Goal: Task Accomplishment & Management: Manage account settings

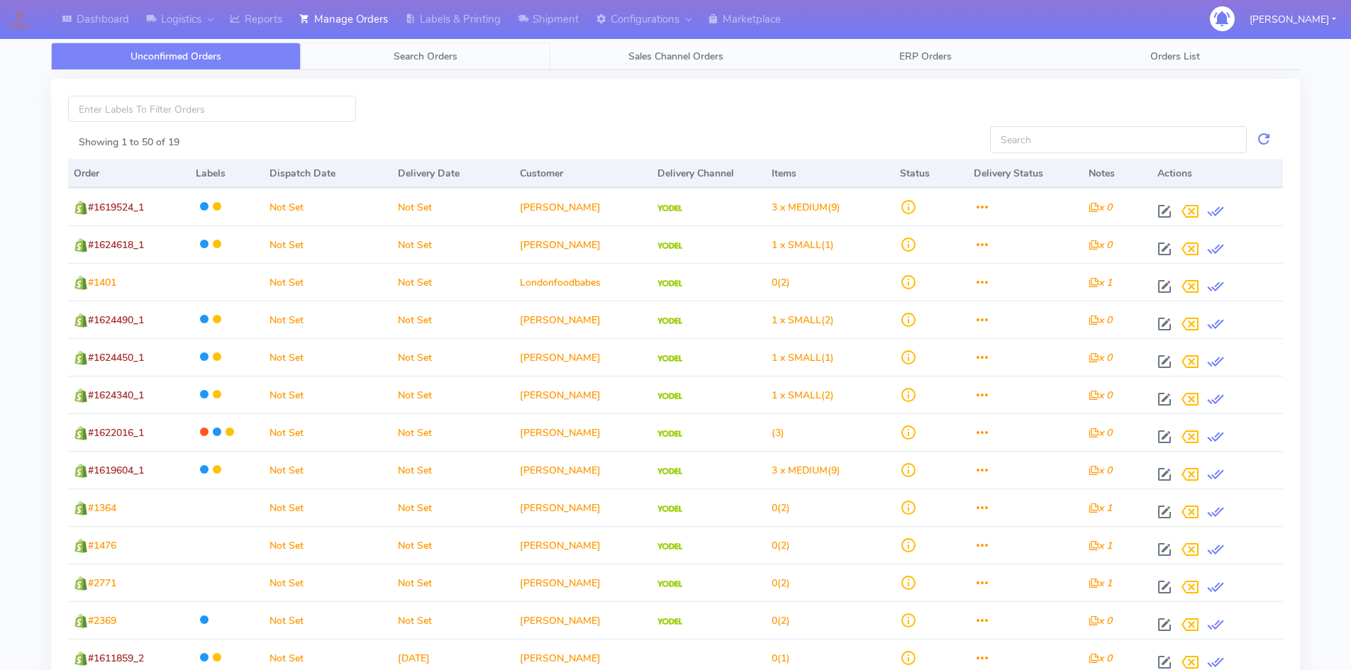
click at [432, 60] on span "Search Orders" at bounding box center [425, 56] width 64 height 13
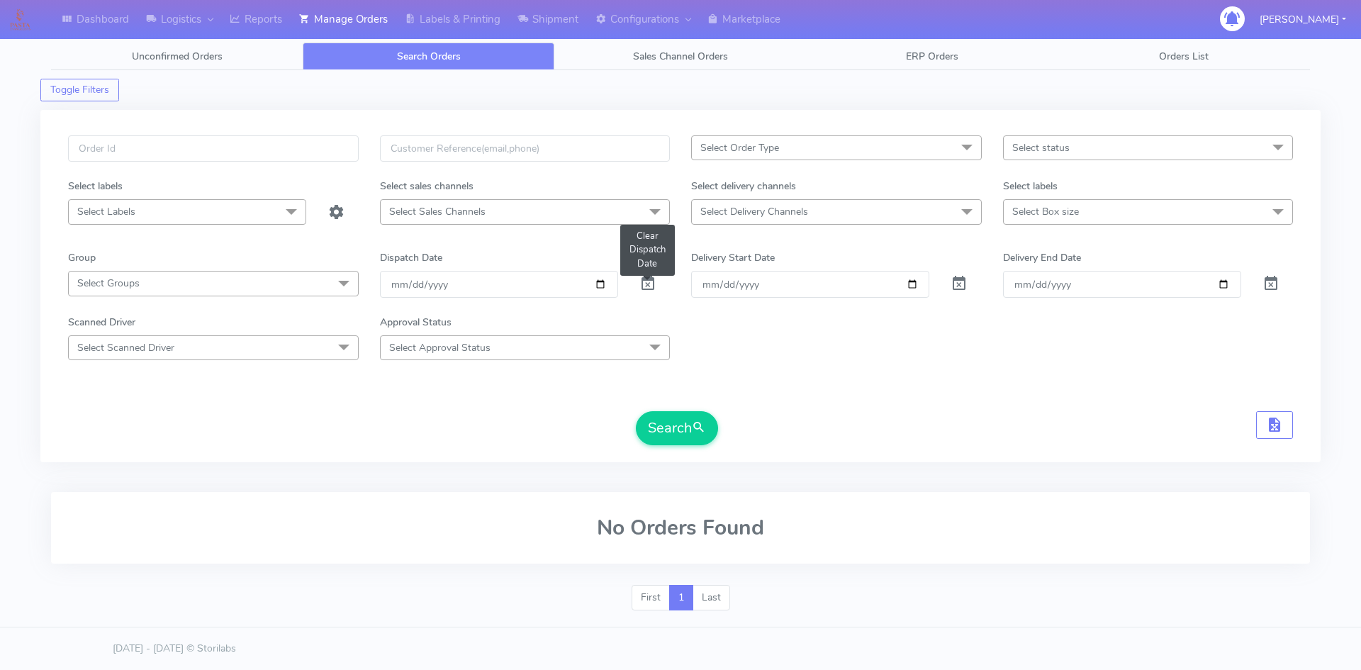
click at [648, 286] on span at bounding box center [647, 286] width 17 height 13
click at [189, 146] on input "text" at bounding box center [213, 148] width 291 height 26
paste input "526671"
type input "526671"
click at [690, 433] on button "Search" at bounding box center [677, 428] width 82 height 34
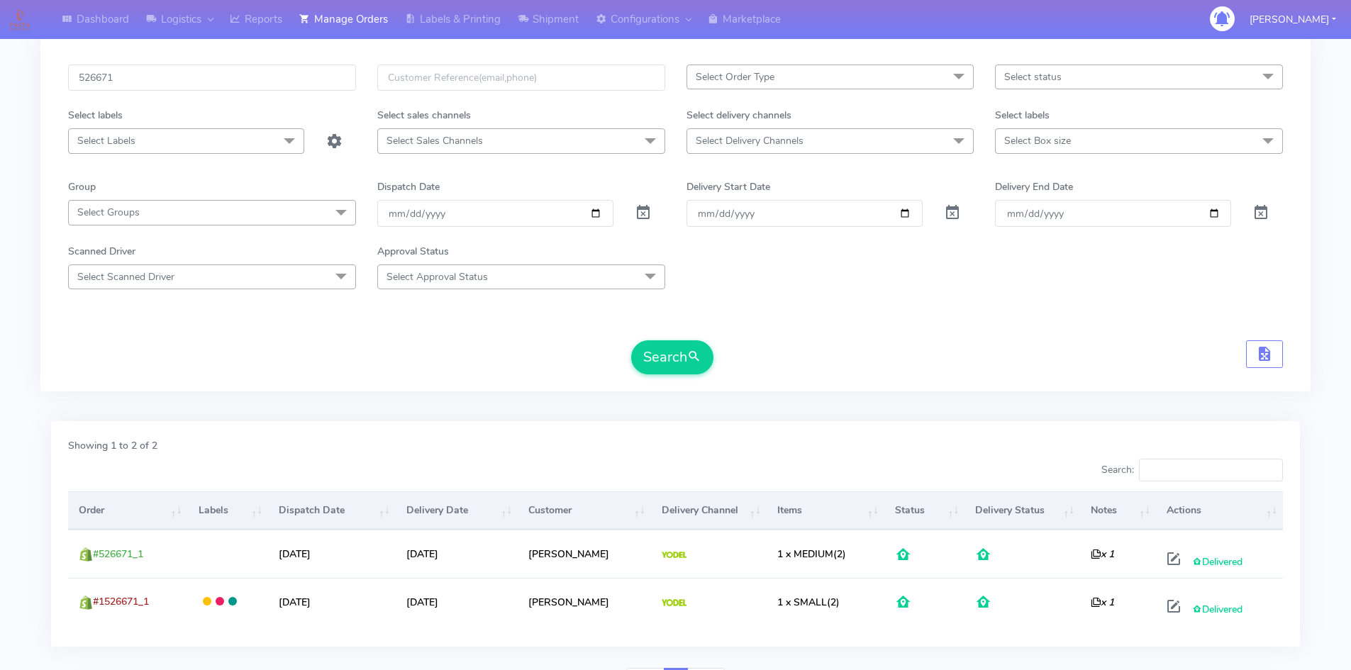
scroll to position [142, 0]
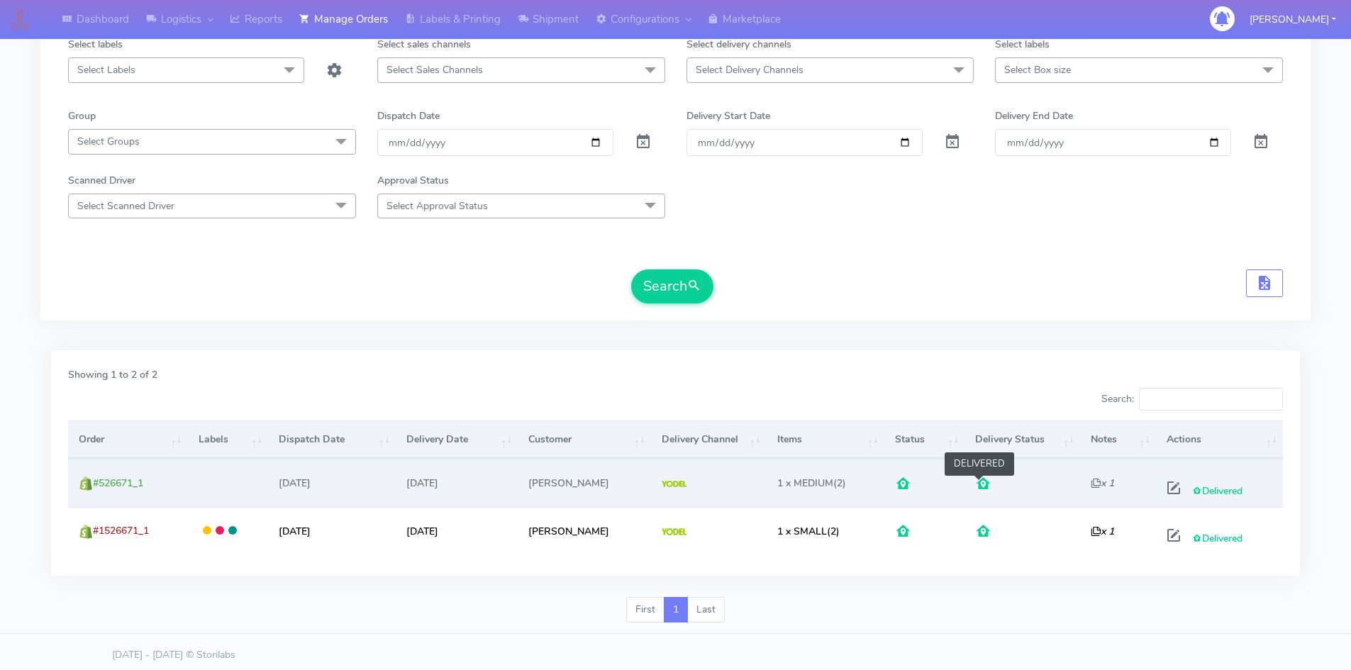
click at [981, 484] on span at bounding box center [983, 486] width 17 height 13
click at [1172, 493] on span at bounding box center [1174, 490] width 26 height 13
select select "5"
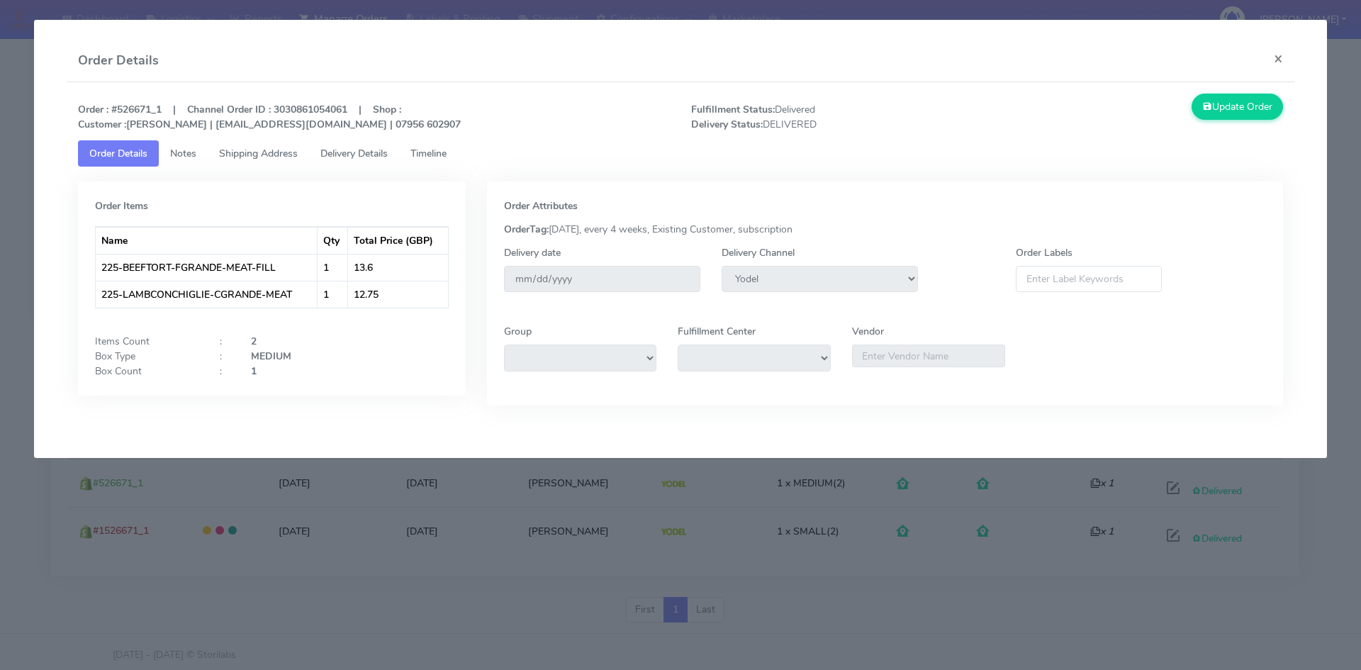
click at [366, 154] on span "Delivery Details" at bounding box center [353, 153] width 67 height 13
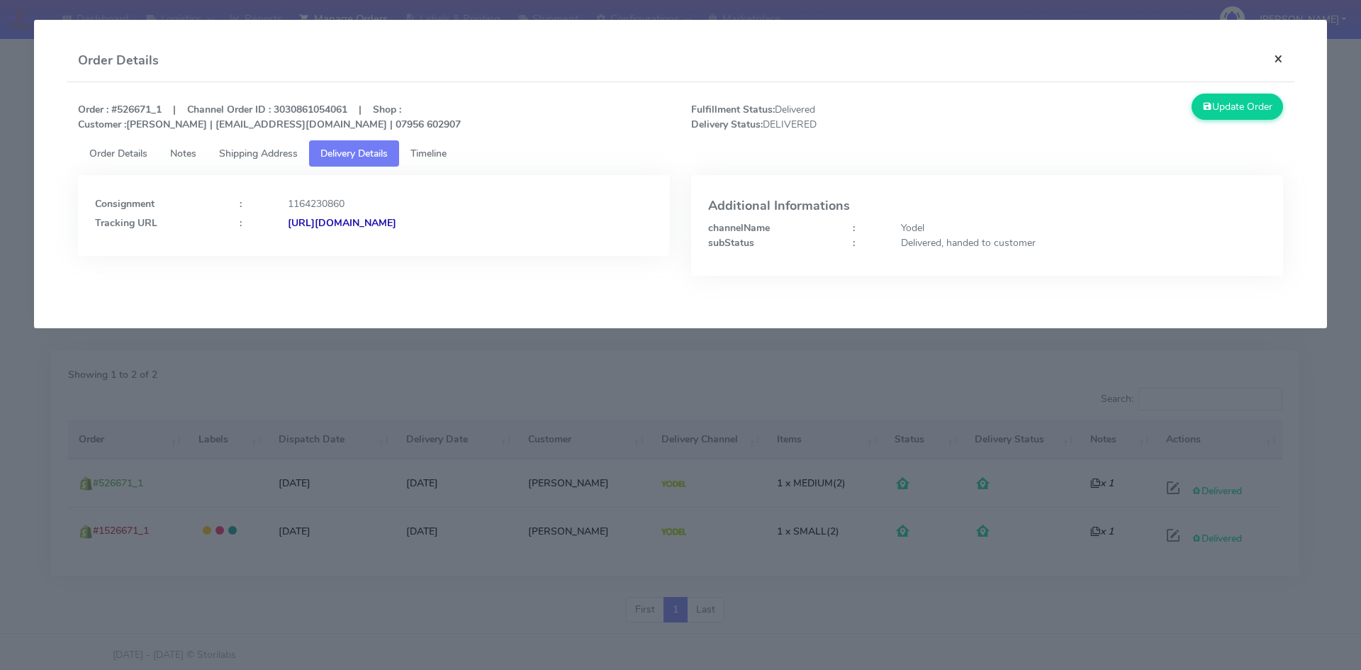
click at [1282, 60] on button "×" at bounding box center [1279, 59] width 32 height 38
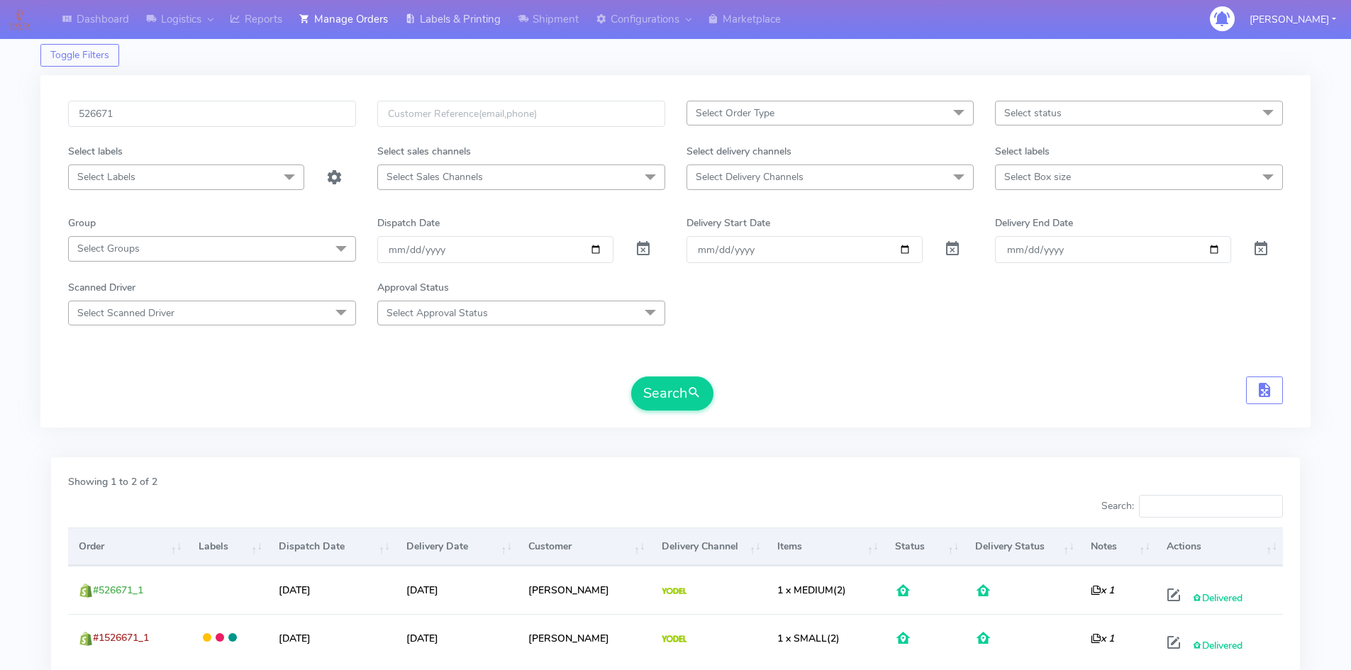
scroll to position [0, 0]
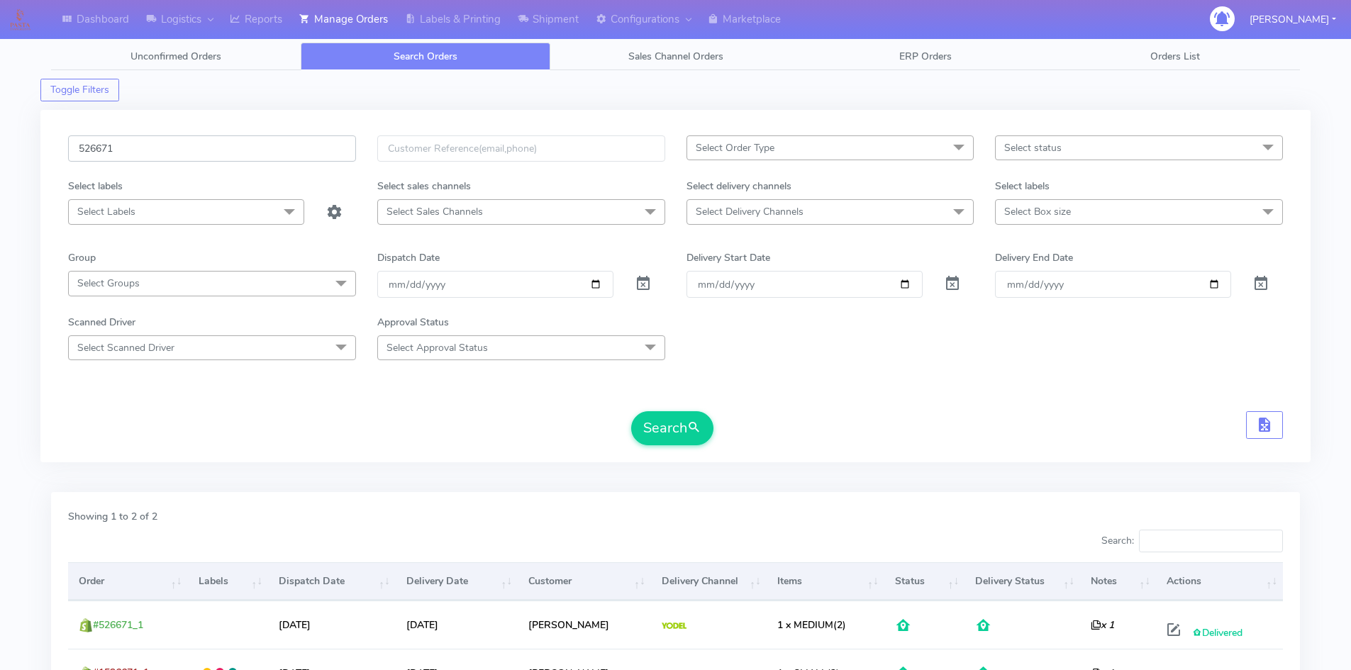
drag, startPoint x: 145, startPoint y: 148, endPoint x: 28, endPoint y: 160, distance: 118.3
click at [28, 160] on div "Dashboard Logistics [GEOGRAPHIC_DATA] Logistics Reports Manage Orders Labels & …" at bounding box center [675, 401] width 1351 height 750
paste input "719"
click at [642, 439] on button "Search" at bounding box center [672, 428] width 82 height 34
drag, startPoint x: 150, startPoint y: 152, endPoint x: 57, endPoint y: 157, distance: 92.3
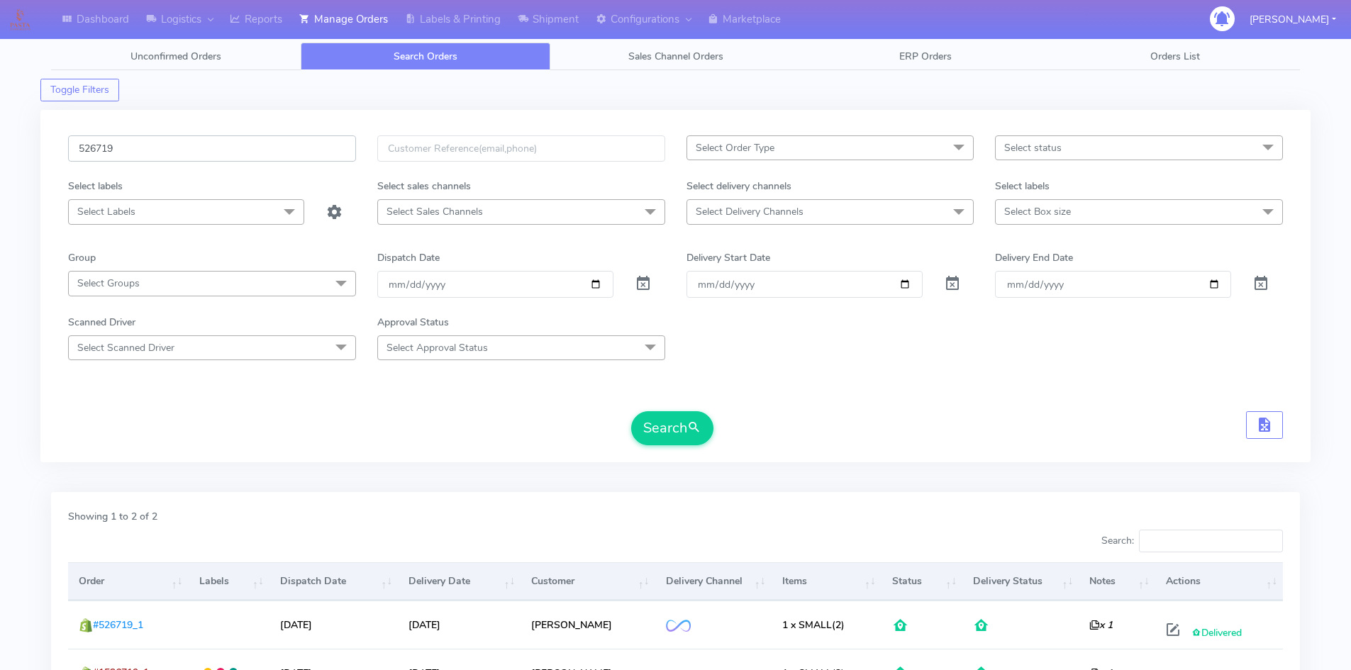
click at [57, 157] on div "526719" at bounding box center [211, 156] width 309 height 43
paste input "1622026"
type input "1622026"
click at [631, 411] on button "Search" at bounding box center [672, 428] width 82 height 34
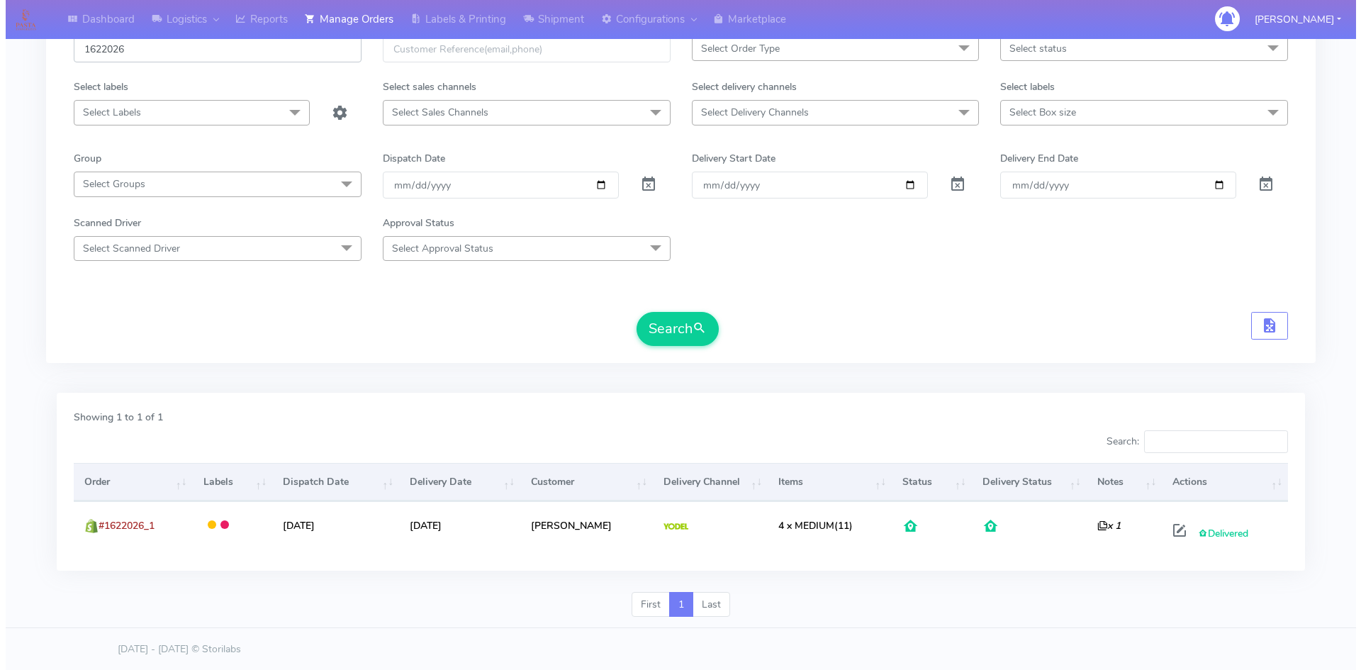
scroll to position [100, 0]
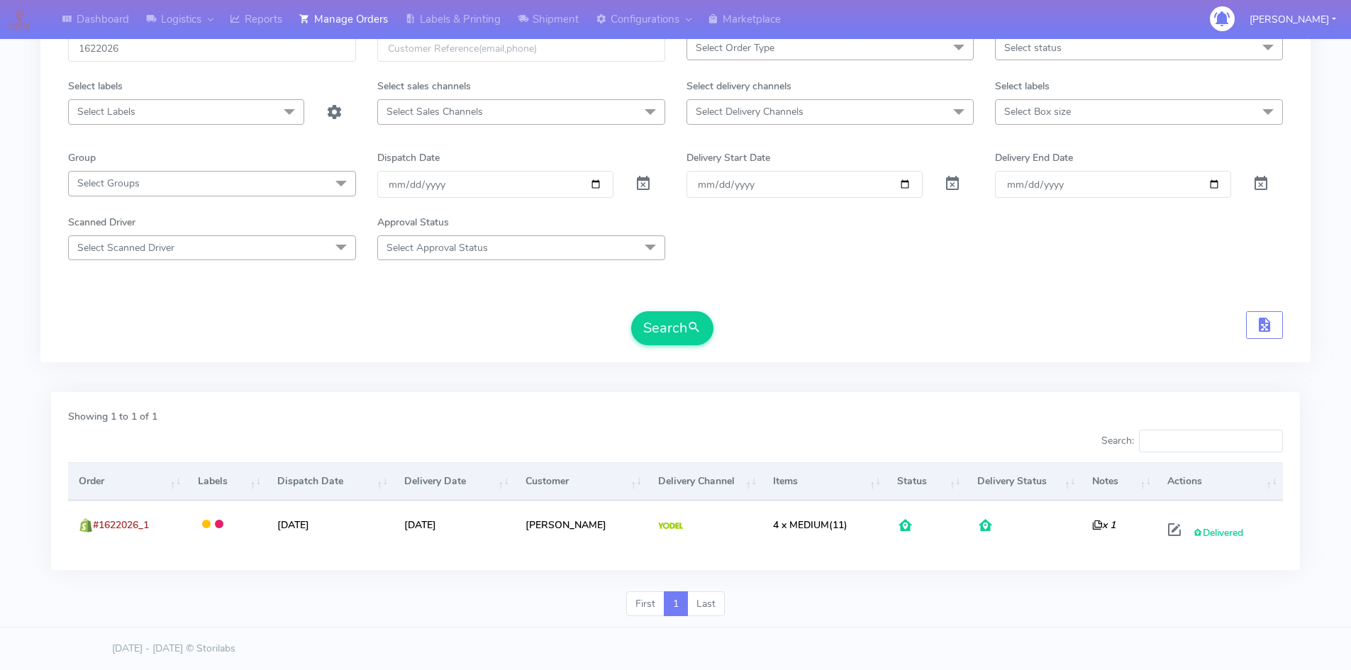
click at [1183, 480] on th "Actions" at bounding box center [1219, 481] width 126 height 38
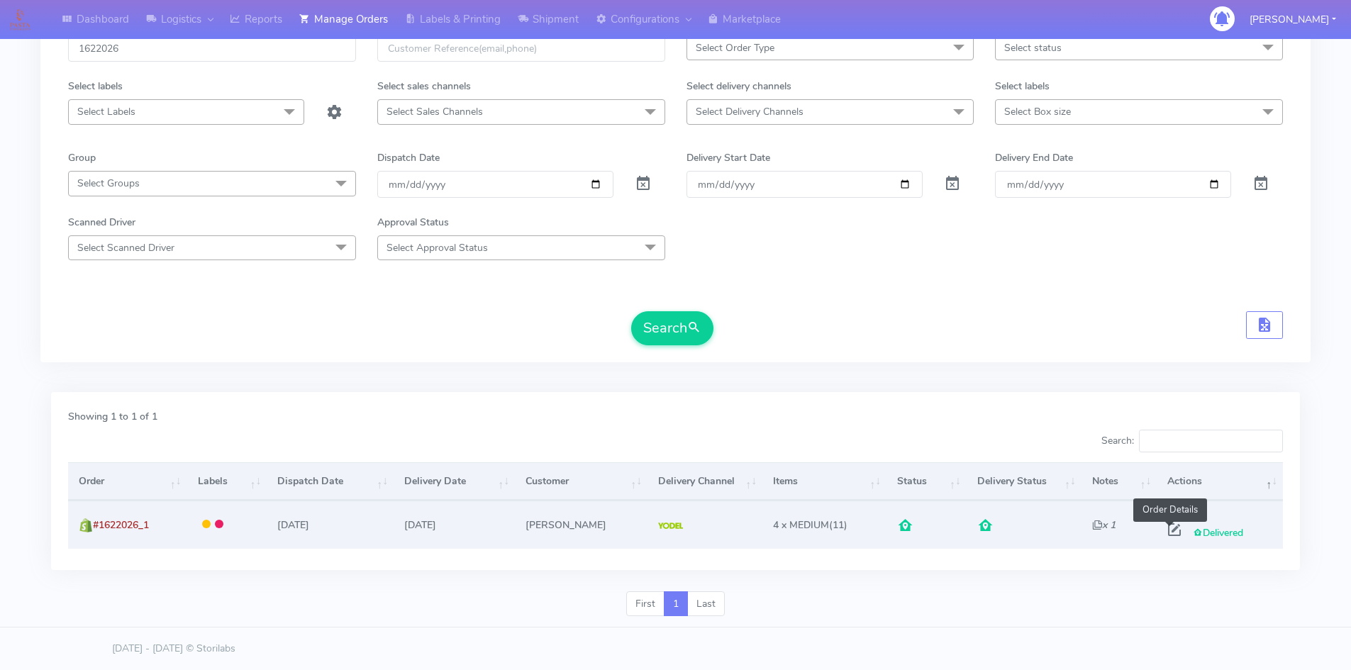
click at [1170, 533] on span at bounding box center [1174, 532] width 26 height 13
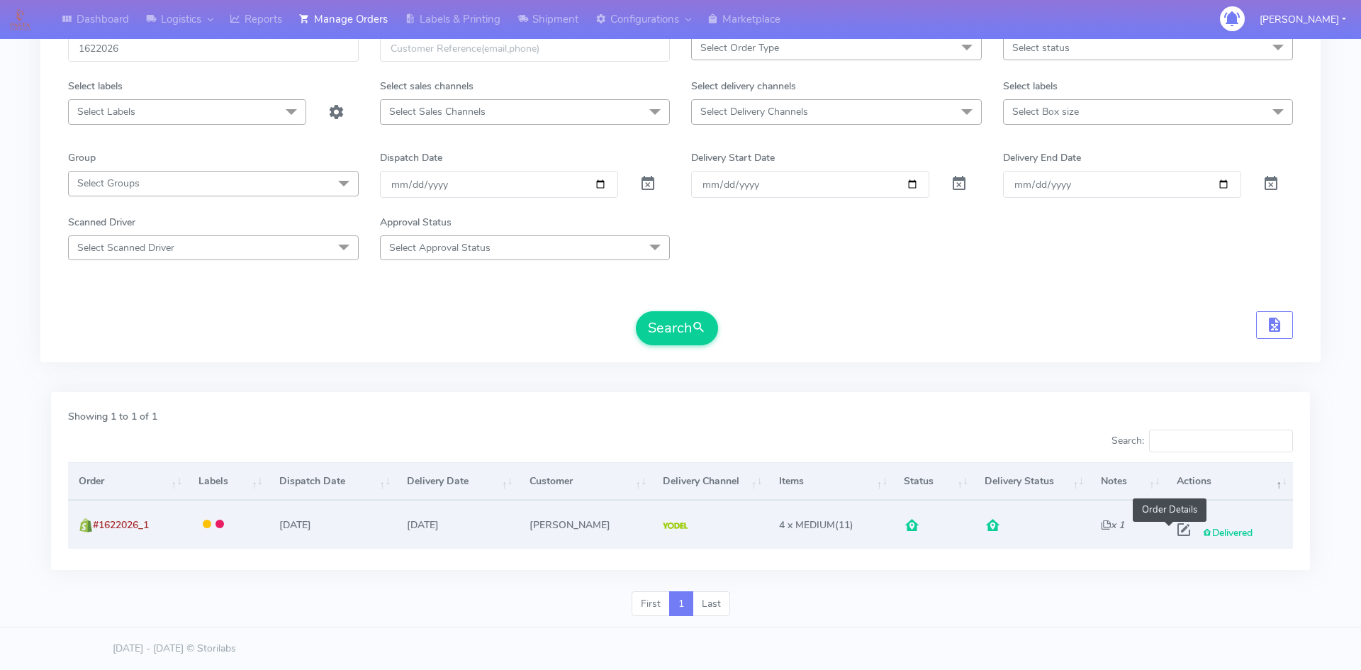
select select "5"
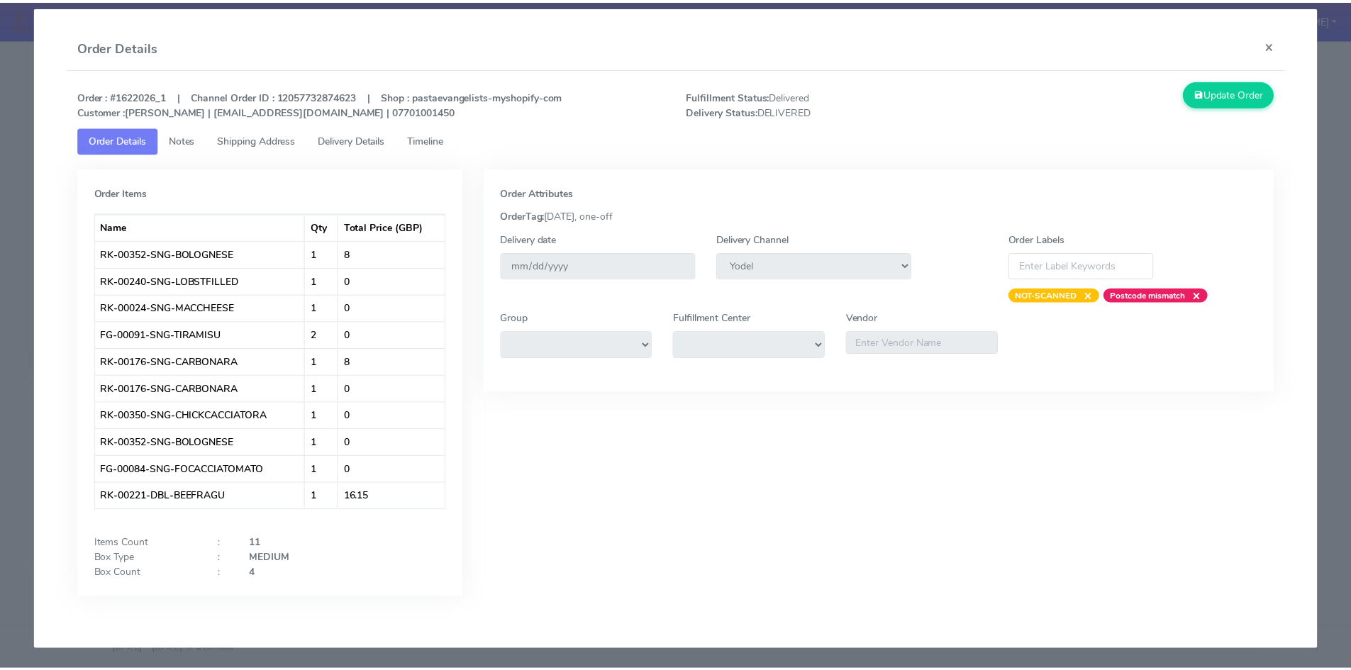
scroll to position [0, 0]
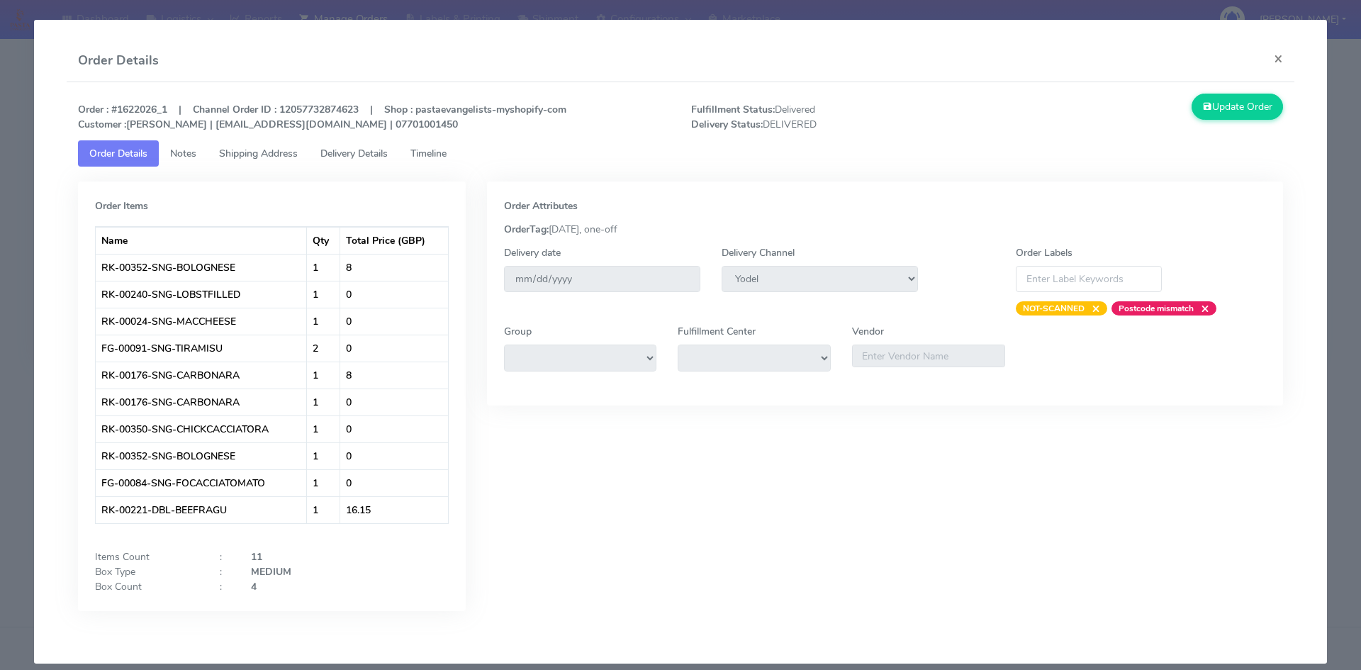
click at [283, 154] on span "Shipping Address" at bounding box center [258, 153] width 79 height 13
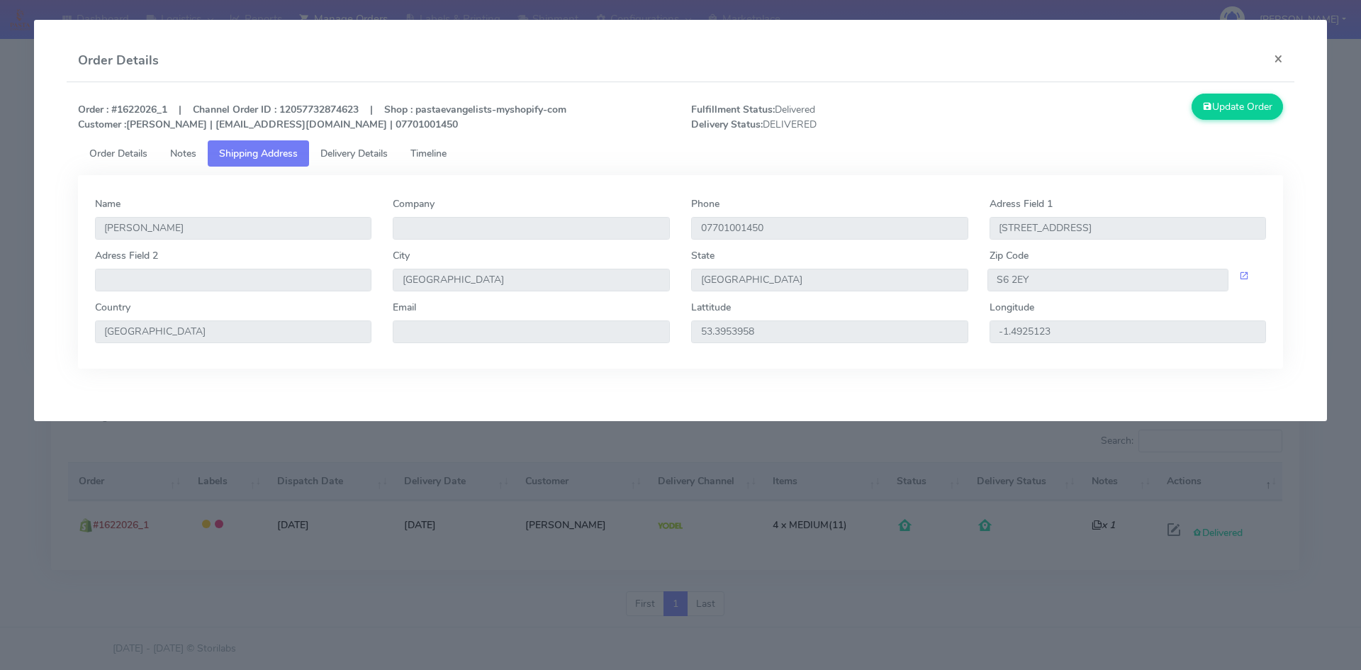
click at [353, 155] on span "Delivery Details" at bounding box center [353, 153] width 67 height 13
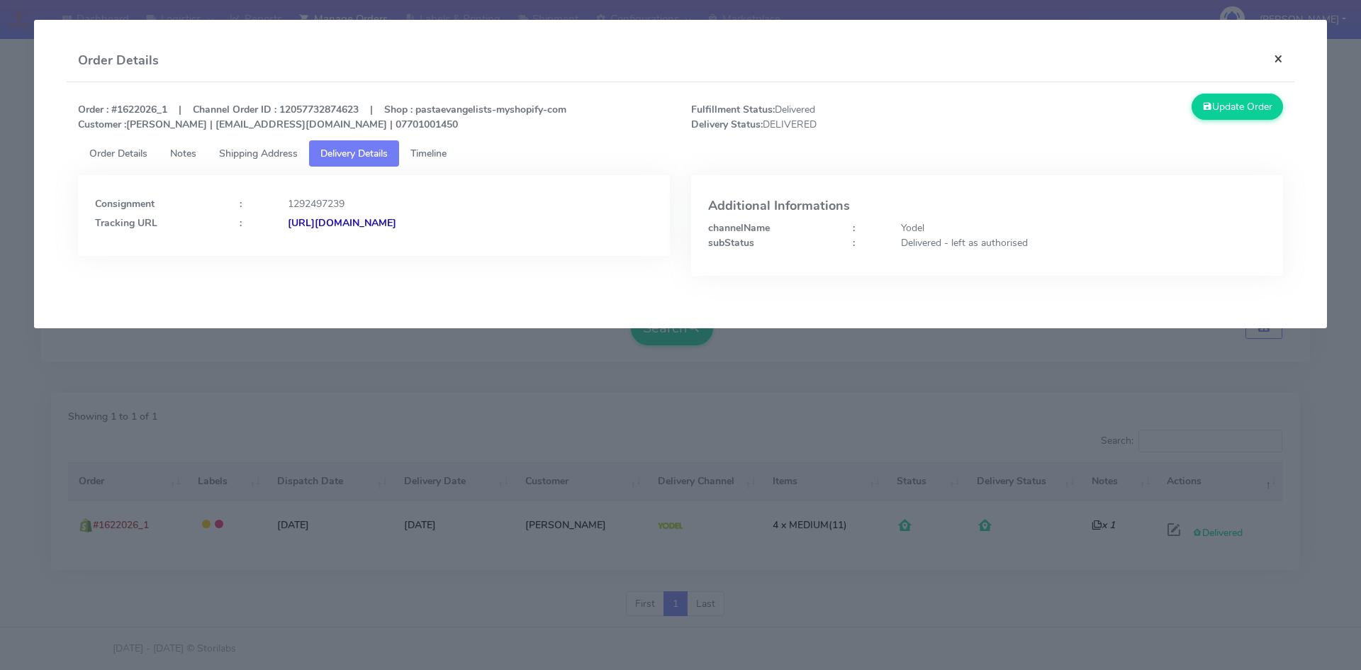
click at [1281, 60] on button "×" at bounding box center [1279, 59] width 32 height 38
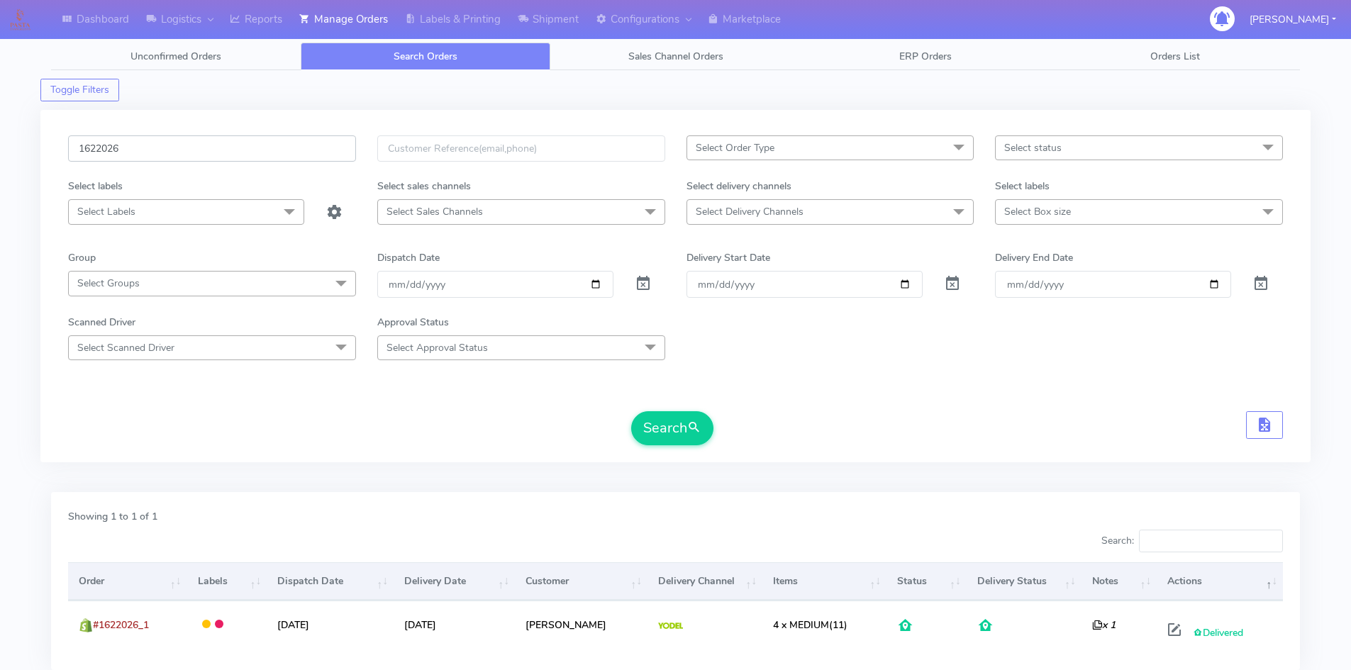
drag, startPoint x: 150, startPoint y: 152, endPoint x: 21, endPoint y: 161, distance: 128.6
click at [21, 161] on div "Dashboard Logistics [GEOGRAPHIC_DATA] Logistics Reports Manage Orders Labels & …" at bounding box center [675, 377] width 1351 height 702
paste input "526671"
click at [669, 430] on button "Search" at bounding box center [672, 428] width 82 height 34
drag, startPoint x: 178, startPoint y: 148, endPoint x: 0, endPoint y: 152, distance: 178.0
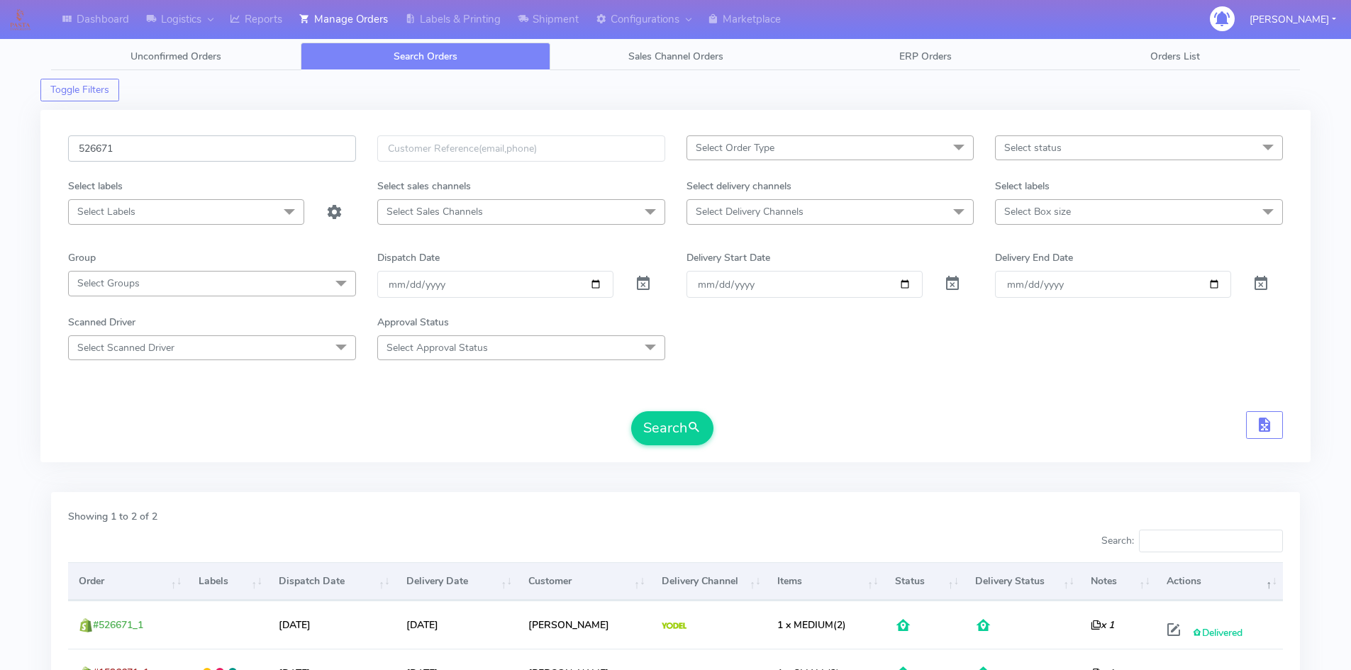
click at [0, 152] on div "Dashboard Logistics [GEOGRAPHIC_DATA] Logistics Reports Manage Orders Labels & …" at bounding box center [675, 401] width 1351 height 750
paste input "12G2WE4"
click at [631, 411] on button "Search" at bounding box center [672, 428] width 82 height 34
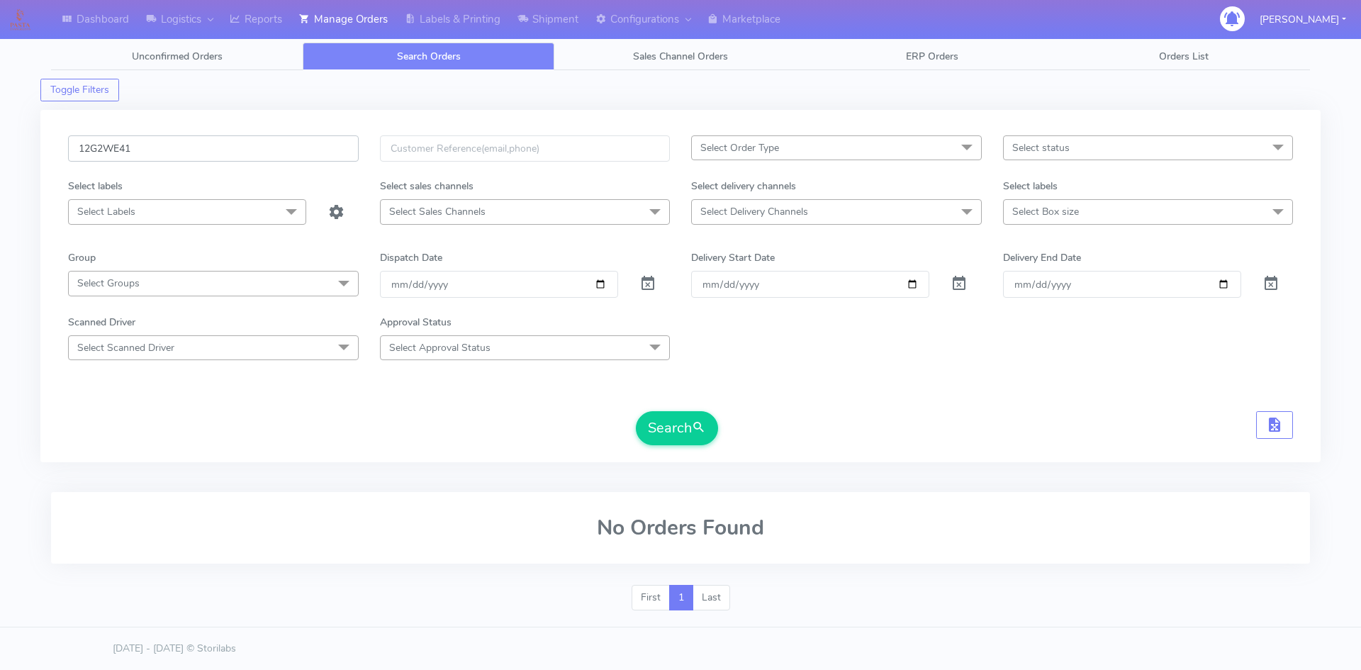
drag, startPoint x: 152, startPoint y: 145, endPoint x: 0, endPoint y: 148, distance: 151.7
click at [0, 148] on div "Dashboard Logistics [GEOGRAPHIC_DATA] Logistics Reports Manage Orders Labels & …" at bounding box center [680, 324] width 1361 height 596
paste input "8RYVKNN"
click at [680, 433] on button "Search" at bounding box center [677, 428] width 82 height 34
drag, startPoint x: 75, startPoint y: 151, endPoint x: 0, endPoint y: 151, distance: 75.1
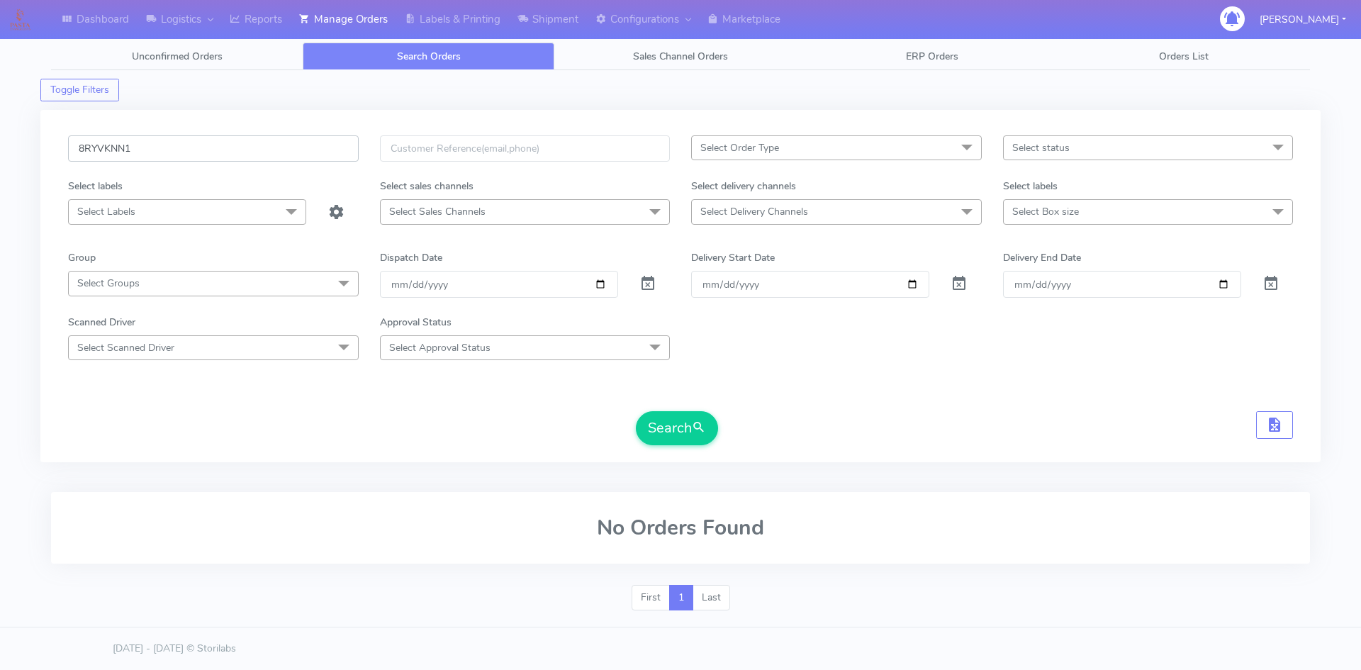
click at [0, 151] on div "Dashboard Logistics [GEOGRAPHIC_DATA] Logistics Reports Manage Orders Labels & …" at bounding box center [680, 324] width 1361 height 596
paste input "1619176"
type input "1619176"
click at [685, 432] on button "Search" at bounding box center [677, 428] width 82 height 34
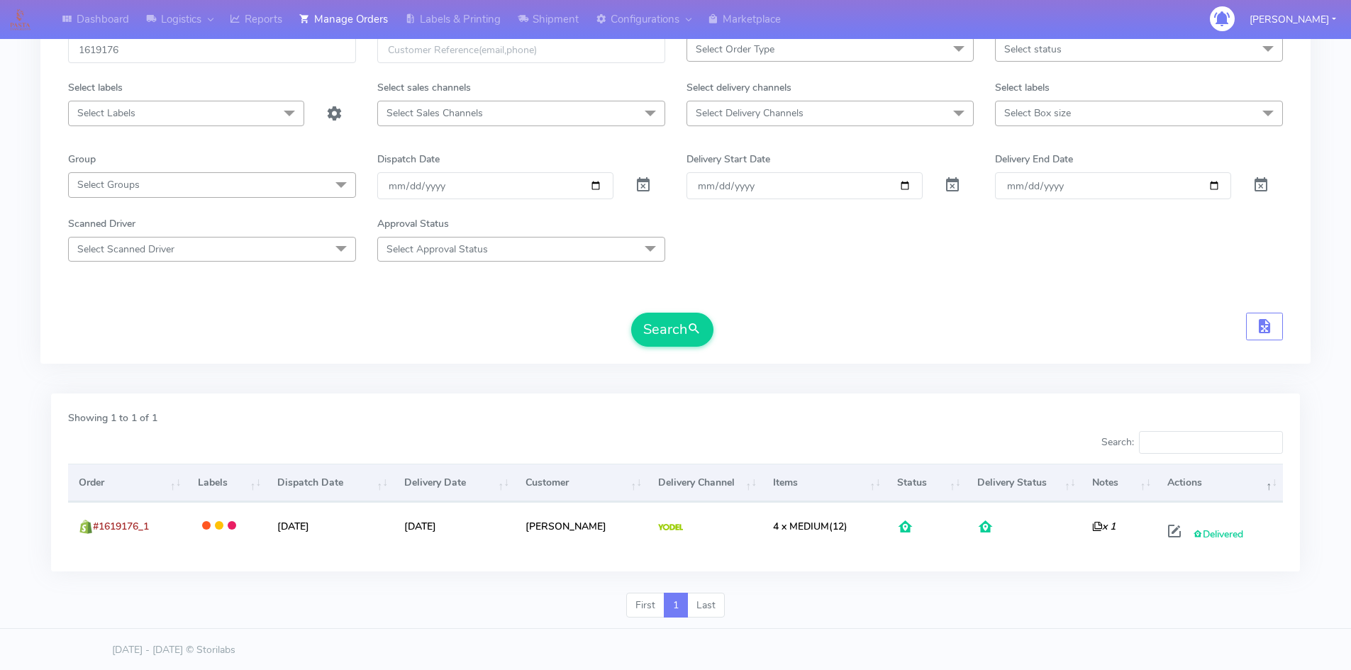
scroll to position [100, 0]
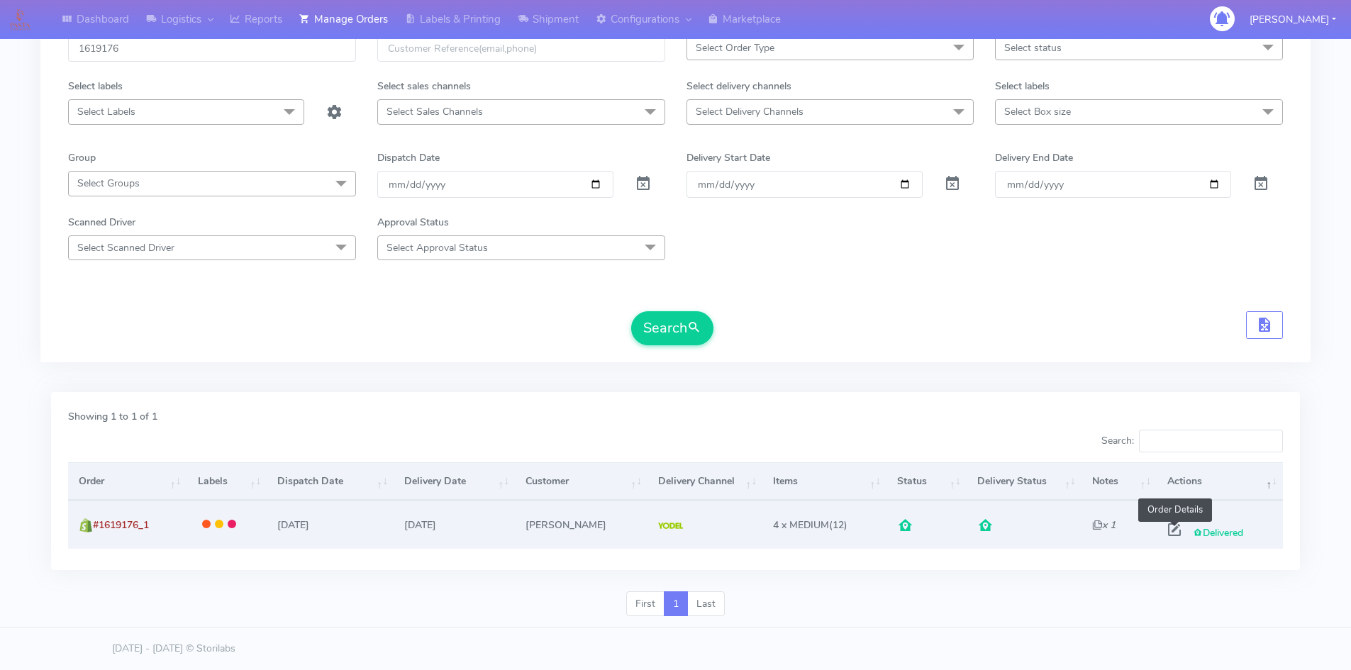
click at [1175, 533] on span at bounding box center [1174, 532] width 26 height 13
select select "5"
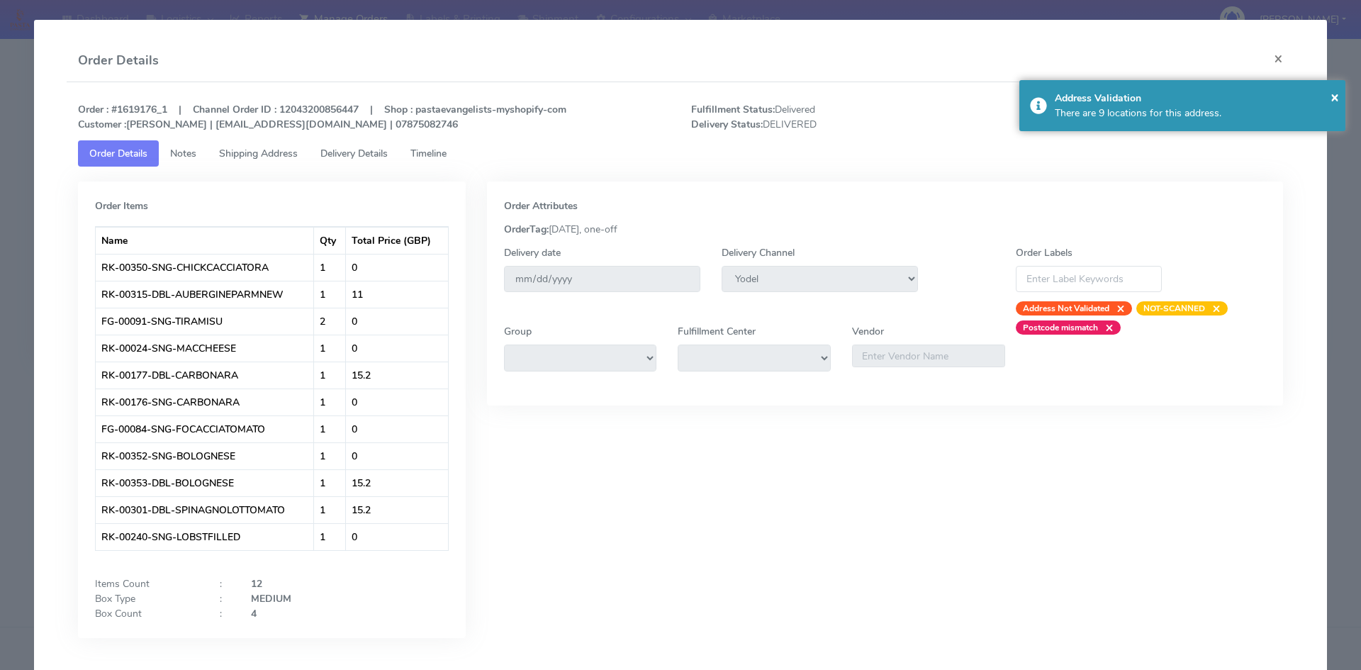
click at [367, 153] on span "Delivery Details" at bounding box center [353, 153] width 67 height 13
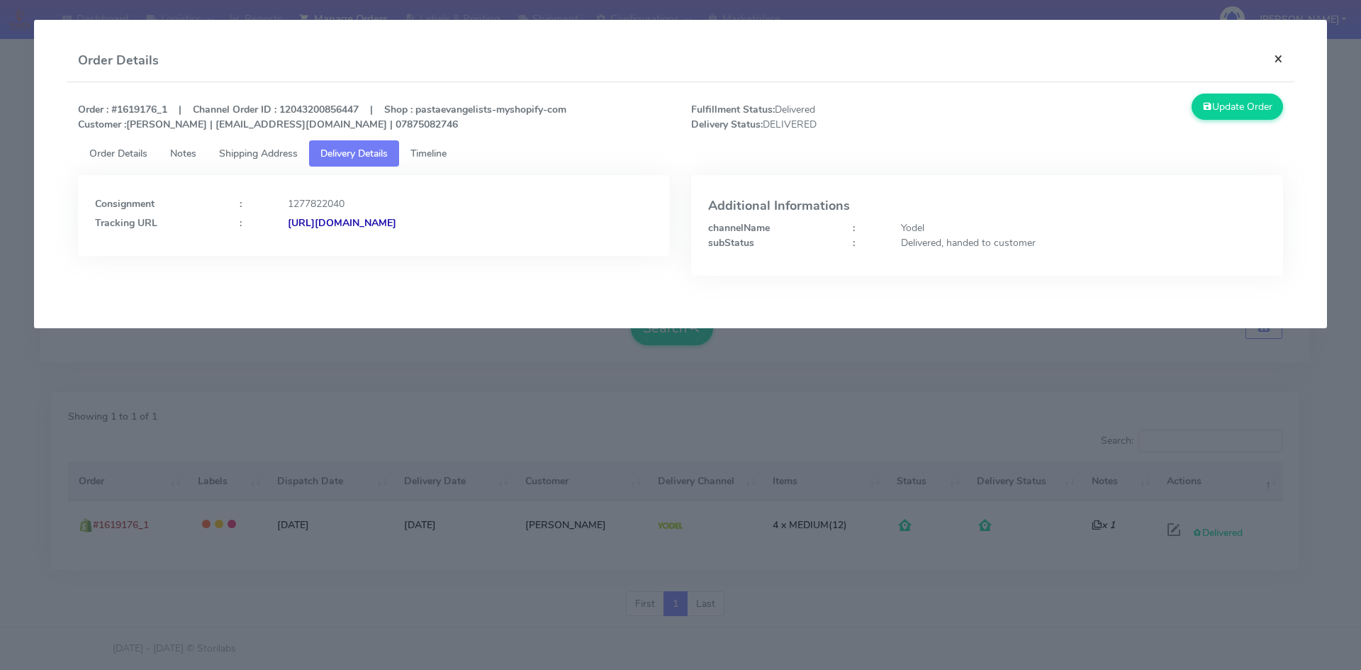
click at [1281, 58] on button "×" at bounding box center [1279, 59] width 32 height 38
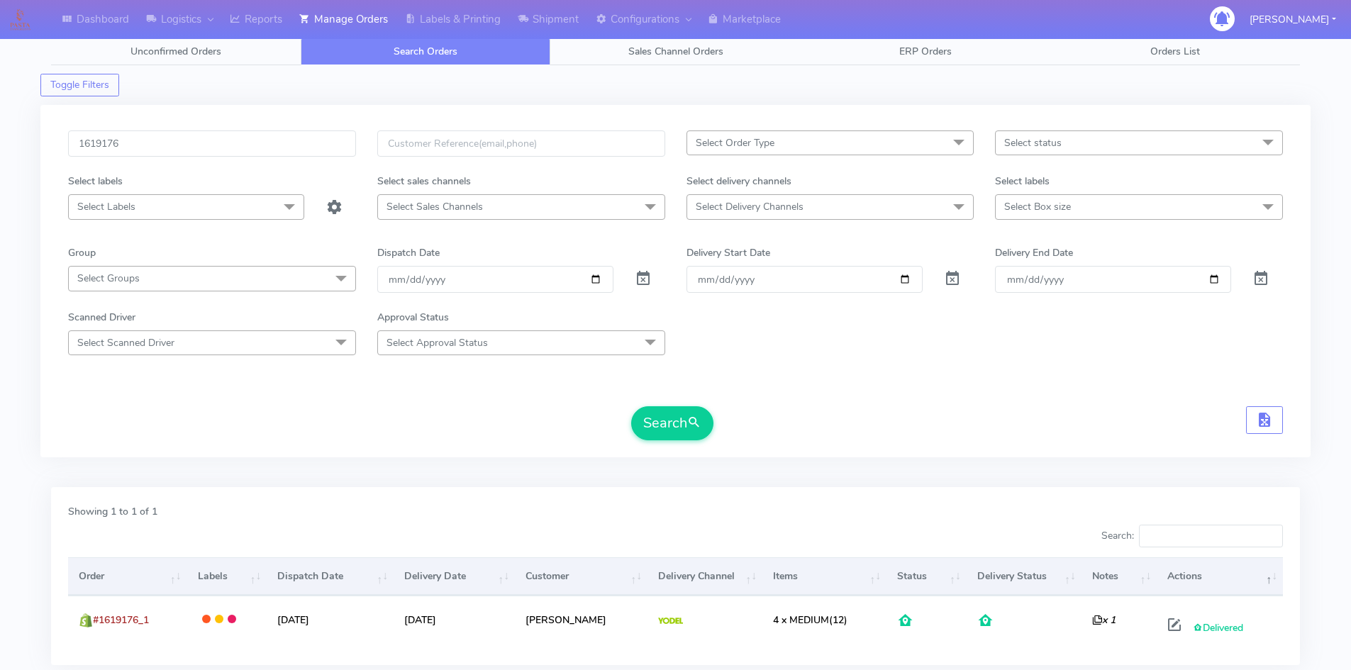
scroll to position [0, 0]
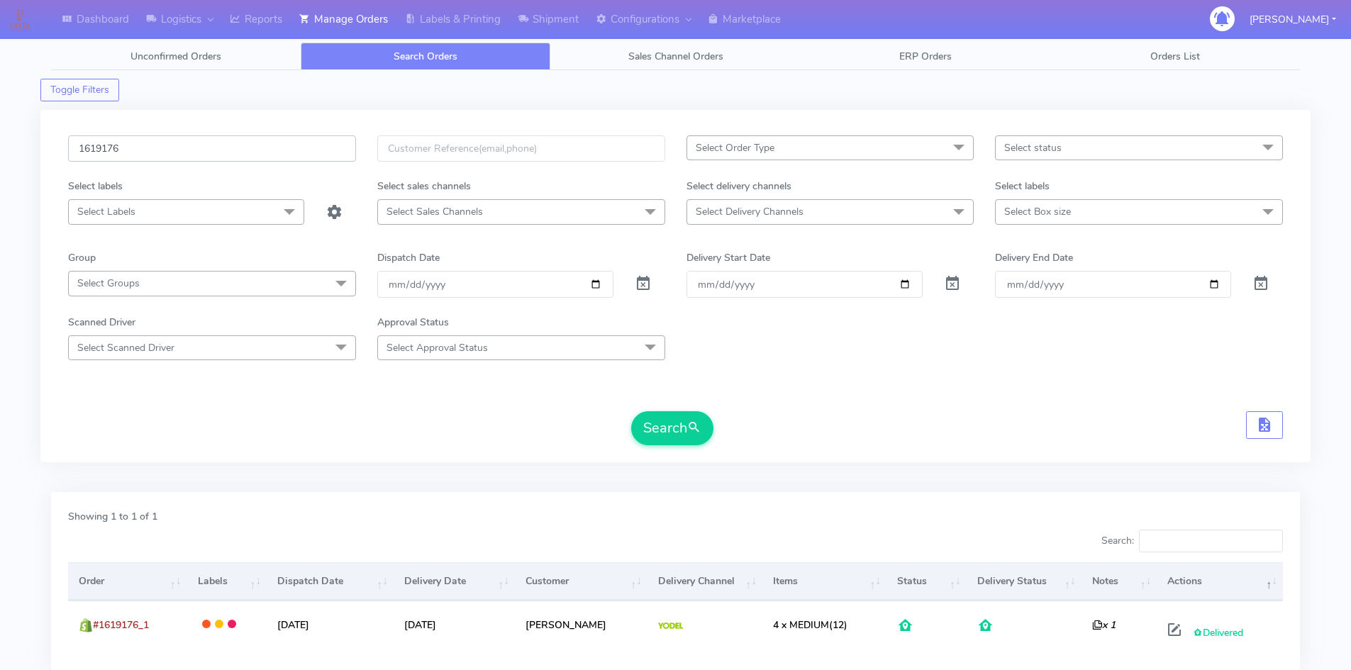
click at [161, 142] on input "1619176" at bounding box center [212, 148] width 288 height 26
drag, startPoint x: 141, startPoint y: 143, endPoint x: 0, endPoint y: 155, distance: 141.6
click at [0, 155] on div "Dashboard Logistics [GEOGRAPHIC_DATA] Logistics Reports Manage Orders Labels & …" at bounding box center [675, 377] width 1351 height 702
paste input "22900"
type input "1622900"
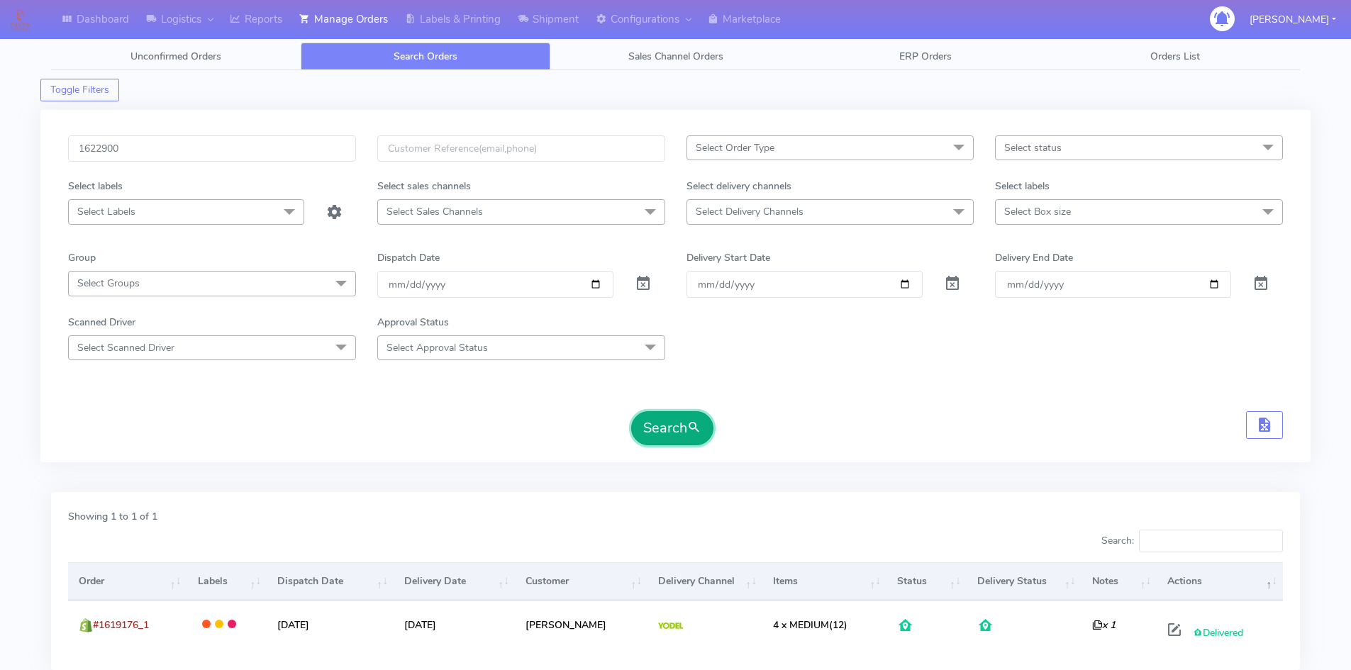
click at [675, 437] on button "Search" at bounding box center [672, 428] width 82 height 34
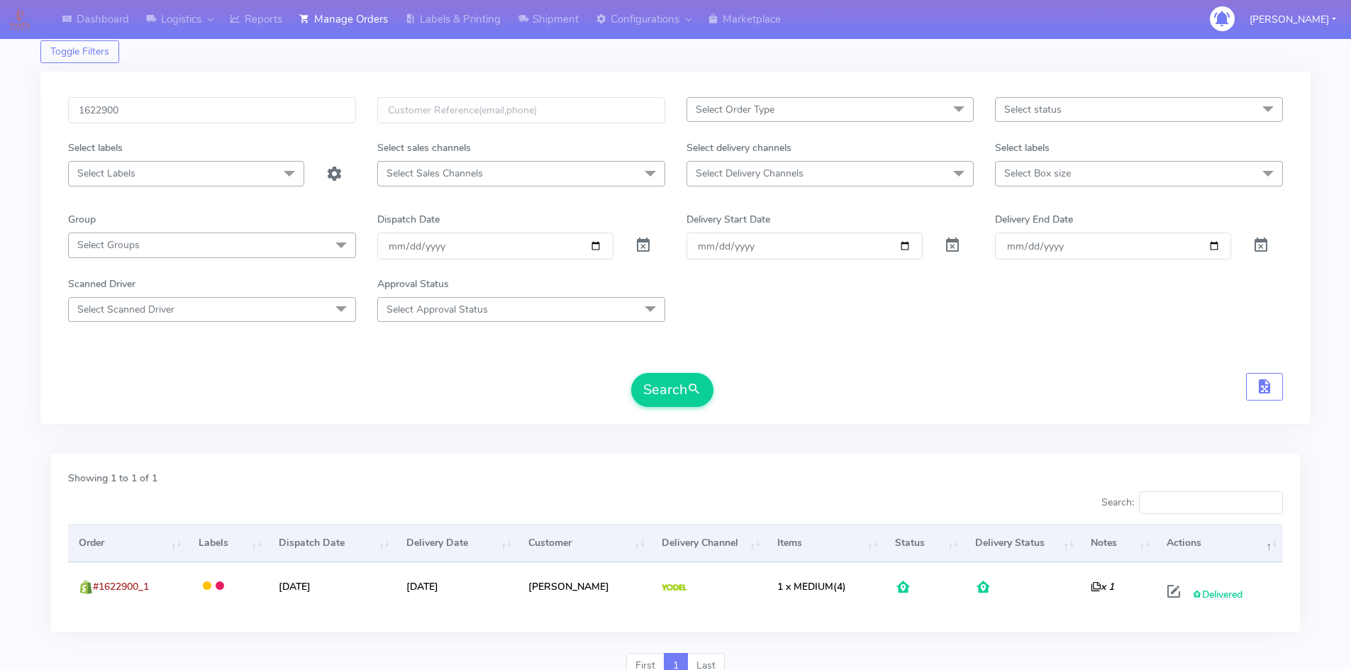
scroll to position [71, 0]
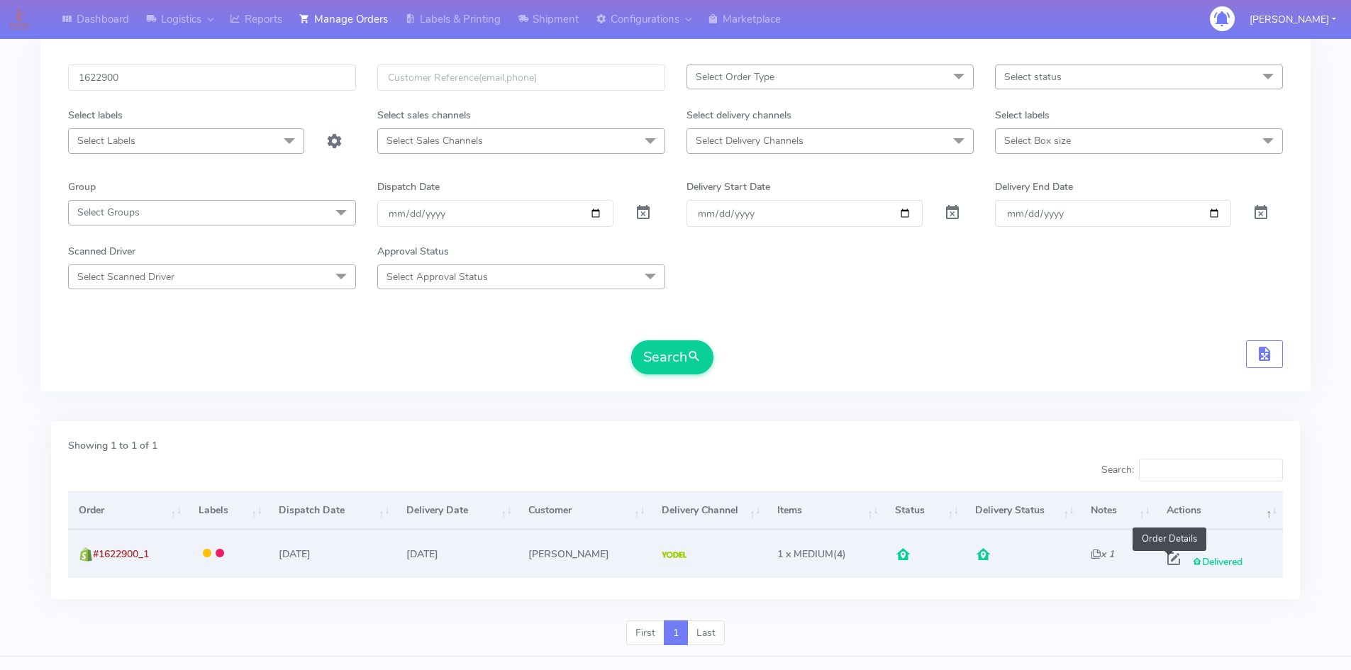
click at [1169, 561] on span at bounding box center [1174, 561] width 26 height 13
select select "5"
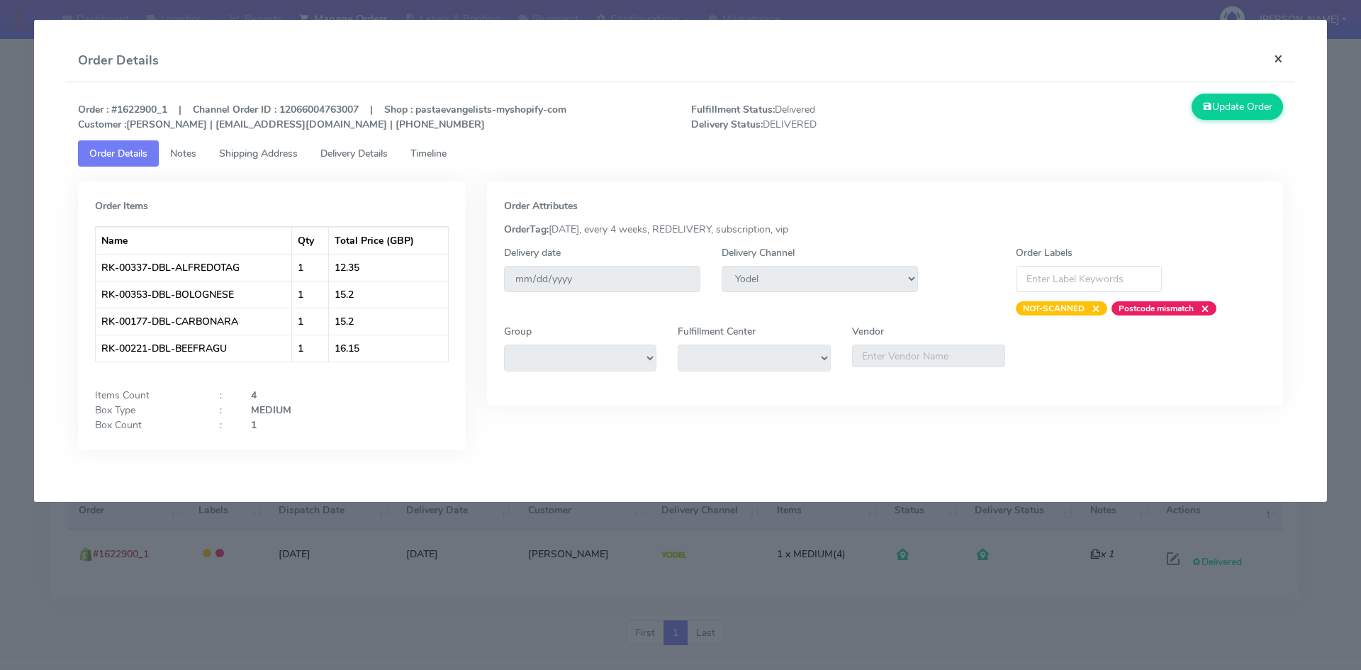
click at [1280, 56] on button "×" at bounding box center [1279, 59] width 32 height 38
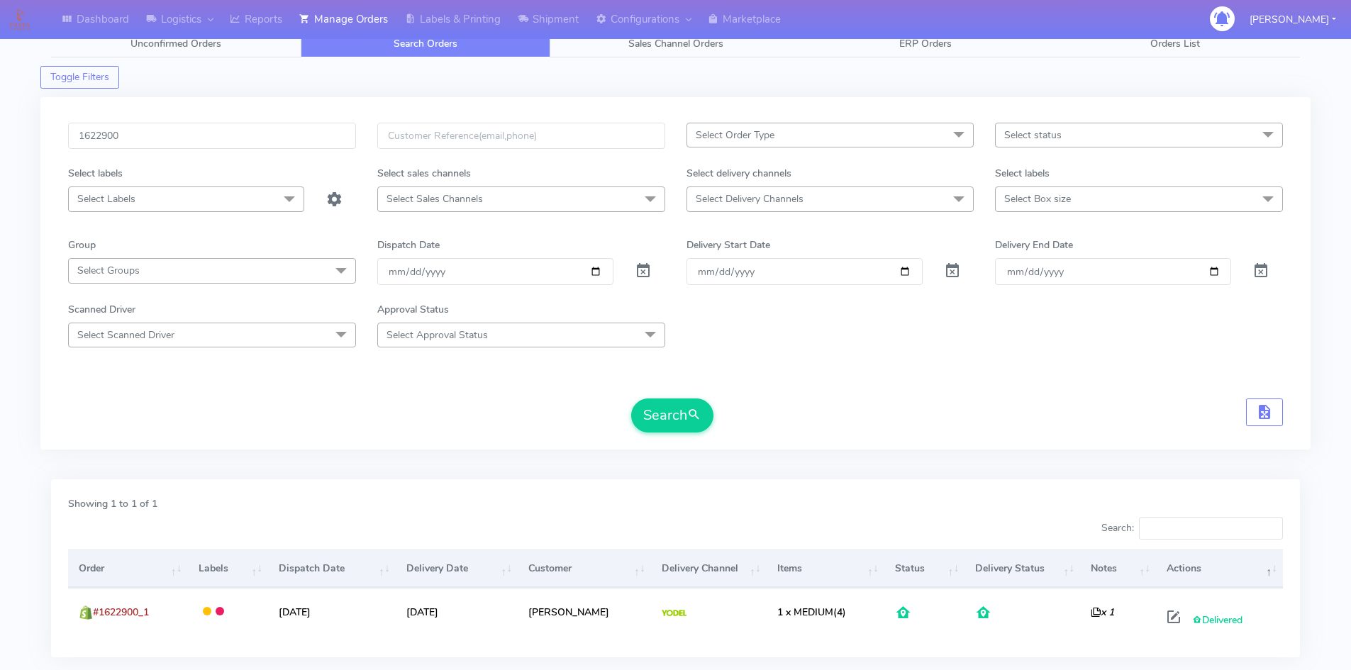
scroll to position [0, 0]
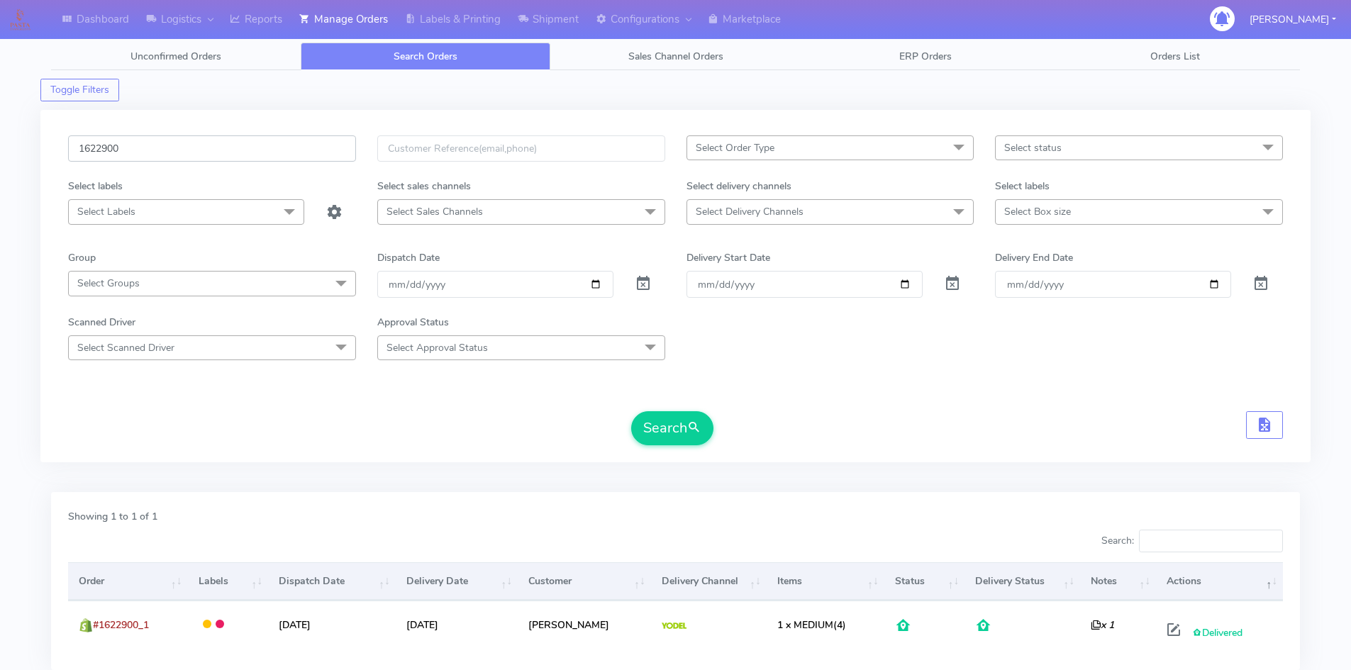
drag, startPoint x: 132, startPoint y: 151, endPoint x: 72, endPoint y: 152, distance: 60.3
click at [72, 152] on input "1622900" at bounding box center [212, 148] width 288 height 26
drag, startPoint x: 195, startPoint y: 131, endPoint x: 0, endPoint y: 142, distance: 195.3
click at [0, 142] on div "Dashboard Logistics [GEOGRAPHIC_DATA] Logistics Reports Manage Orders Labels & …" at bounding box center [675, 377] width 1351 height 702
drag, startPoint x: 62, startPoint y: 151, endPoint x: 17, endPoint y: 153, distance: 45.4
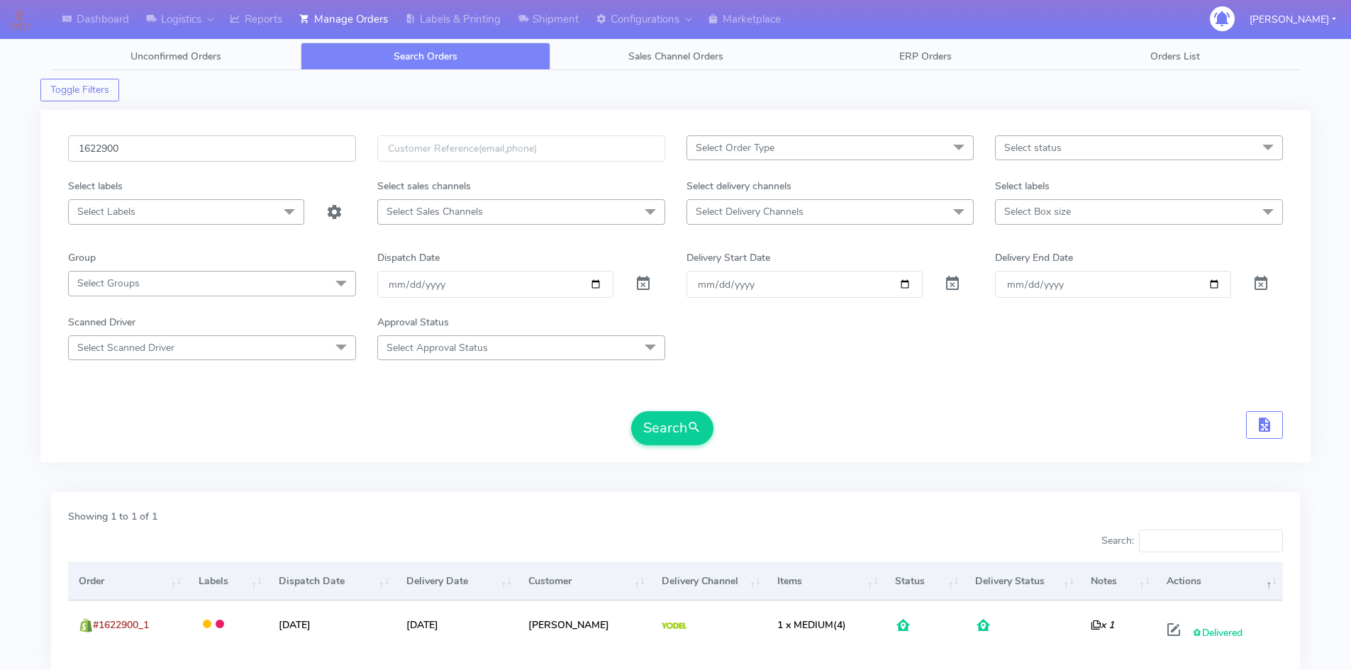
click at [17, 153] on div "Dashboard Logistics [GEOGRAPHIC_DATA] Logistics Reports Manage Orders Labels & …" at bounding box center [675, 377] width 1351 height 702
paste input "12515A"
click at [631, 411] on button "Search" at bounding box center [672, 428] width 82 height 34
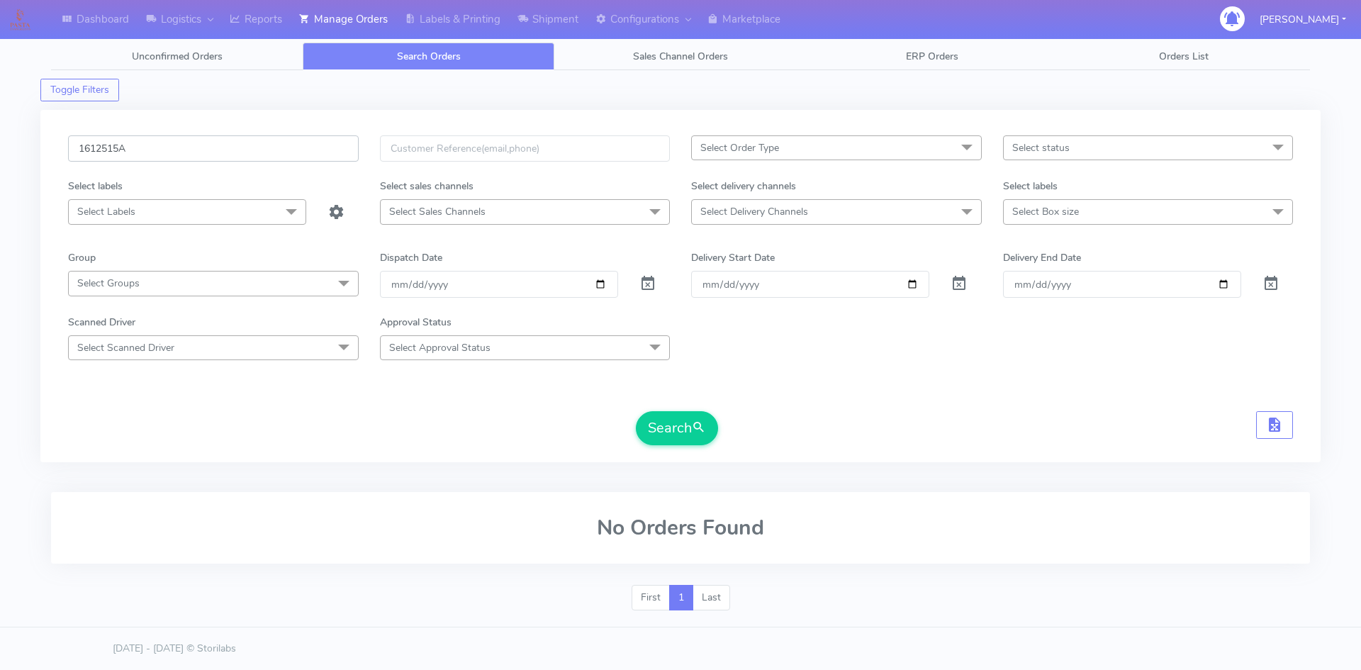
drag, startPoint x: 198, startPoint y: 150, endPoint x: 24, endPoint y: 165, distance: 174.4
click at [24, 165] on div "Dashboard Logistics [GEOGRAPHIC_DATA] Logistics Reports Manage Orders Labels & …" at bounding box center [680, 324] width 1361 height 596
paste input "526721"
click at [668, 420] on button "Search" at bounding box center [677, 428] width 82 height 34
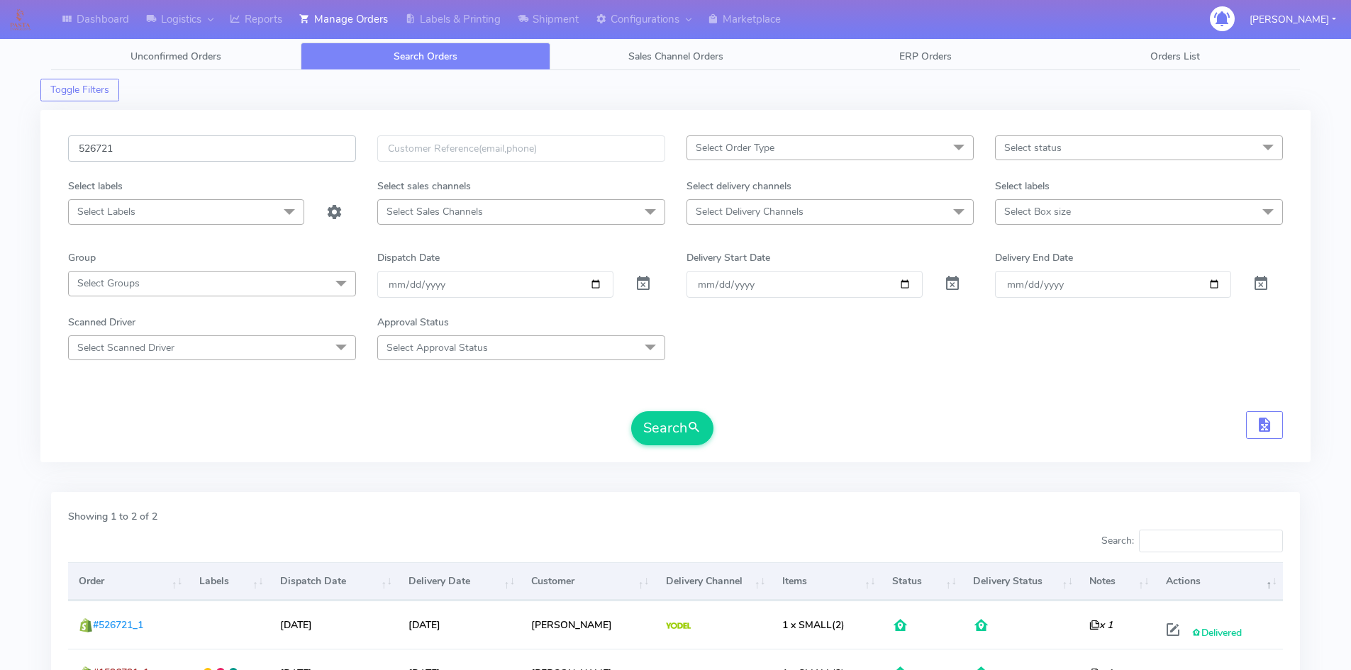
drag, startPoint x: 133, startPoint y: 152, endPoint x: 0, endPoint y: 155, distance: 132.6
click at [0, 155] on div "Dashboard Logistics [GEOGRAPHIC_DATA] Logistics Reports Manage Orders Labels & …" at bounding box center [675, 401] width 1351 height 750
paste input "1618363"
click at [682, 429] on button "Search" at bounding box center [672, 428] width 82 height 34
drag, startPoint x: 193, startPoint y: 145, endPoint x: 0, endPoint y: 170, distance: 194.5
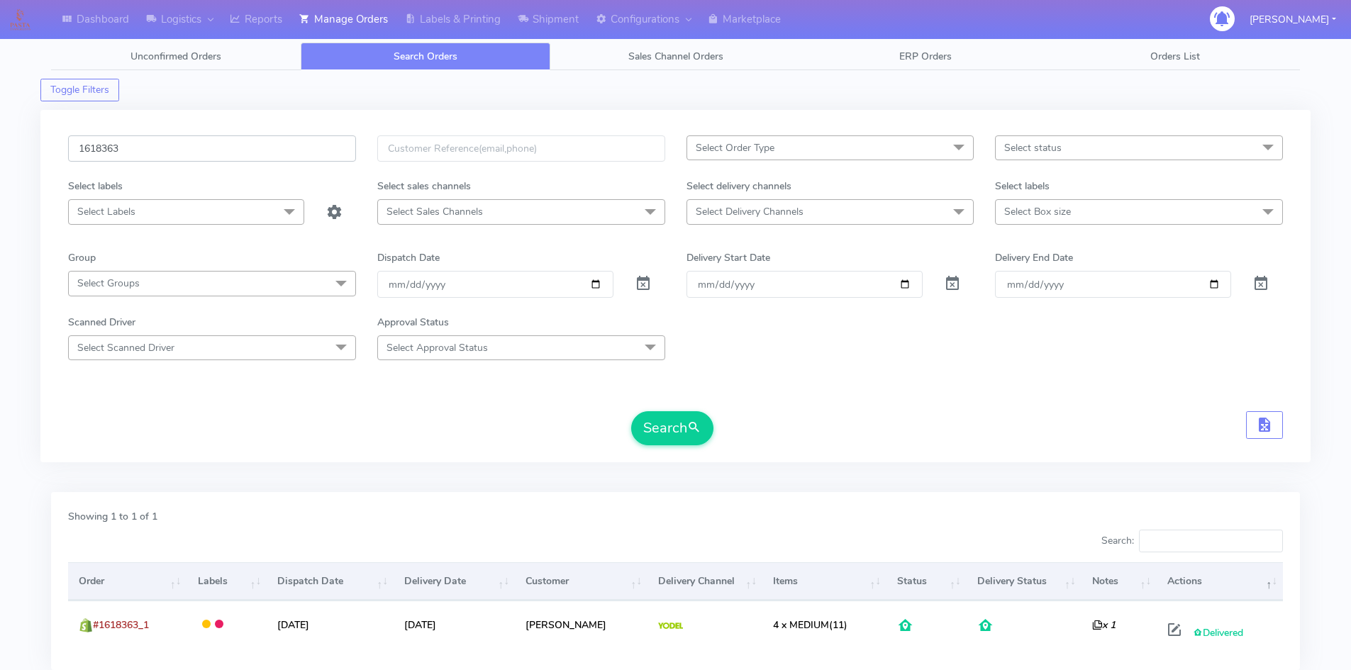
click at [0, 170] on div "Dashboard Logistics [GEOGRAPHIC_DATA] Logistics Reports Manage Orders Labels & …" at bounding box center [675, 377] width 1351 height 702
paste input "526721"
drag, startPoint x: 181, startPoint y: 143, endPoint x: 21, endPoint y: 161, distance: 161.2
click at [21, 161] on div "Dashboard Logistics [GEOGRAPHIC_DATA] Logistics Reports Manage Orders Labels & …" at bounding box center [675, 377] width 1351 height 702
paste input "1618363"
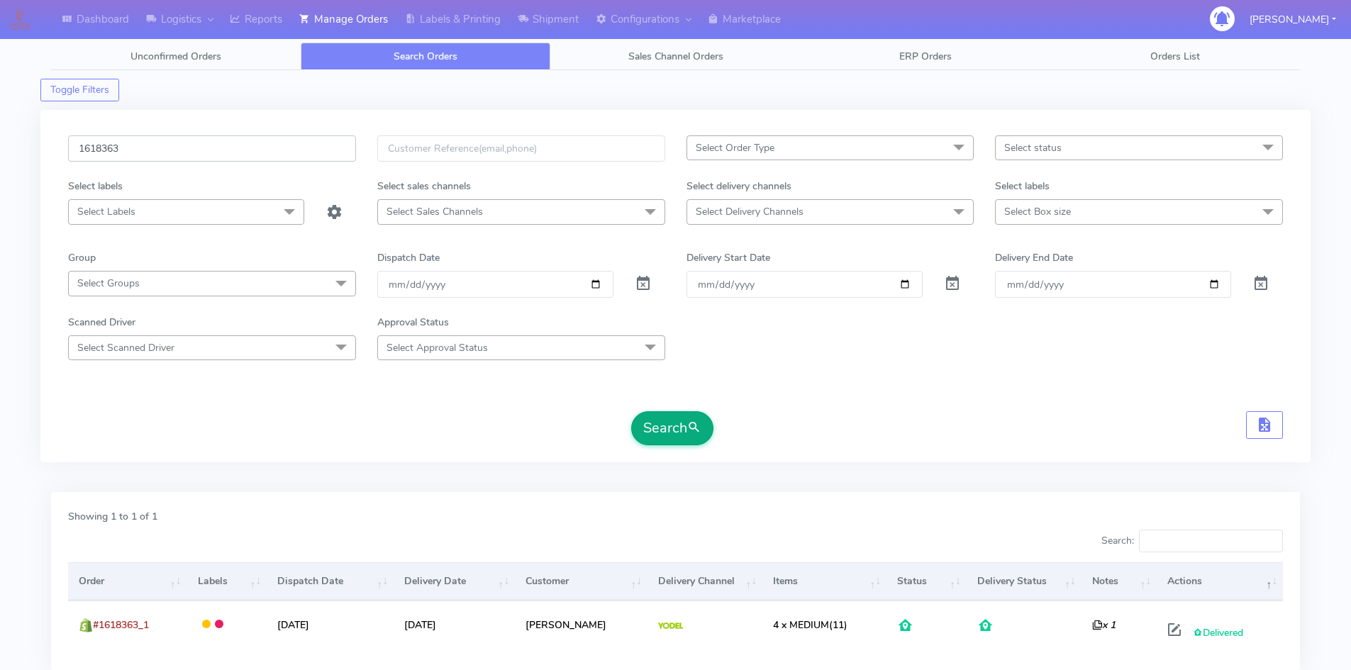
type input "1618363"
click at [679, 426] on button "Search" at bounding box center [672, 428] width 82 height 34
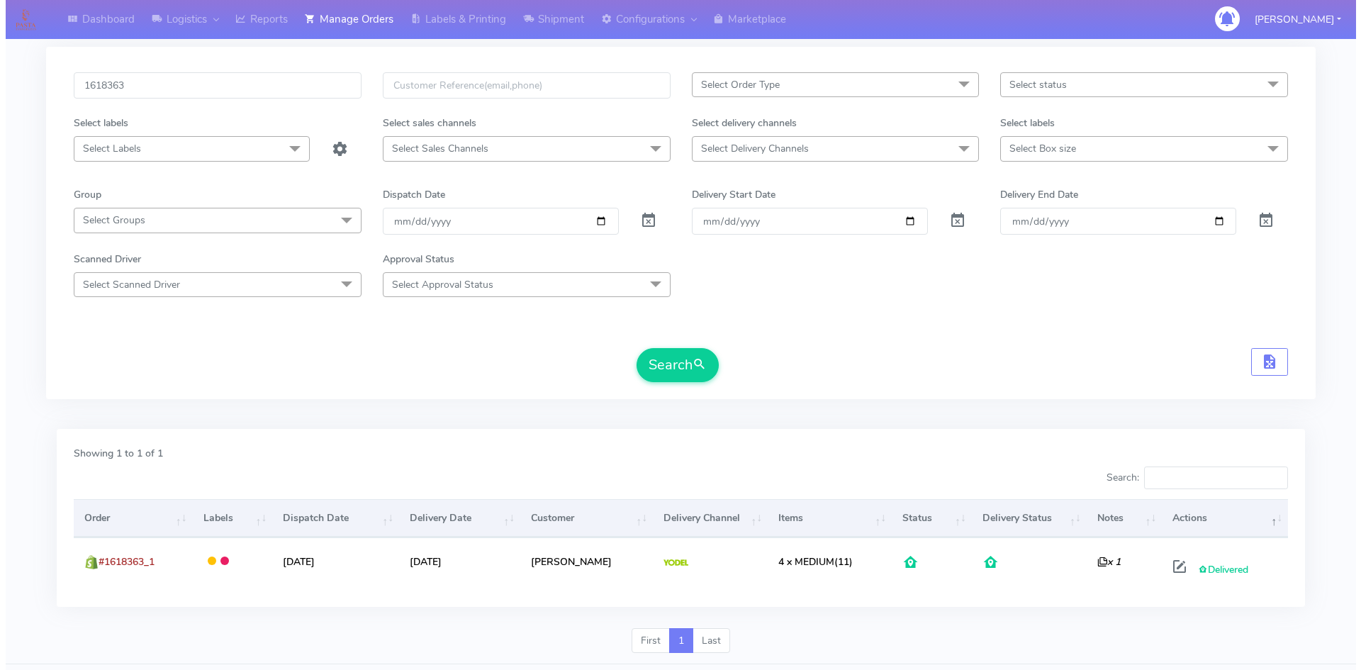
scroll to position [100, 0]
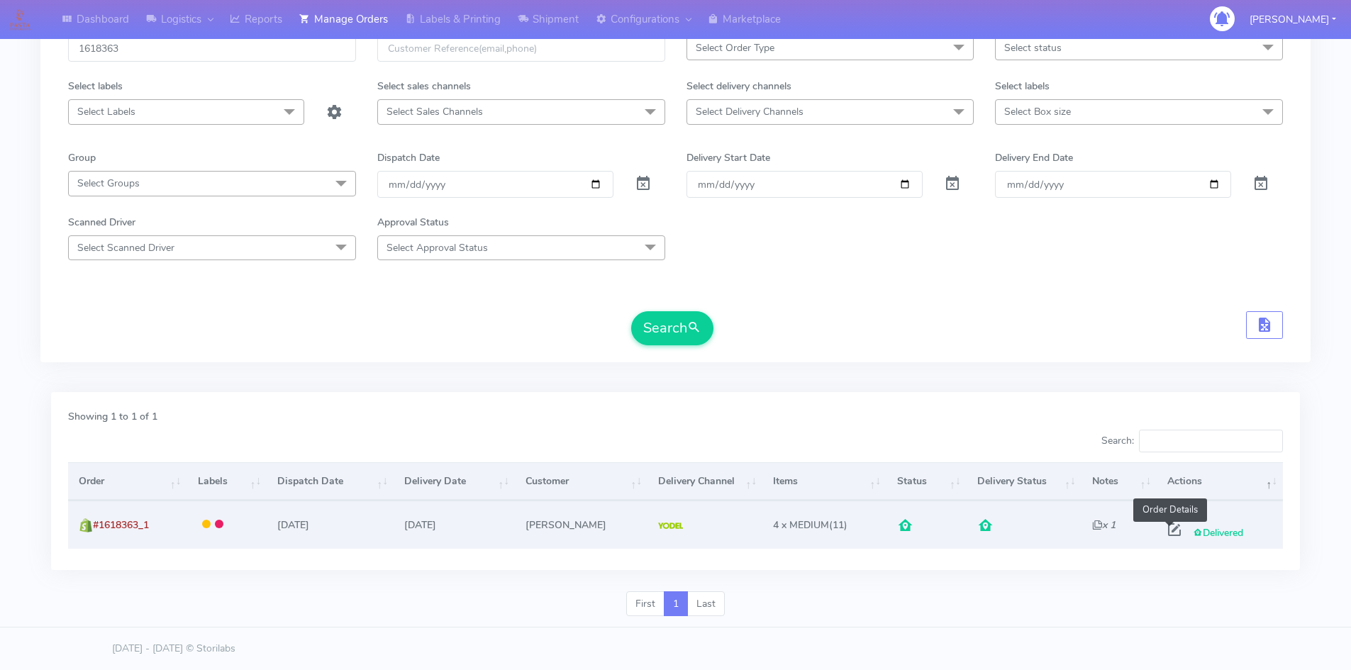
click at [1174, 531] on span at bounding box center [1174, 532] width 26 height 13
select select "5"
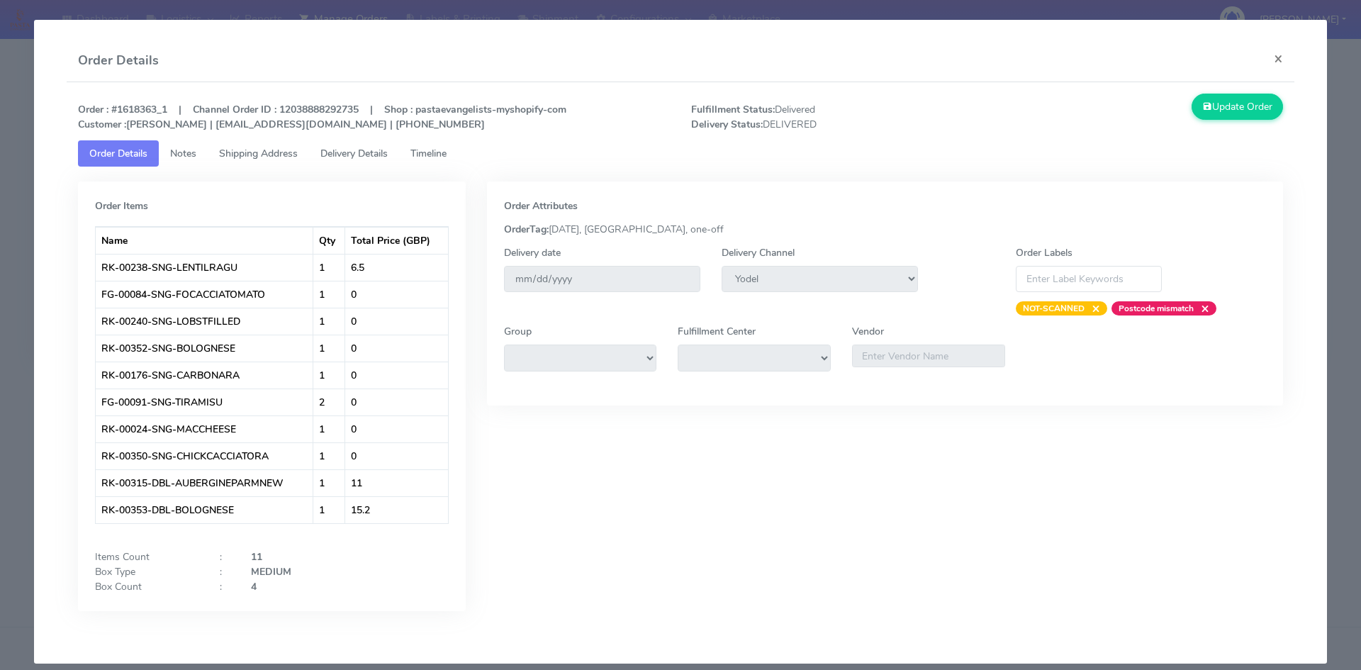
click at [358, 152] on span "Delivery Details" at bounding box center [353, 153] width 67 height 13
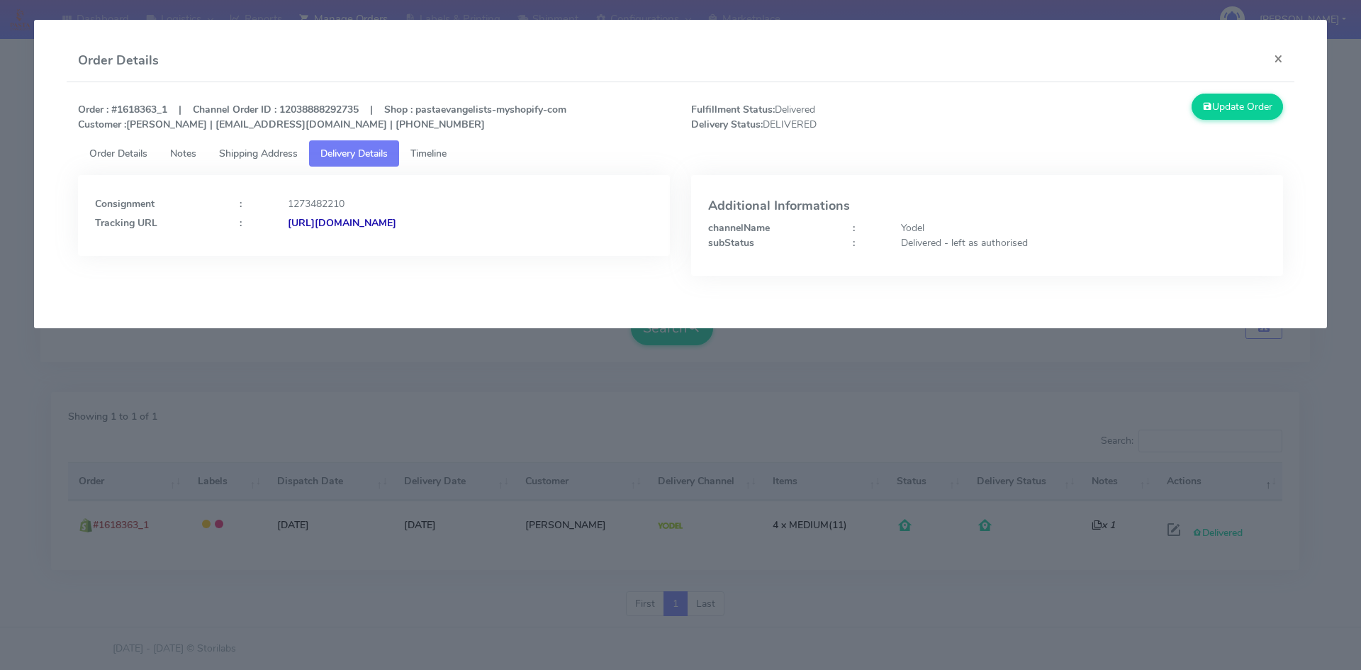
click at [253, 157] on span "Shipping Address" at bounding box center [258, 153] width 79 height 13
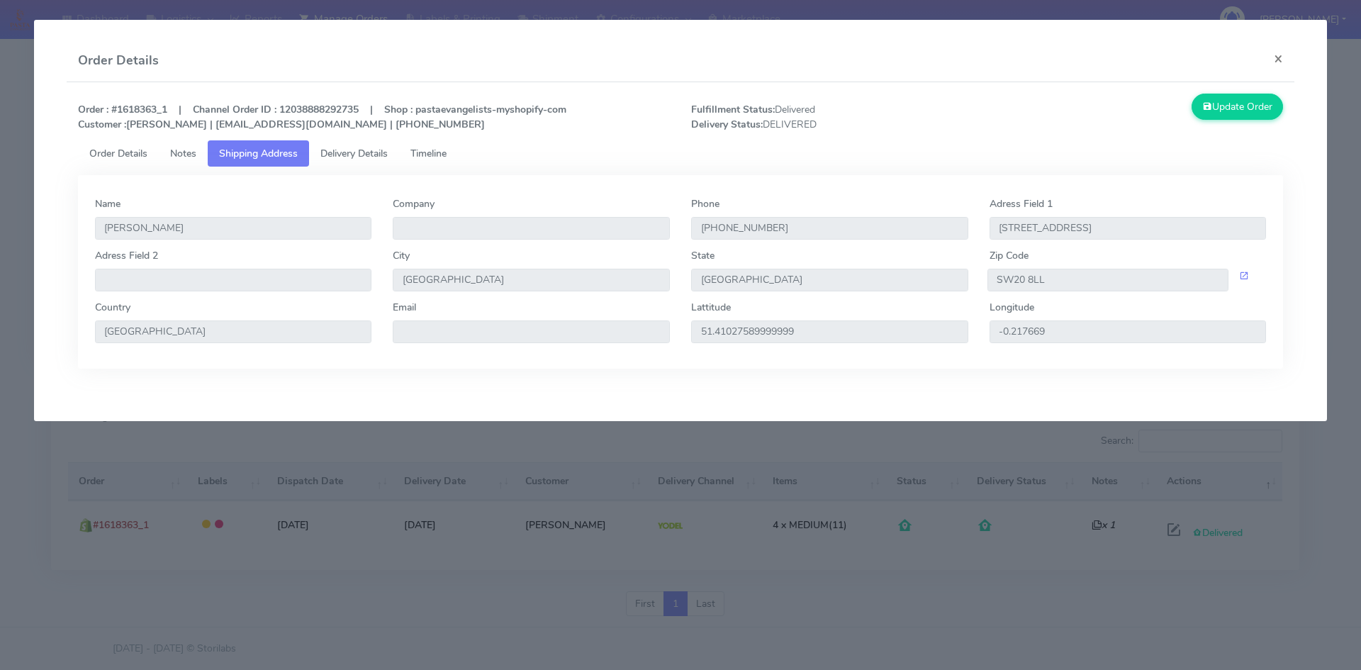
click at [137, 158] on span "Order Details" at bounding box center [118, 153] width 58 height 13
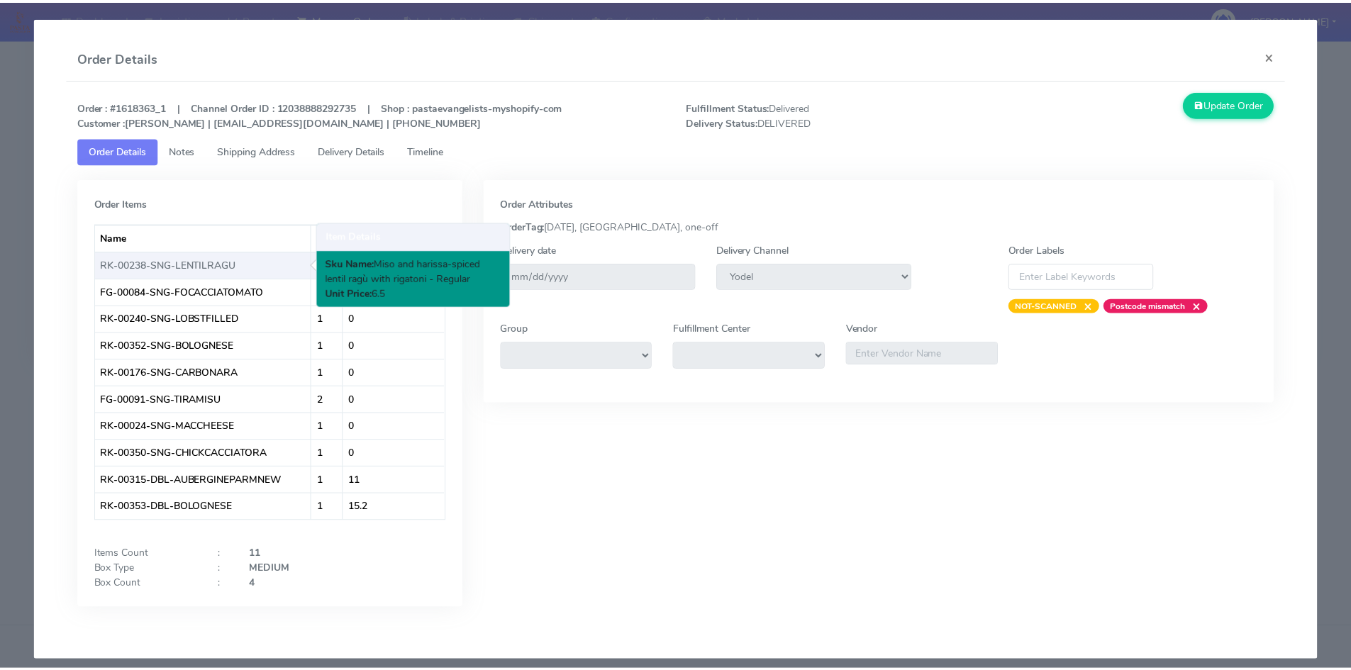
scroll to position [0, 0]
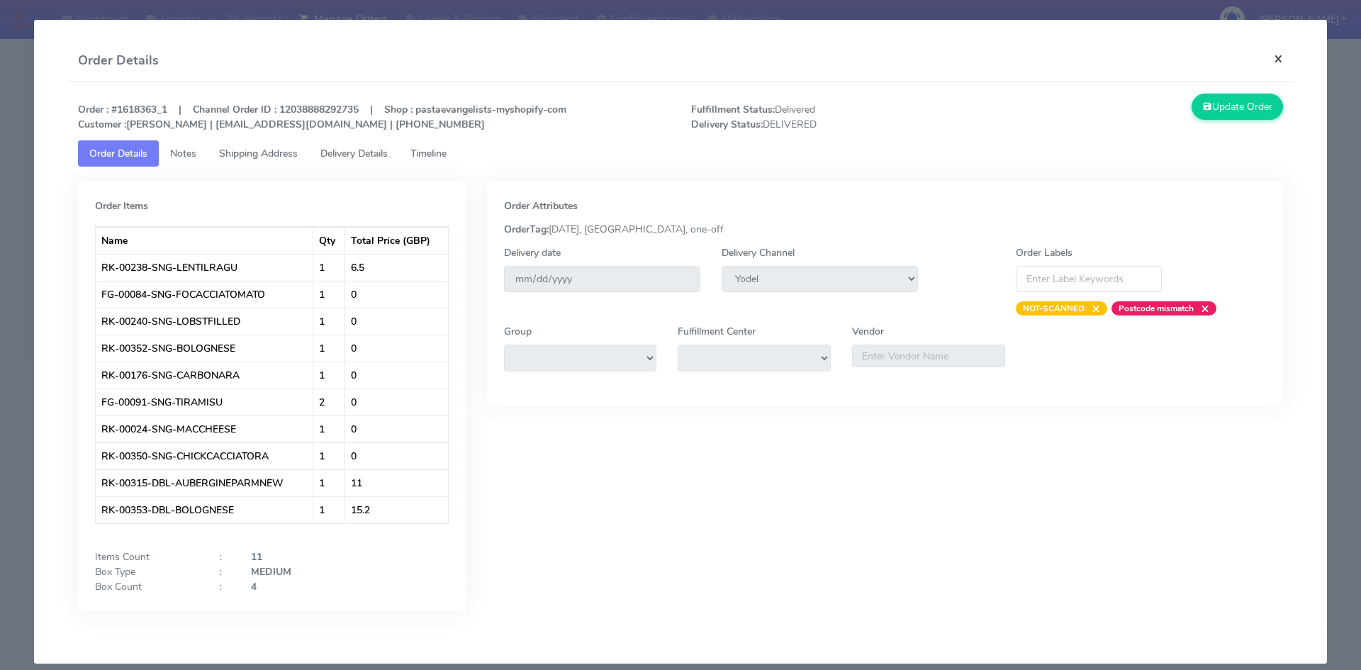
click at [1271, 62] on button "×" at bounding box center [1279, 59] width 32 height 38
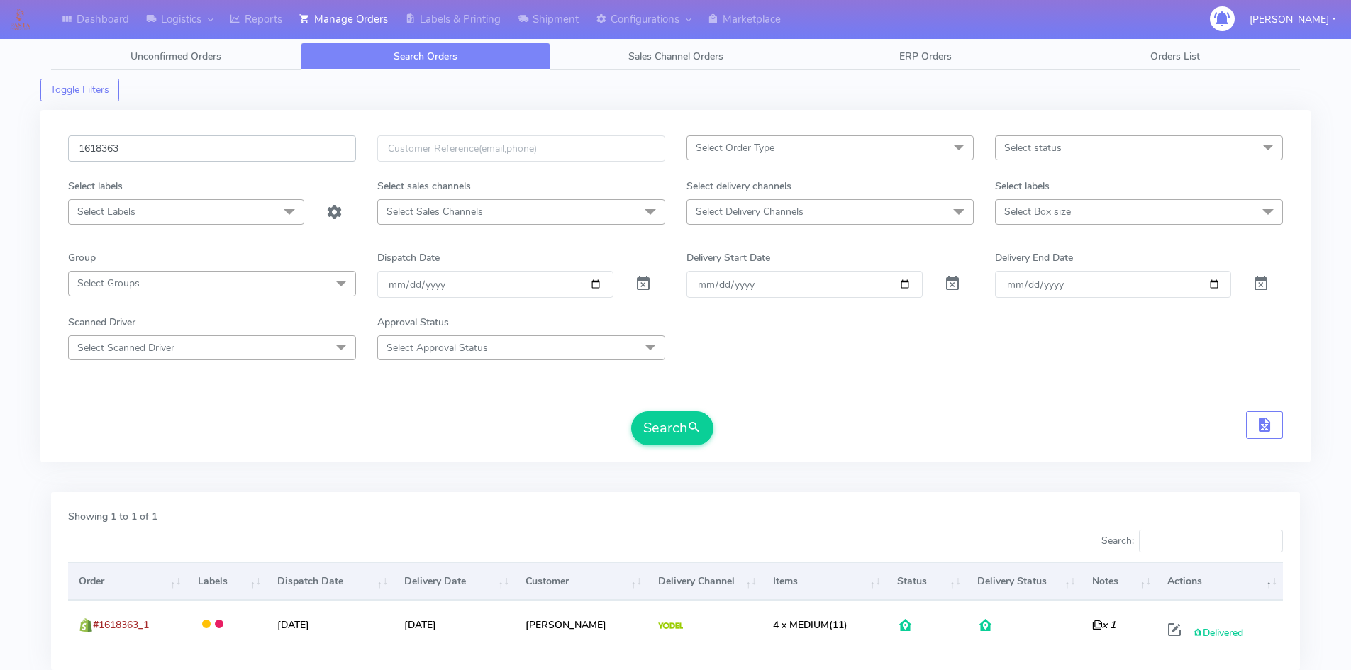
drag, startPoint x: 76, startPoint y: 147, endPoint x: 0, endPoint y: 147, distance: 75.9
click at [0, 147] on div "Dashboard Logistics [GEOGRAPHIC_DATA] Logistics Reports Manage Orders Labels & …" at bounding box center [675, 377] width 1351 height 702
paste input "9102 Complete"
click at [149, 145] on input "1619102 Complete" at bounding box center [212, 148] width 288 height 26
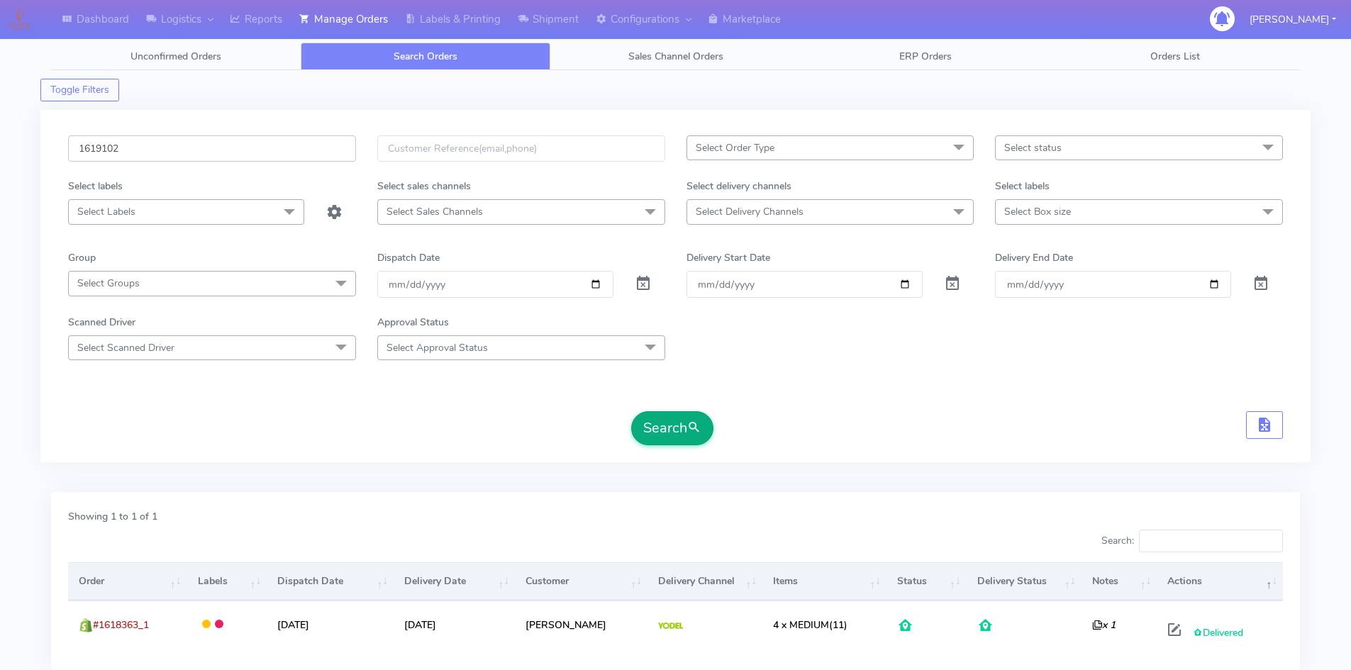
type input "1619102"
click at [647, 433] on button "Search" at bounding box center [672, 428] width 82 height 34
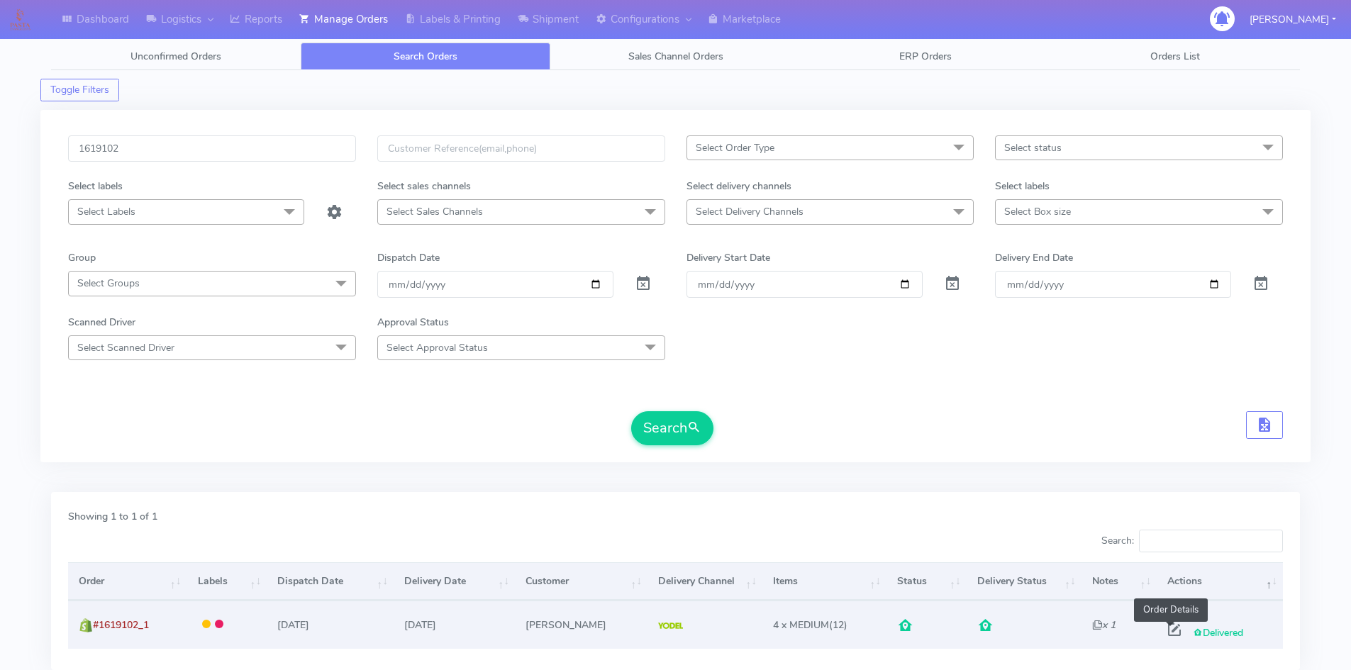
click at [1169, 630] on span at bounding box center [1174, 632] width 26 height 13
select select "5"
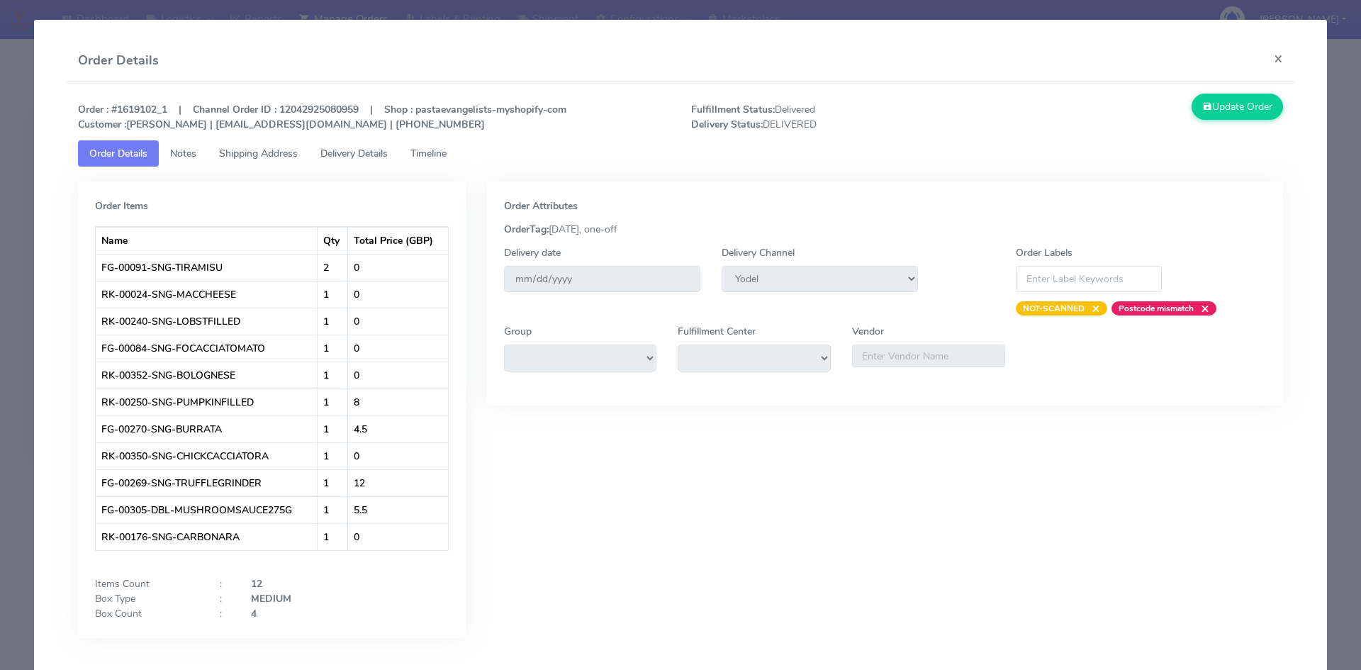
click at [384, 155] on span "Delivery Details" at bounding box center [353, 153] width 67 height 13
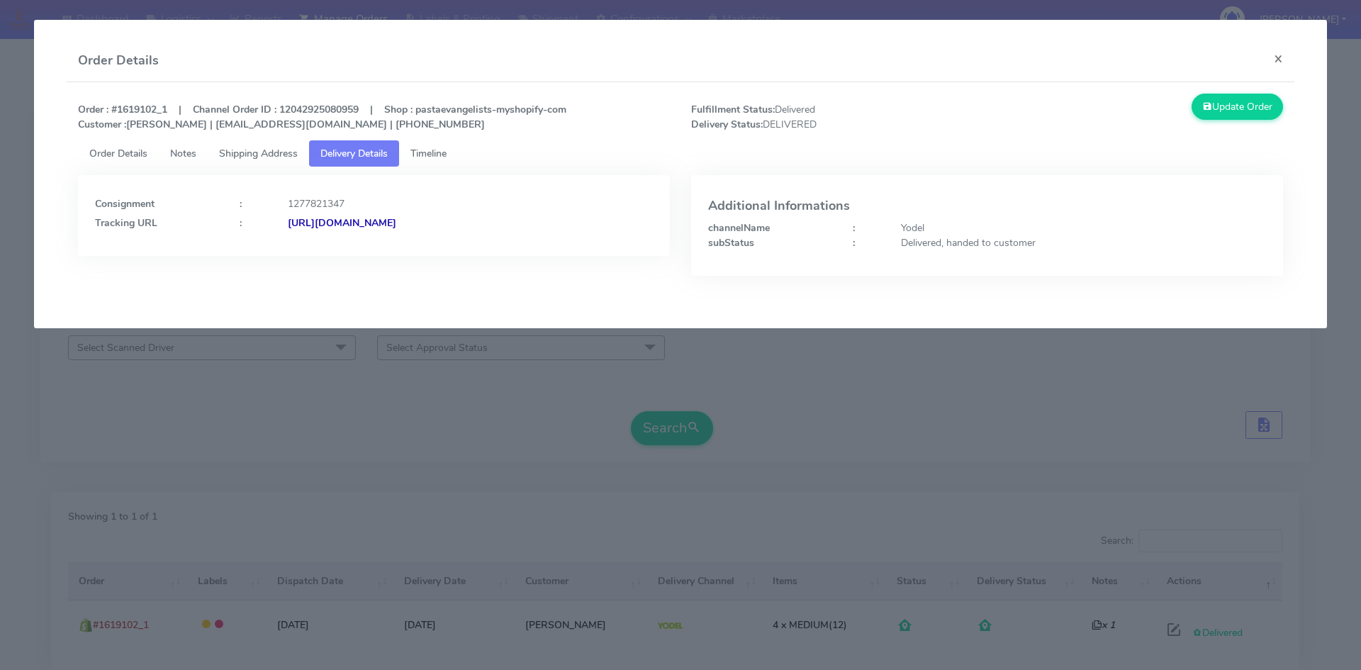
click at [238, 147] on span "Shipping Address" at bounding box center [258, 153] width 79 height 13
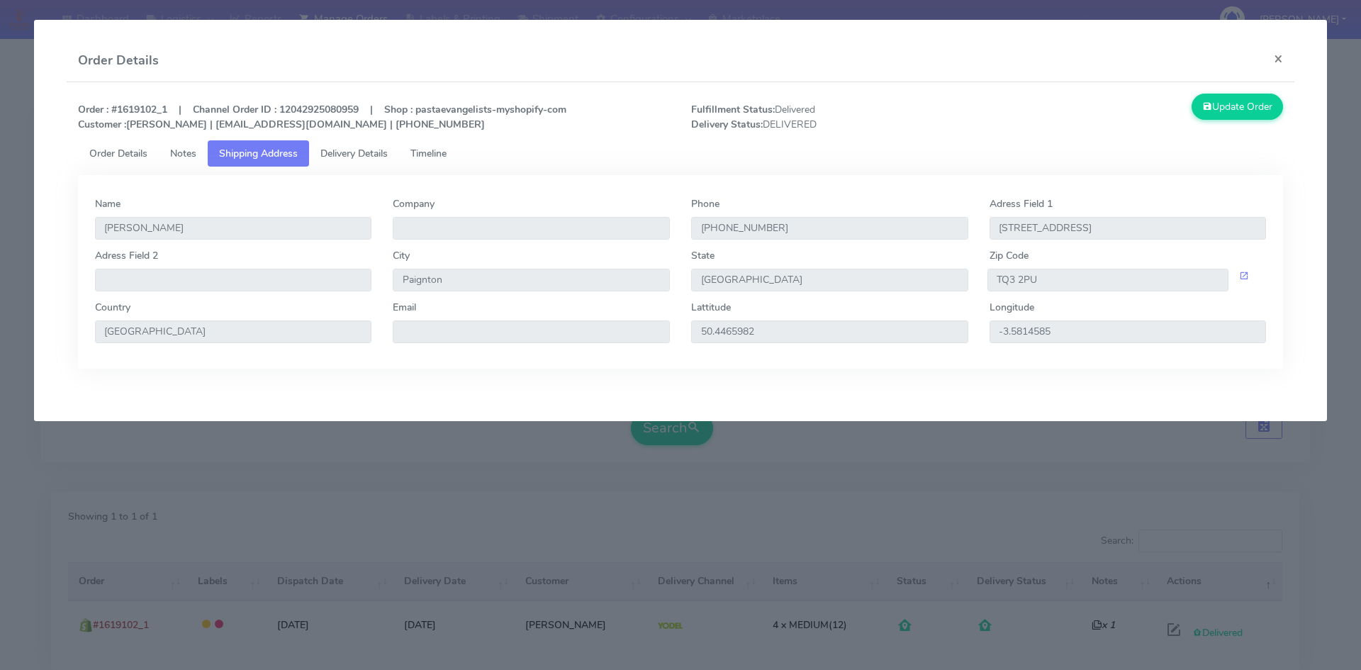
click at [113, 148] on span "Order Details" at bounding box center [118, 153] width 58 height 13
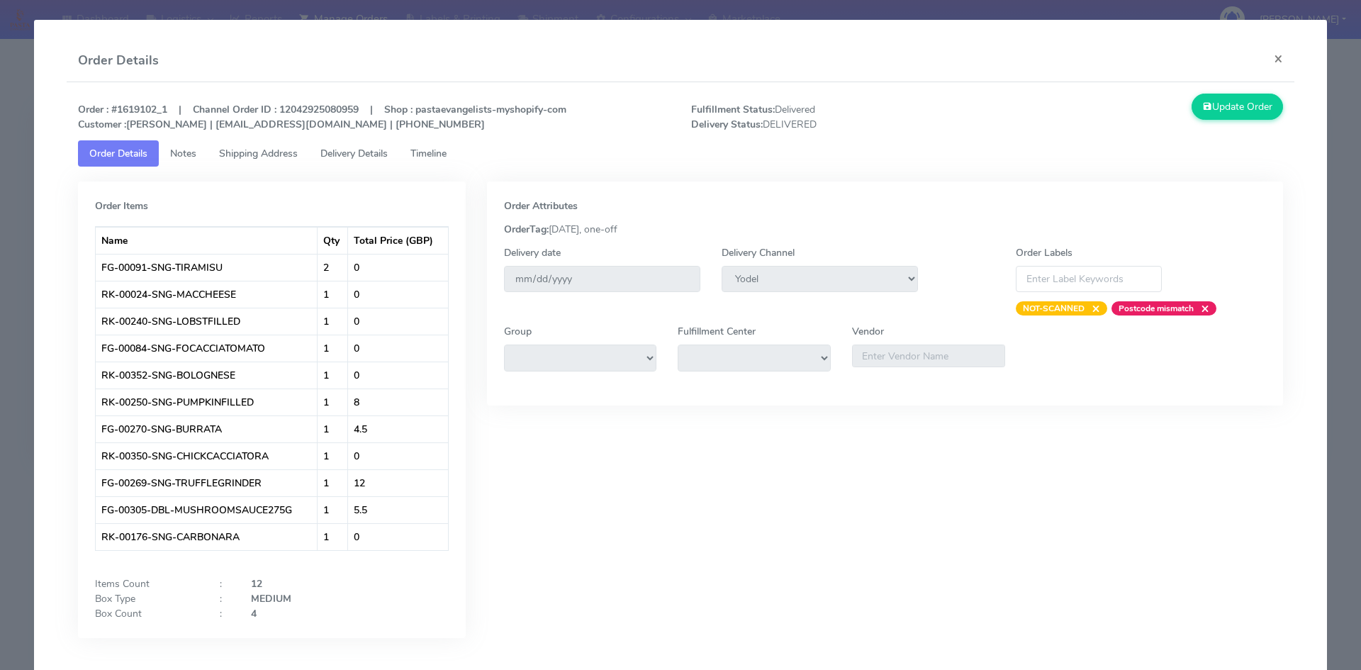
click at [374, 157] on span "Delivery Details" at bounding box center [353, 153] width 67 height 13
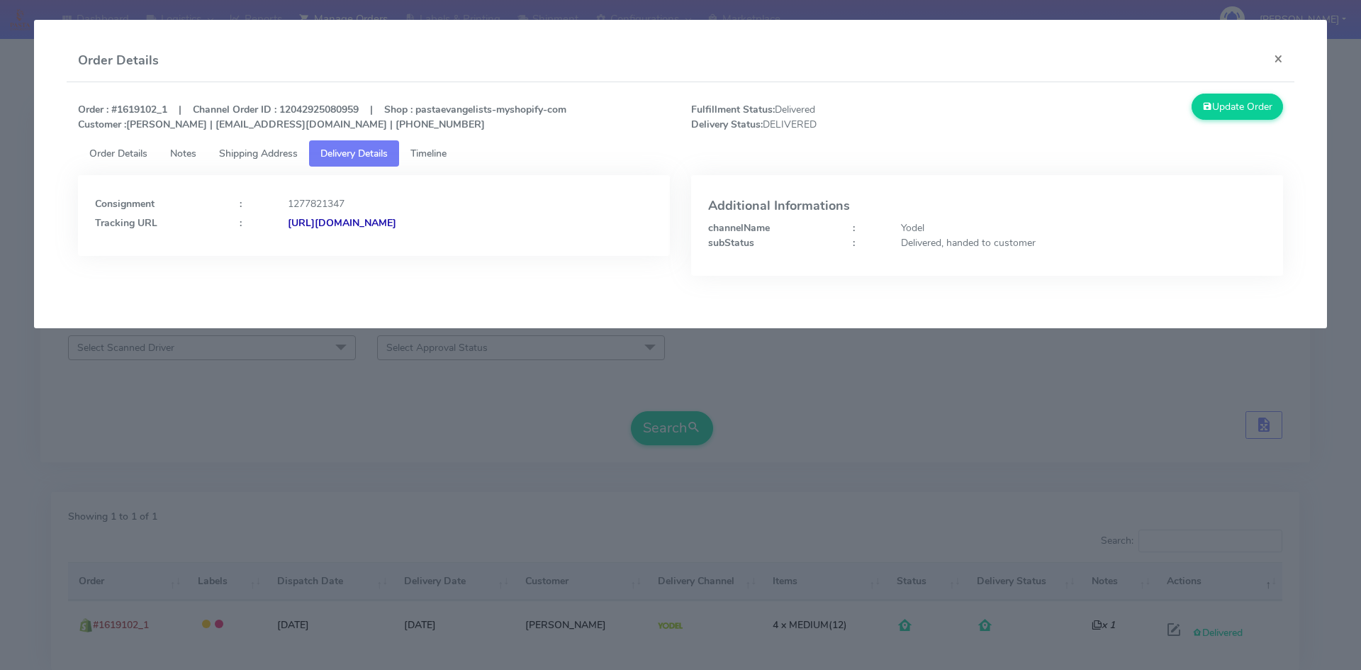
click at [140, 151] on span "Order Details" at bounding box center [118, 153] width 58 height 13
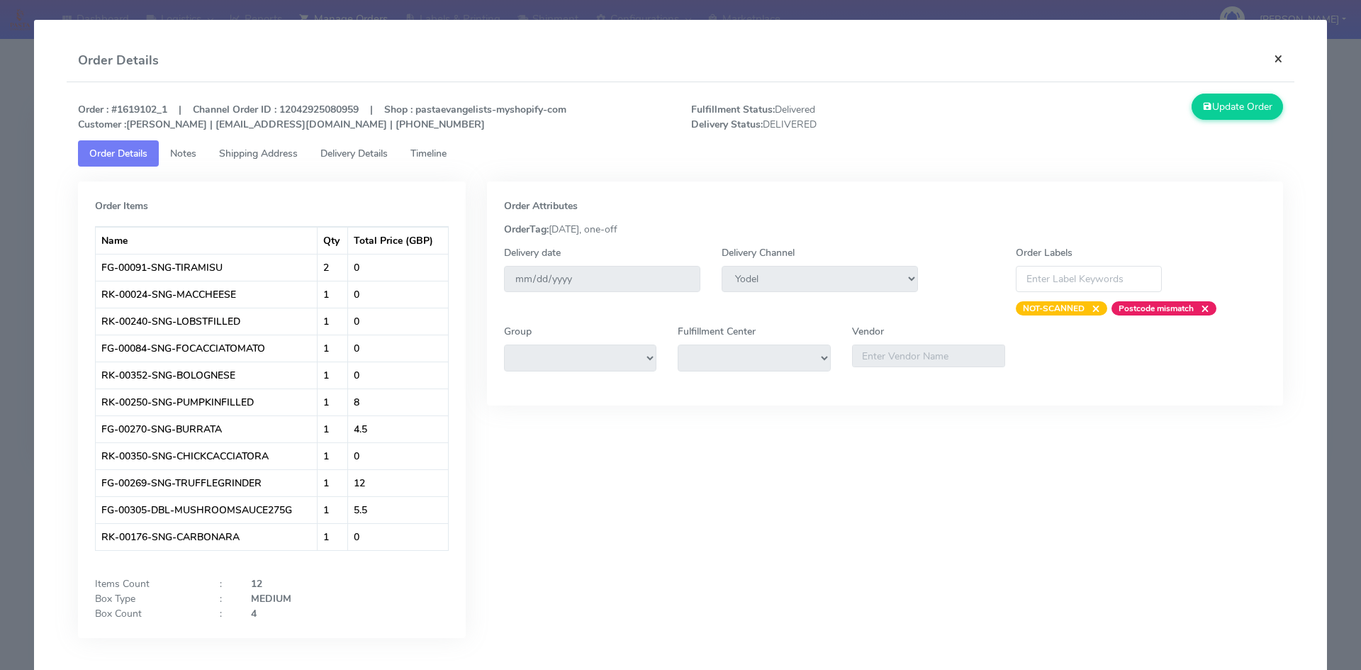
click at [1268, 57] on button "×" at bounding box center [1279, 59] width 32 height 38
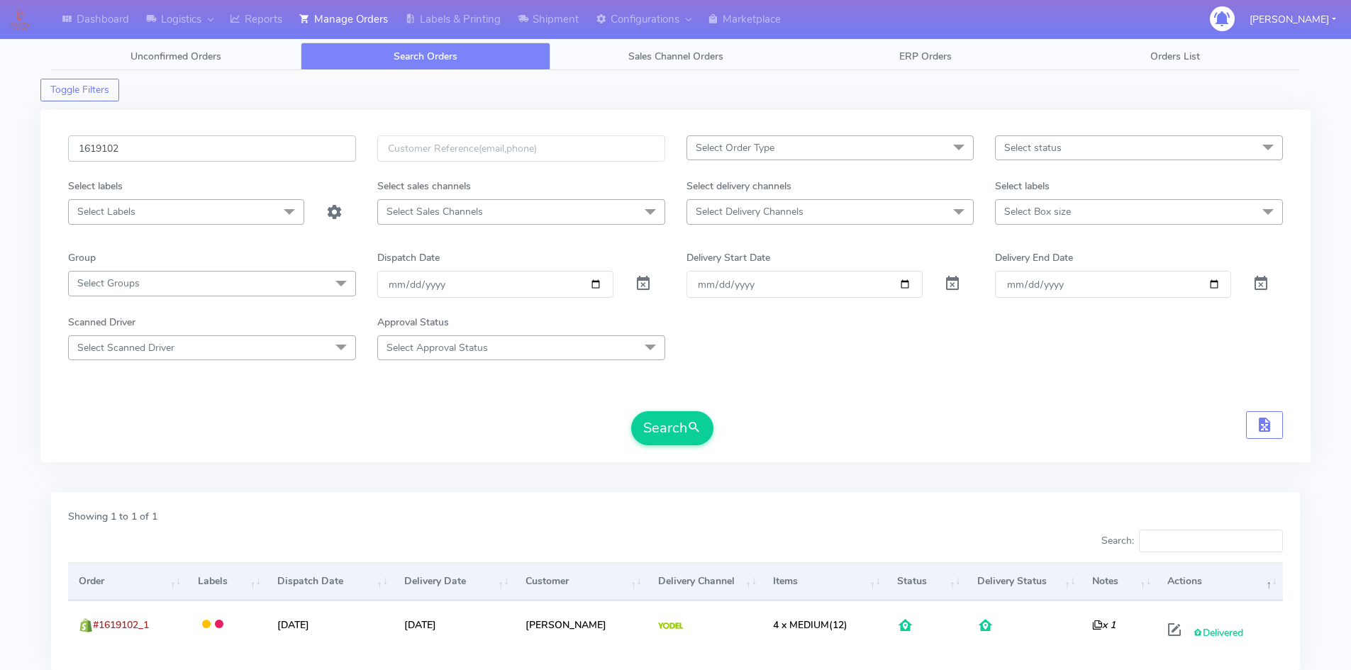
drag, startPoint x: 172, startPoint y: 142, endPoint x: 0, endPoint y: 149, distance: 172.4
click at [0, 149] on div "Dashboard Logistics [GEOGRAPHIC_DATA] Logistics Reports Manage Orders Labels & …" at bounding box center [675, 377] width 1351 height 702
paste input "20438"
click at [677, 431] on button "Search" at bounding box center [672, 428] width 82 height 34
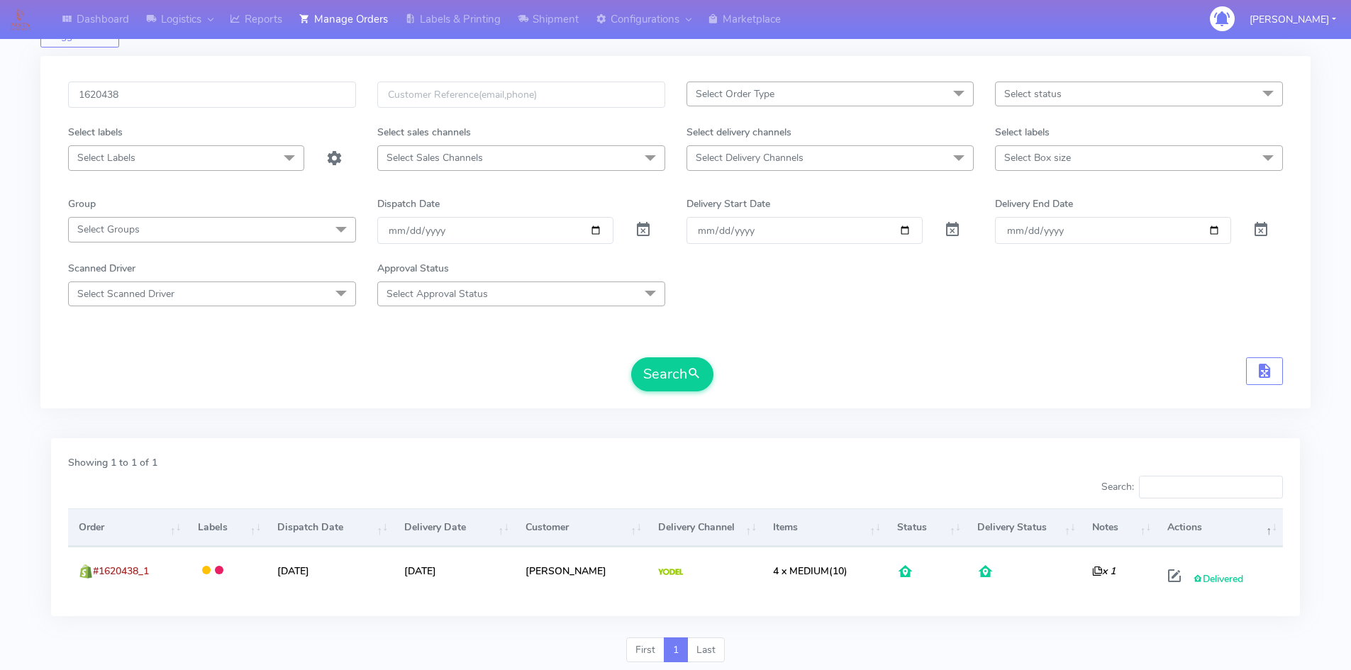
scroll to position [29, 0]
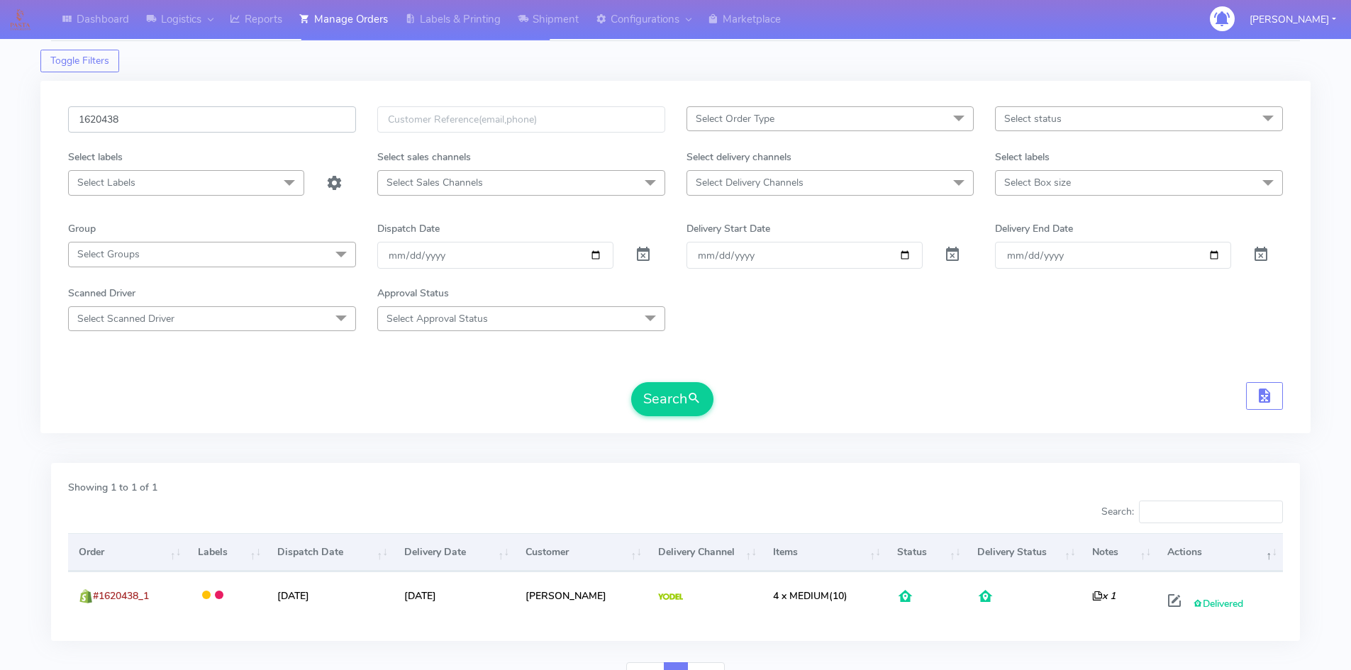
click at [9, 118] on div "Dashboard Logistics [GEOGRAPHIC_DATA] Logistics Reports Manage Orders Labels & …" at bounding box center [675, 347] width 1351 height 702
paste input "18904 Complete"
drag, startPoint x: 216, startPoint y: 113, endPoint x: 123, endPoint y: 113, distance: 92.9
click at [123, 113] on input "1618904 Complete" at bounding box center [212, 119] width 288 height 26
click at [658, 395] on button "Search" at bounding box center [672, 399] width 82 height 34
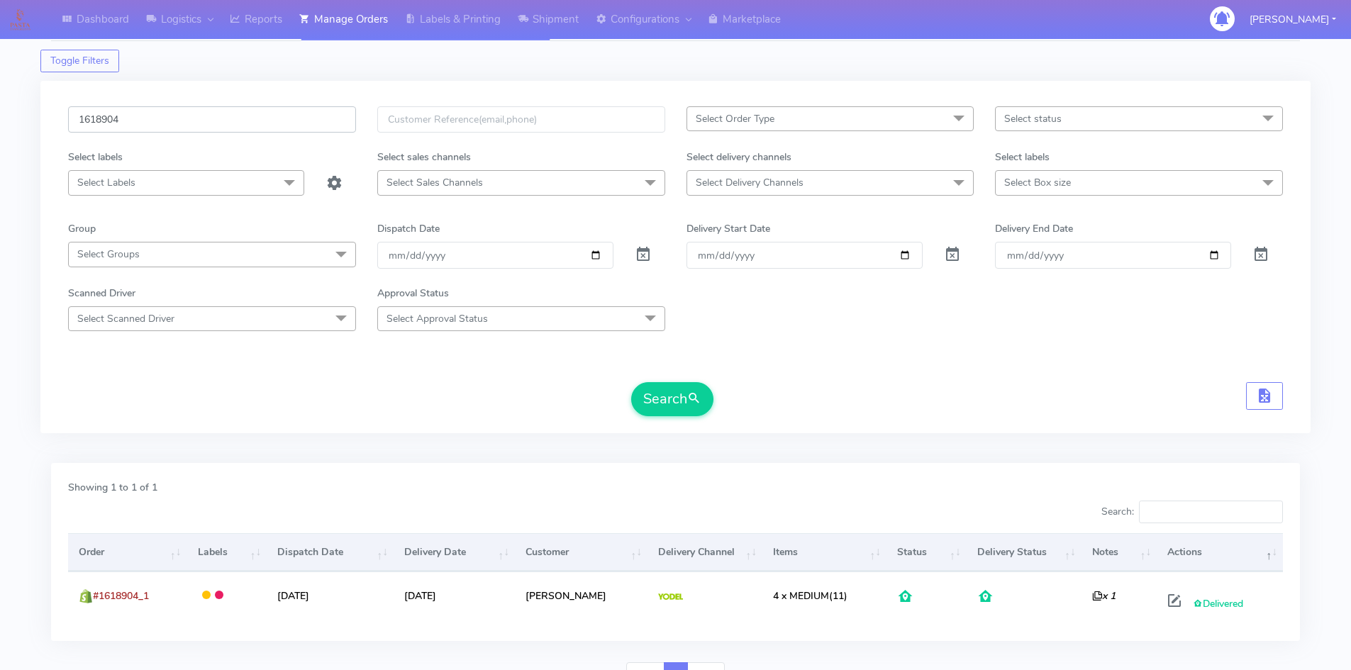
drag, startPoint x: 169, startPoint y: 122, endPoint x: 49, endPoint y: 117, distance: 120.6
click at [49, 117] on div "1618904 Select Order Type Select All MEALS ATAVI One Off Pasta Club Gift Kit Ev…" at bounding box center [675, 257] width 1270 height 352
paste input "260243"
click at [631, 382] on button "Search" at bounding box center [672, 399] width 82 height 34
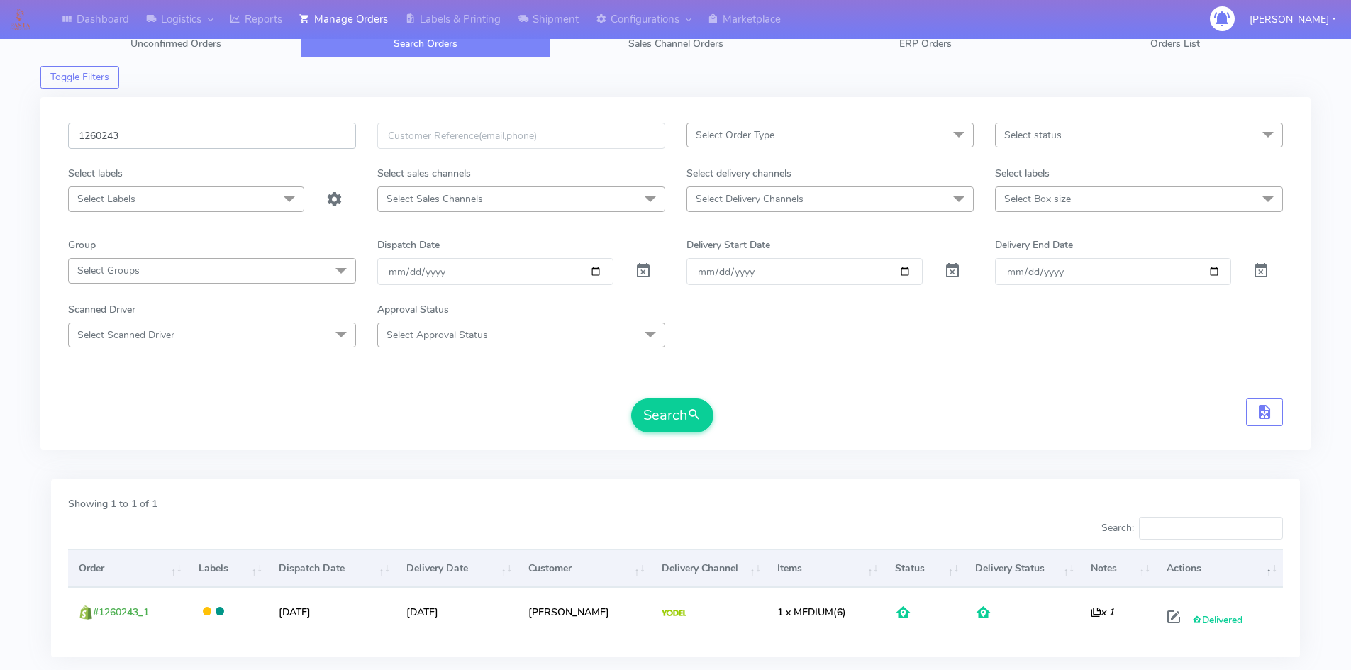
scroll to position [0, 0]
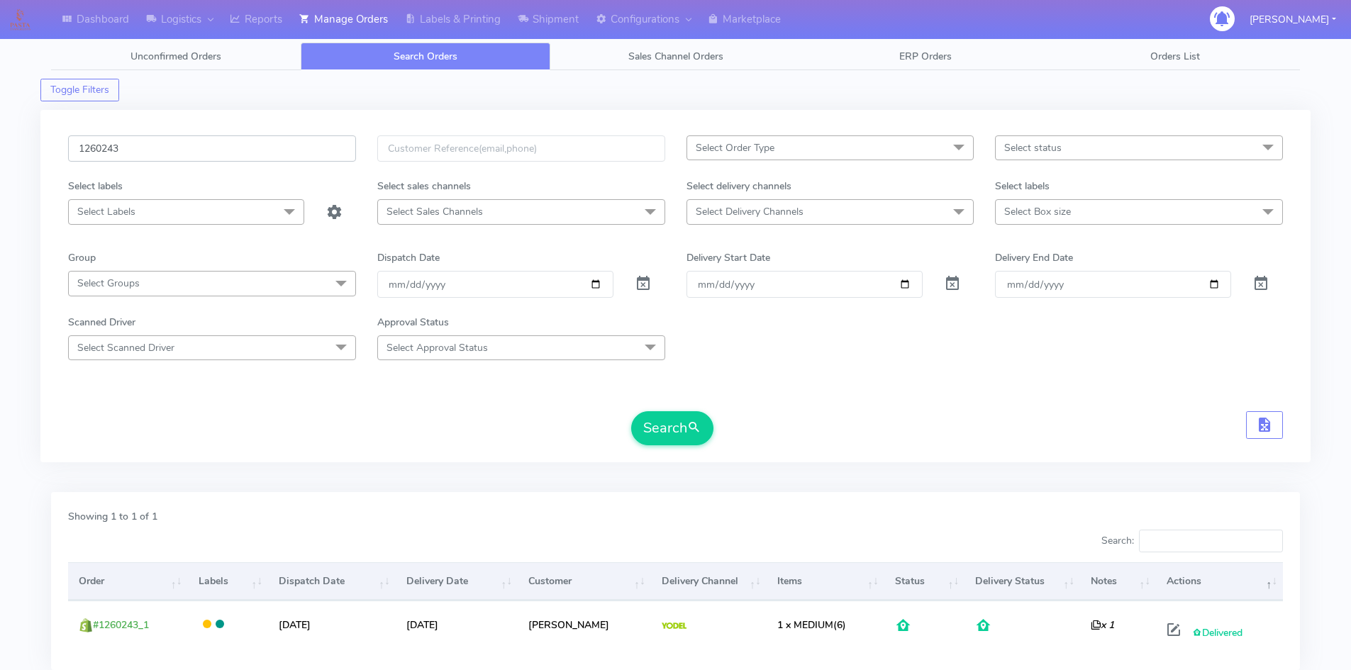
click at [59, 146] on div "1260243" at bounding box center [211, 156] width 309 height 43
paste input "619086"
click at [649, 433] on button "Search" at bounding box center [672, 428] width 82 height 34
drag, startPoint x: 144, startPoint y: 147, endPoint x: 104, endPoint y: 155, distance: 41.3
click at [64, 147] on div "1619086" at bounding box center [211, 156] width 309 height 43
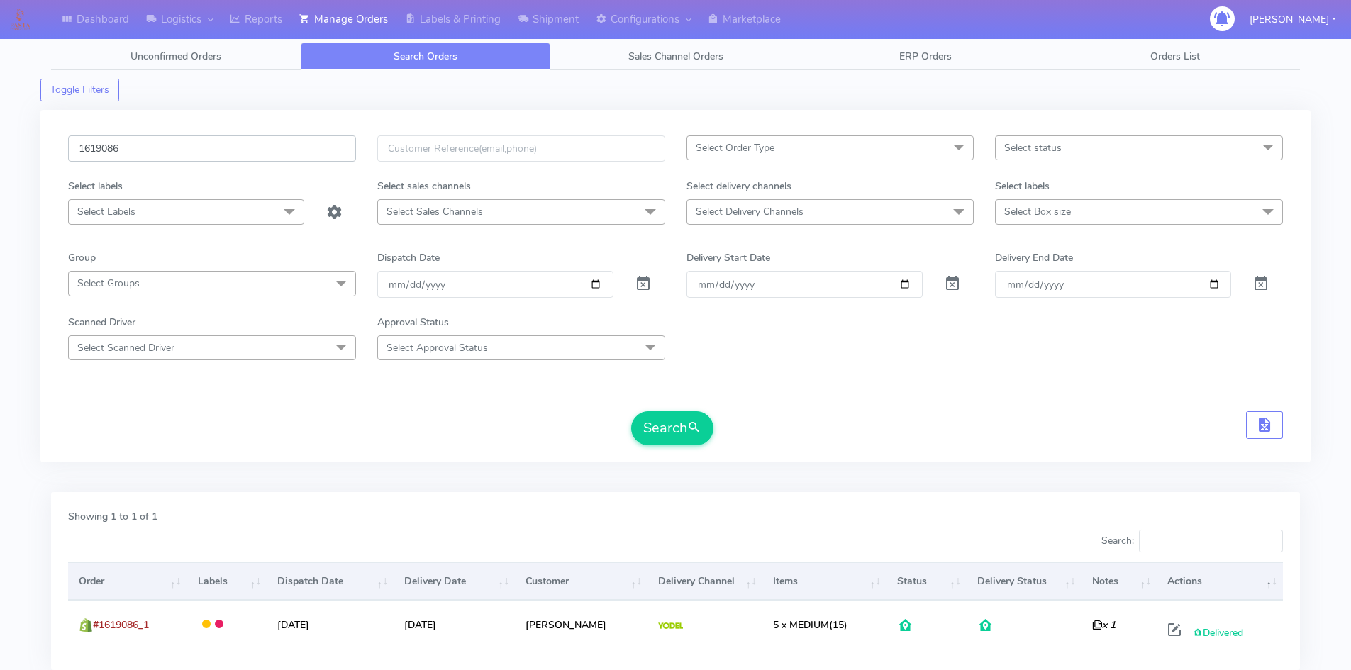
click at [203, 145] on input "1619086" at bounding box center [212, 148] width 288 height 26
drag, startPoint x: 223, startPoint y: 146, endPoint x: 53, endPoint y: 152, distance: 170.2
click at [53, 152] on div "1619086 Select Order Type Select All MEALS ATAVI One Off Pasta Club Gift Kit Ev…" at bounding box center [675, 286] width 1270 height 352
paste input "8205"
click at [638, 427] on button "Search" at bounding box center [672, 428] width 82 height 34
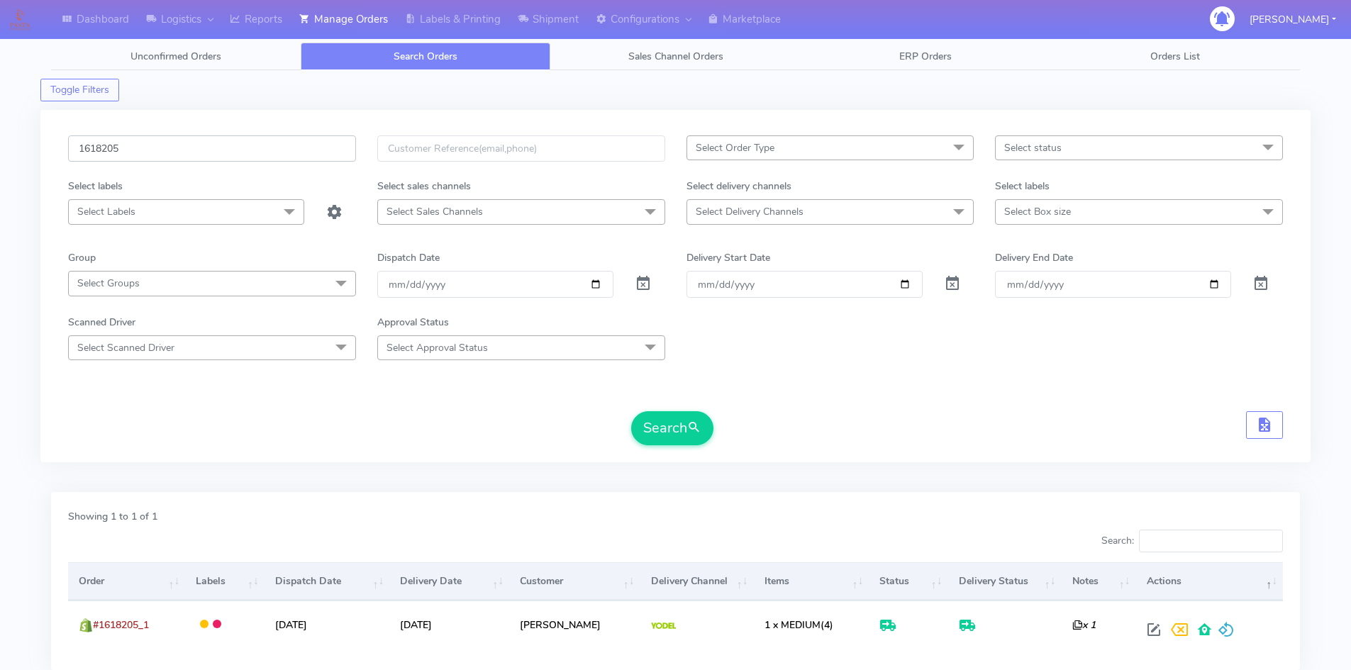
drag, startPoint x: 122, startPoint y: 147, endPoint x: 53, endPoint y: 156, distance: 69.3
click at [53, 156] on div "1618205 Select Order Type Select All MEALS ATAVI One Off Pasta Club Gift Kit Ev…" at bounding box center [675, 286] width 1270 height 352
paste input "7946"
type input "1617946"
click at [696, 431] on span "submit" at bounding box center [694, 427] width 14 height 19
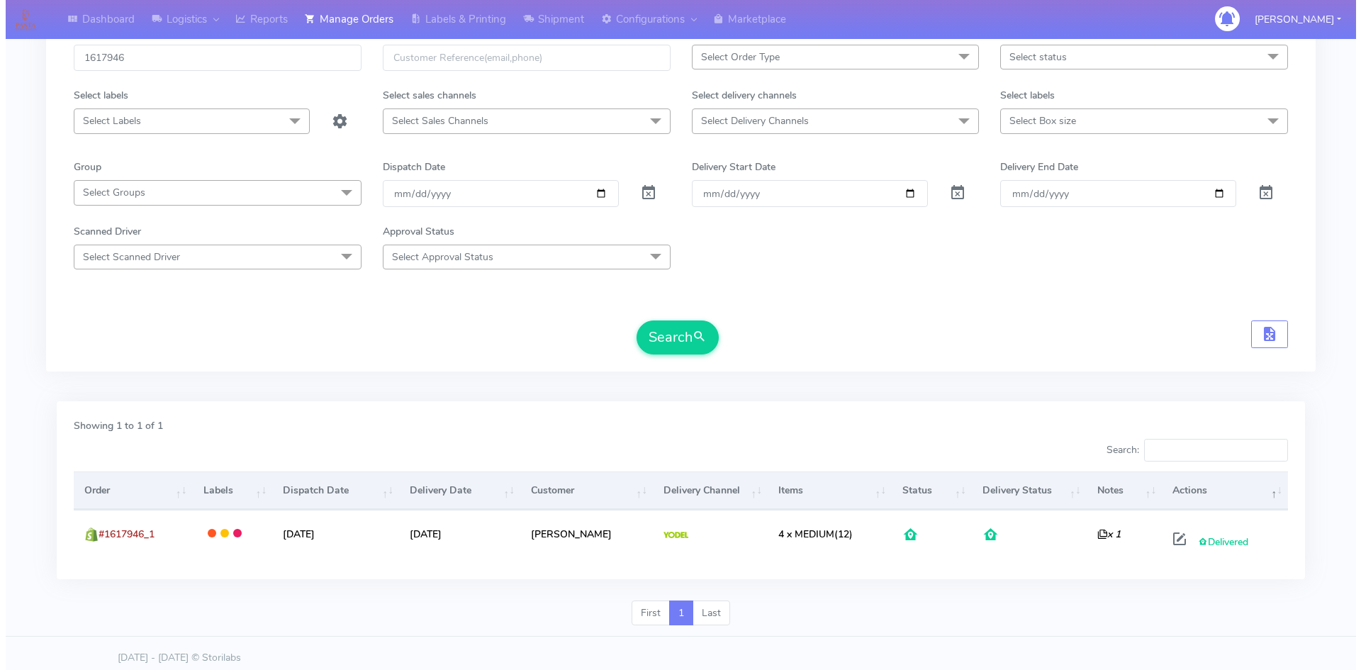
scroll to position [100, 0]
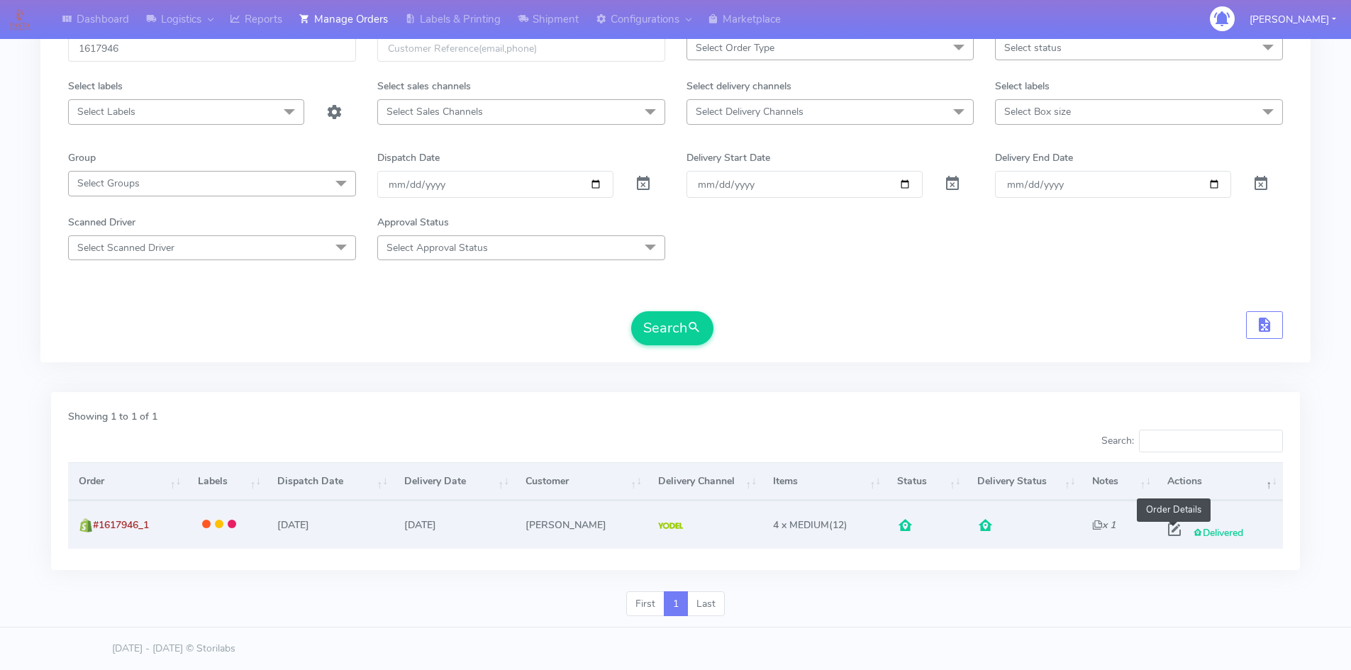
click at [1176, 530] on span at bounding box center [1174, 532] width 26 height 13
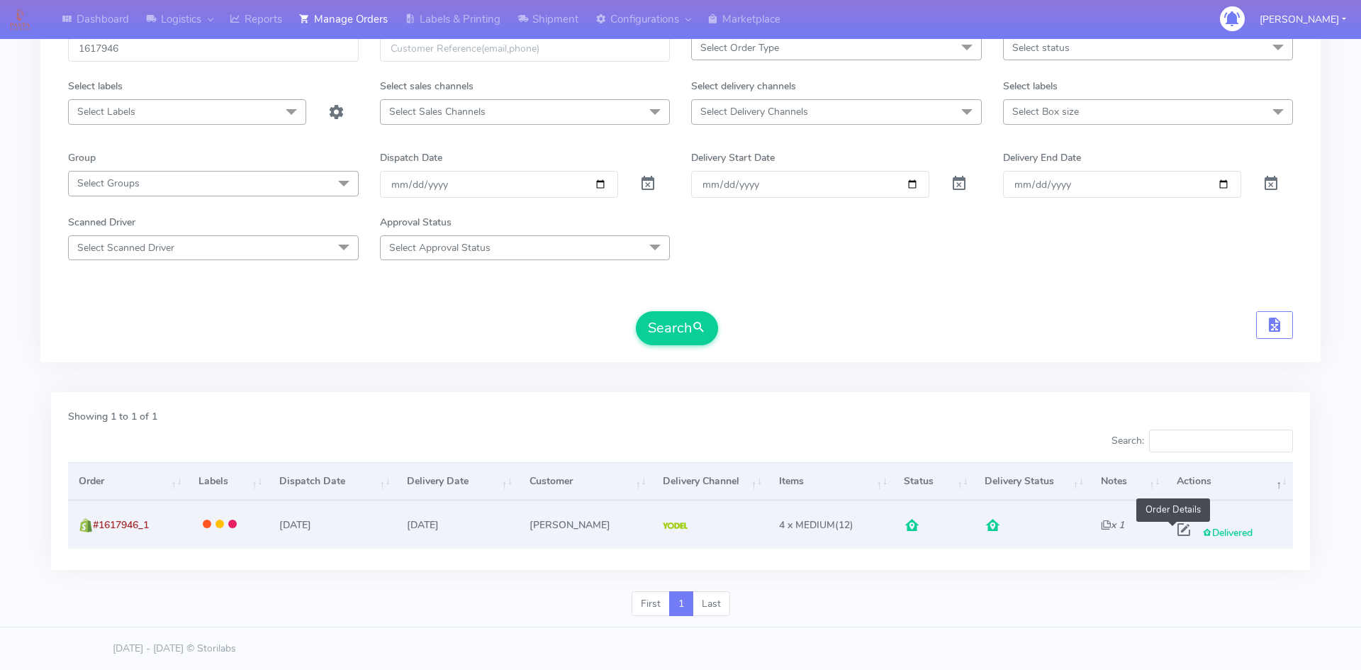
select select "5"
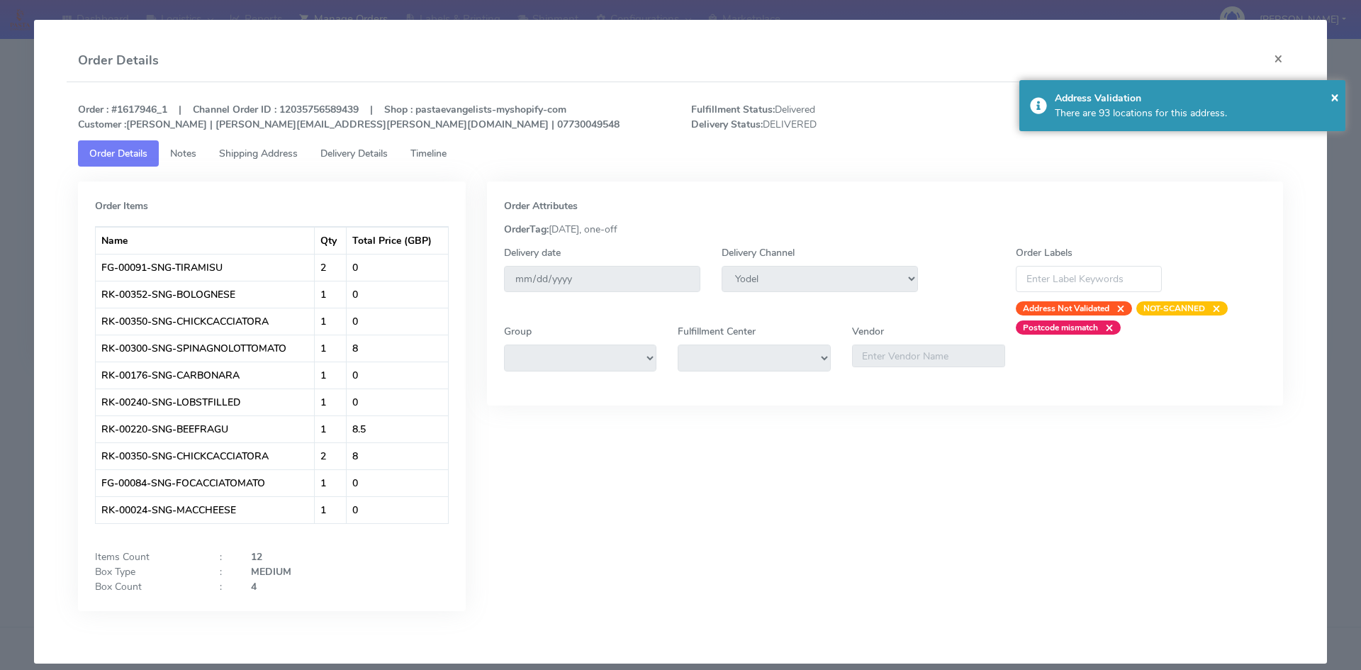
click at [350, 157] on span "Delivery Details" at bounding box center [353, 153] width 67 height 13
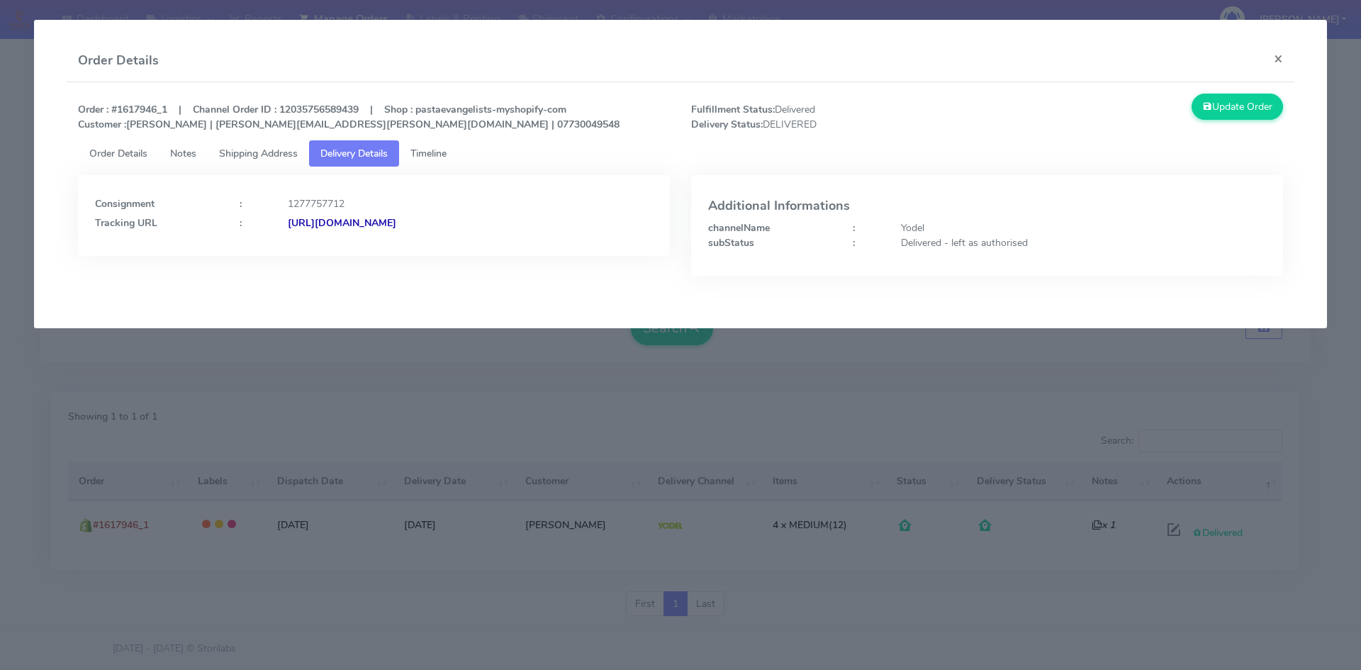
click at [129, 154] on span "Order Details" at bounding box center [118, 153] width 58 height 13
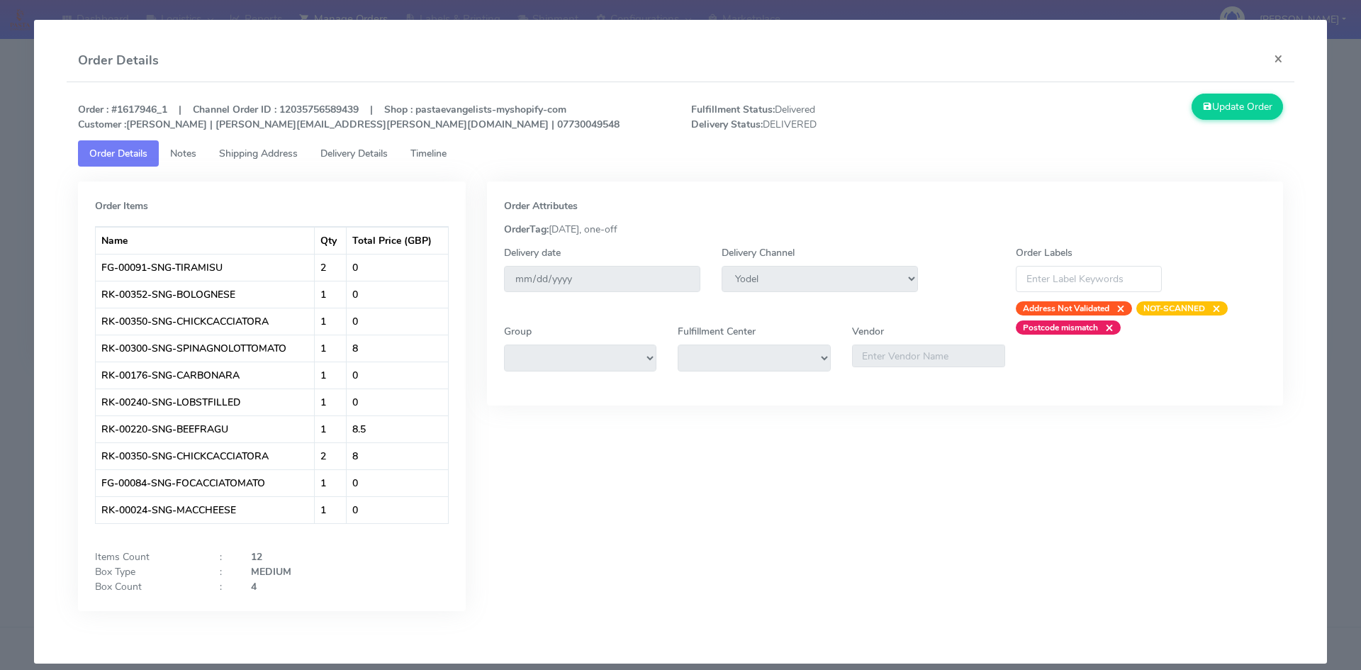
click at [369, 156] on span "Delivery Details" at bounding box center [353, 153] width 67 height 13
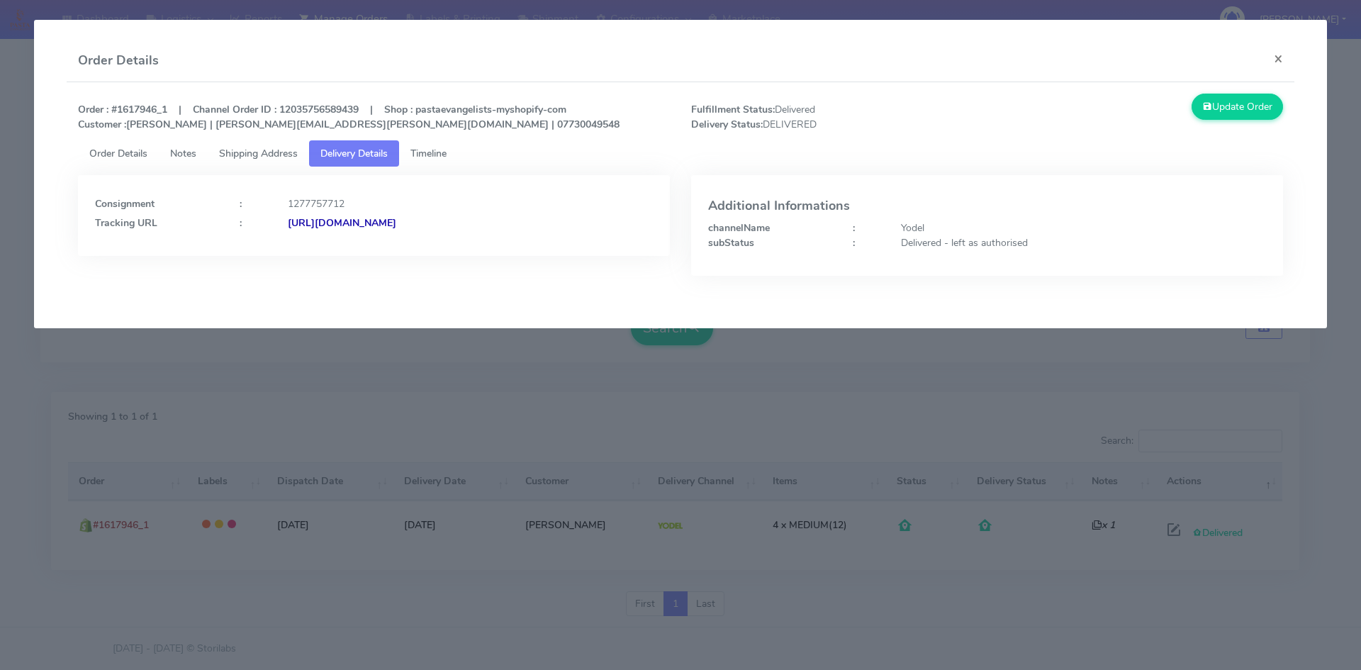
click at [438, 156] on span "Timeline" at bounding box center [428, 153] width 36 height 13
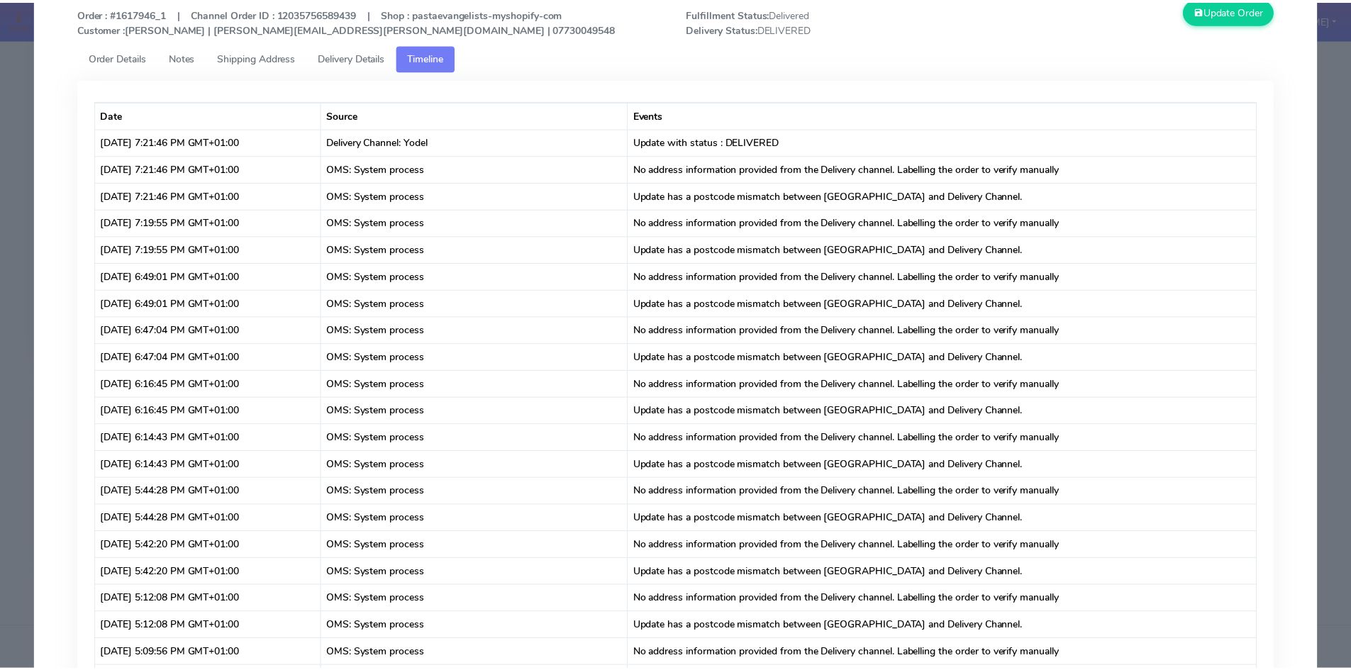
scroll to position [0, 0]
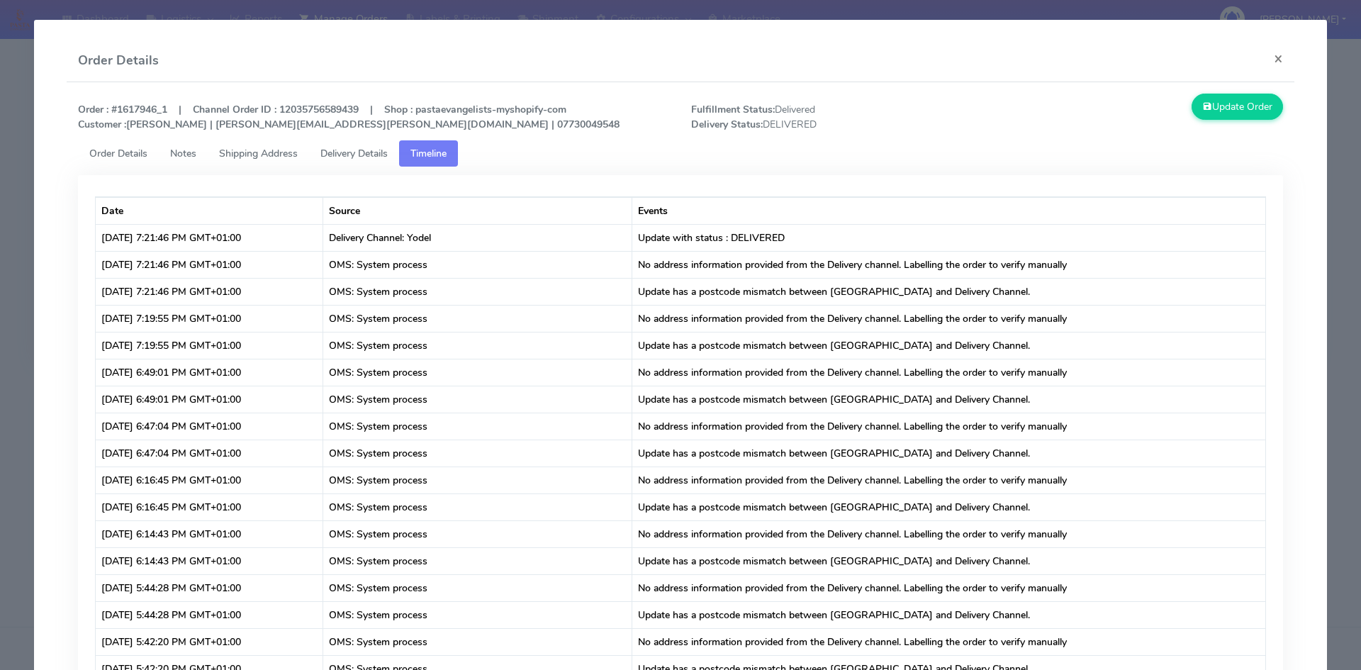
click at [121, 156] on span "Order Details" at bounding box center [118, 153] width 58 height 13
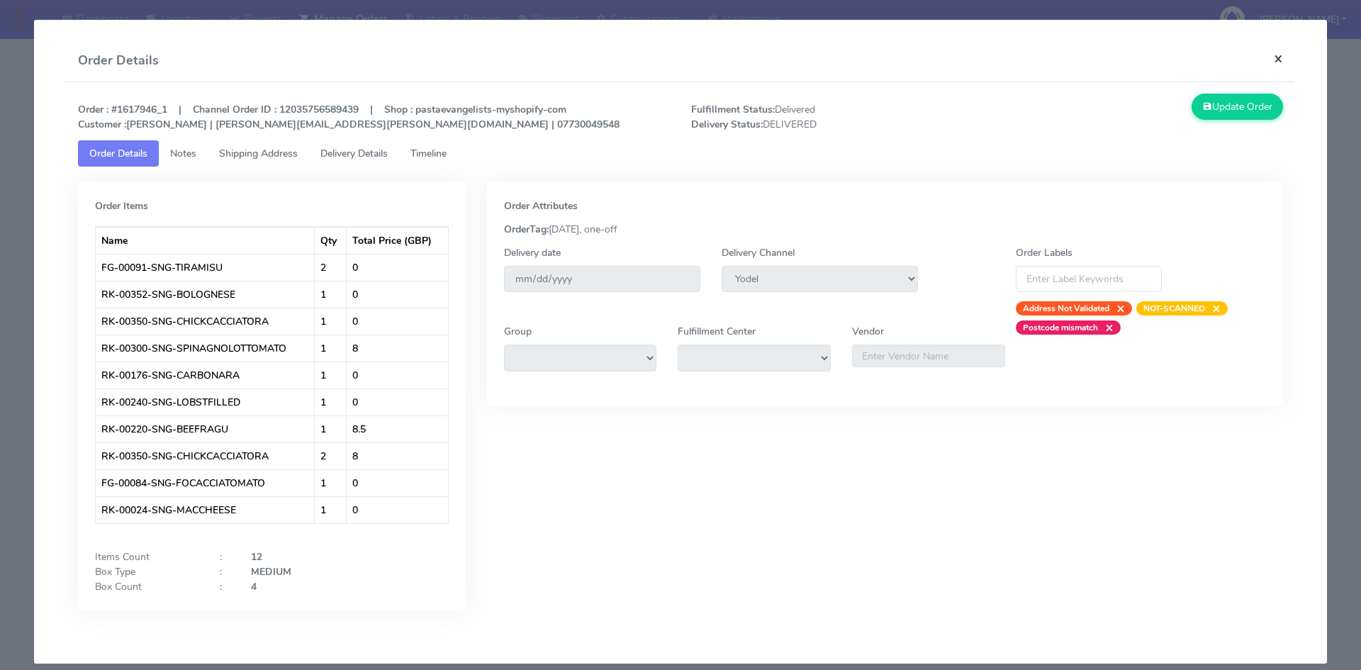
click at [1270, 60] on button "×" at bounding box center [1279, 59] width 32 height 38
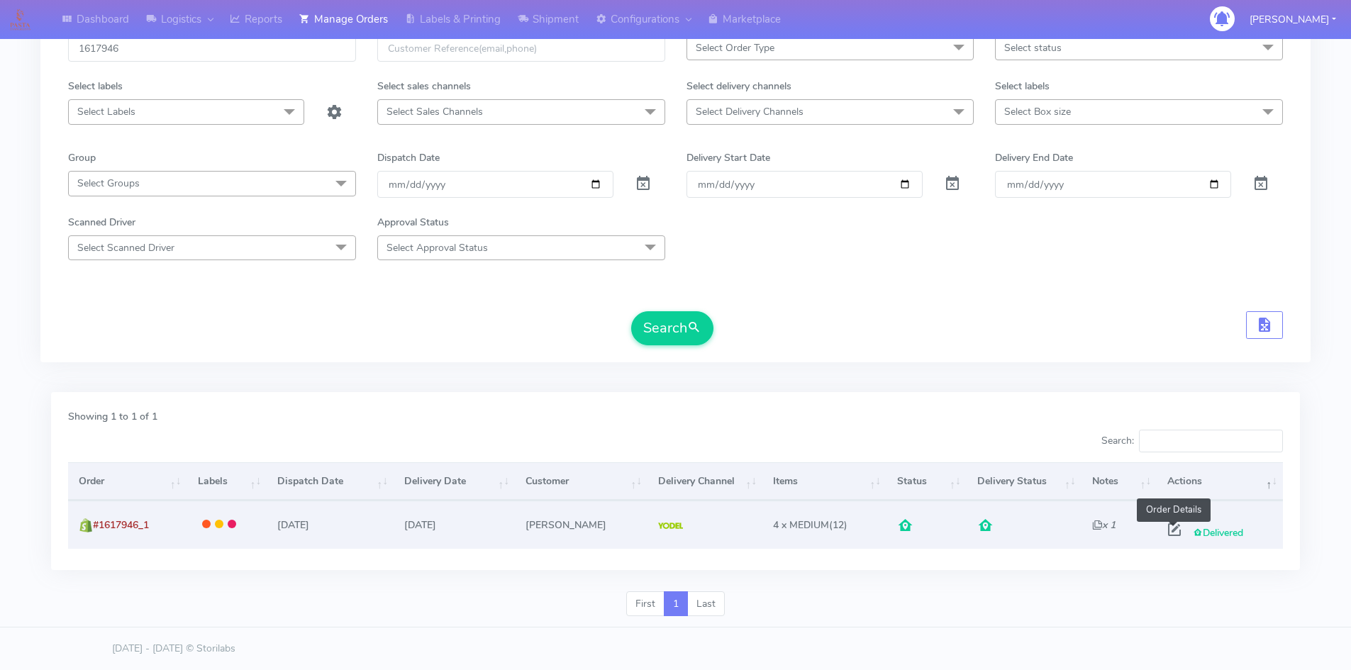
click at [1175, 534] on span at bounding box center [1174, 532] width 26 height 13
select select "5"
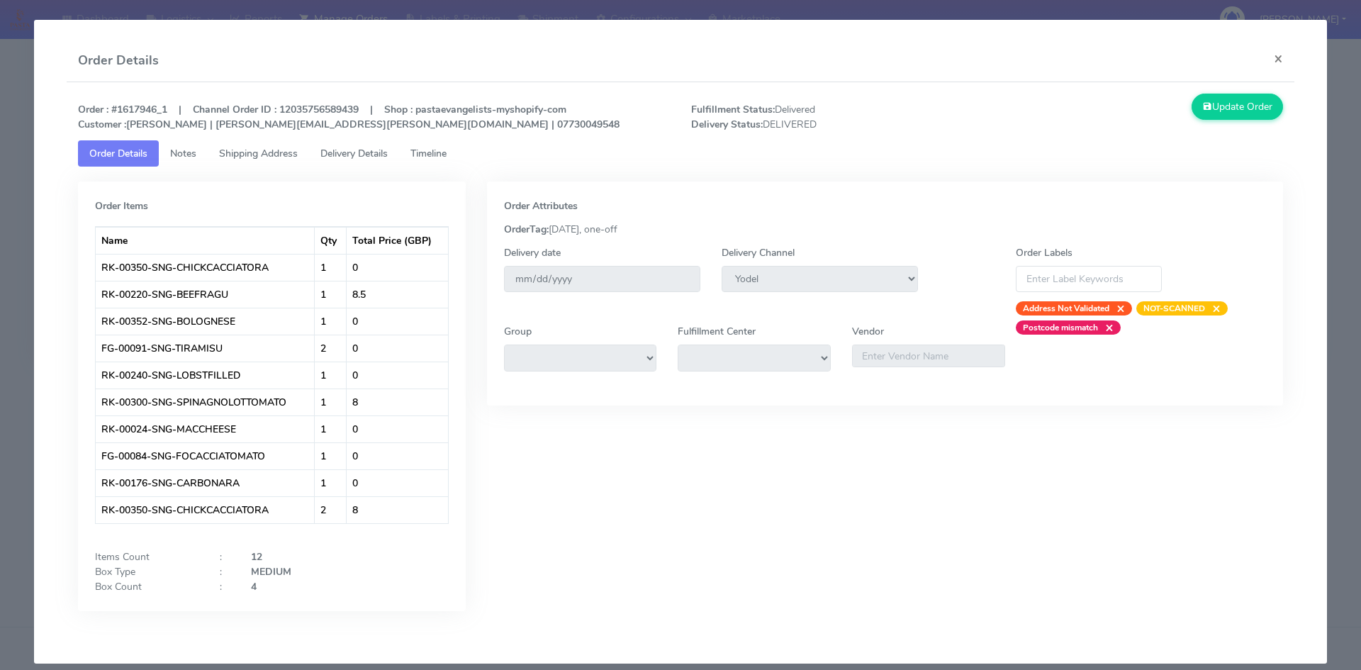
click at [435, 151] on span "Timeline" at bounding box center [428, 153] width 36 height 13
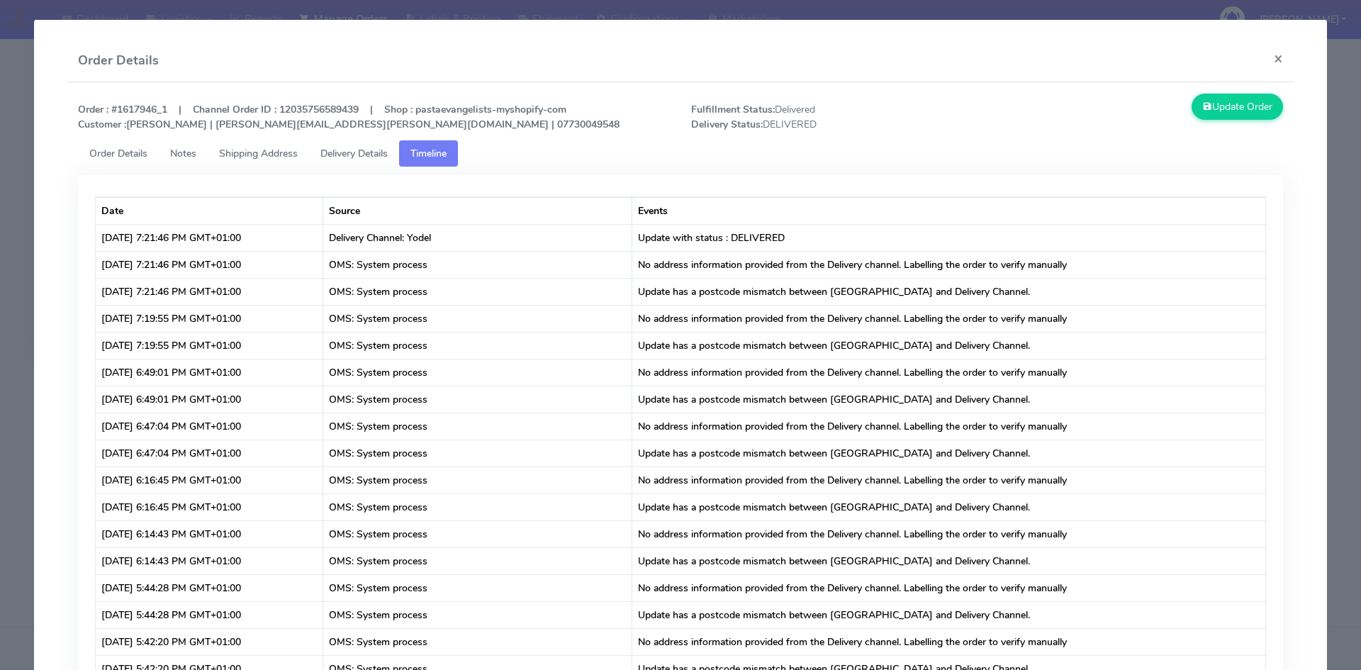
click at [350, 153] on span "Delivery Details" at bounding box center [353, 153] width 67 height 13
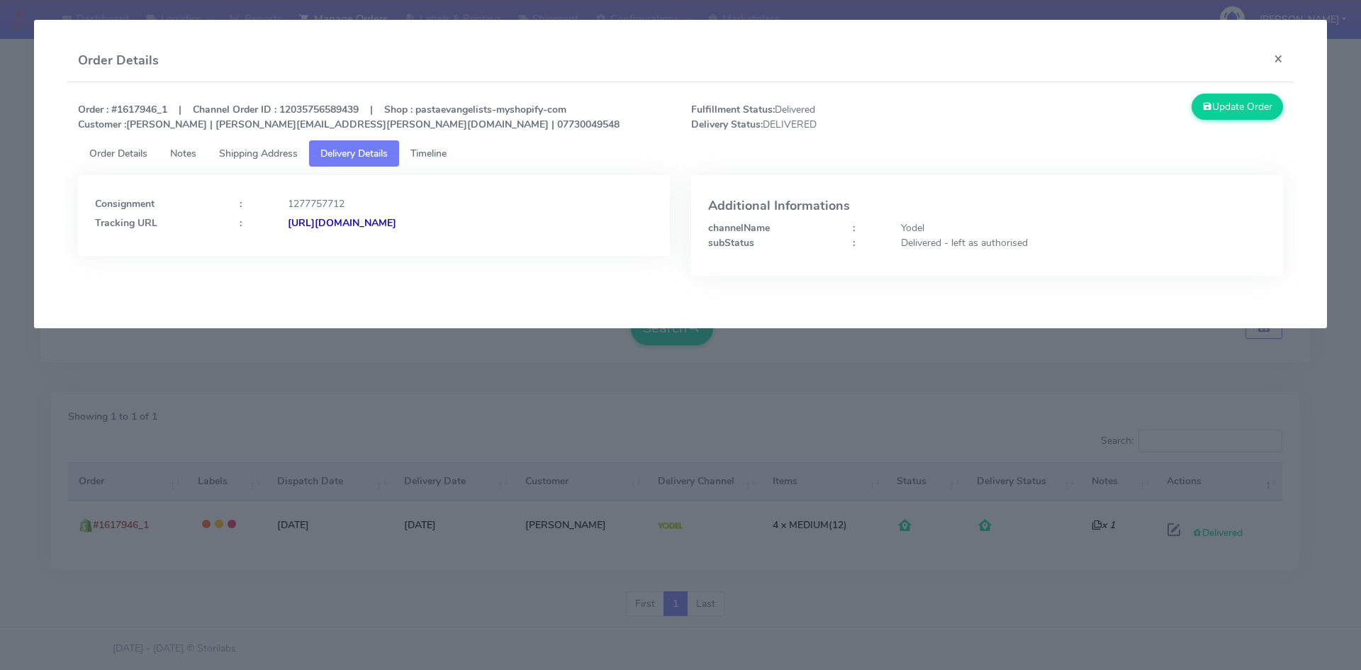
click at [396, 221] on strong "[URL][DOMAIN_NAME]" at bounding box center [342, 222] width 108 height 13
click at [1277, 62] on button "×" at bounding box center [1279, 59] width 32 height 38
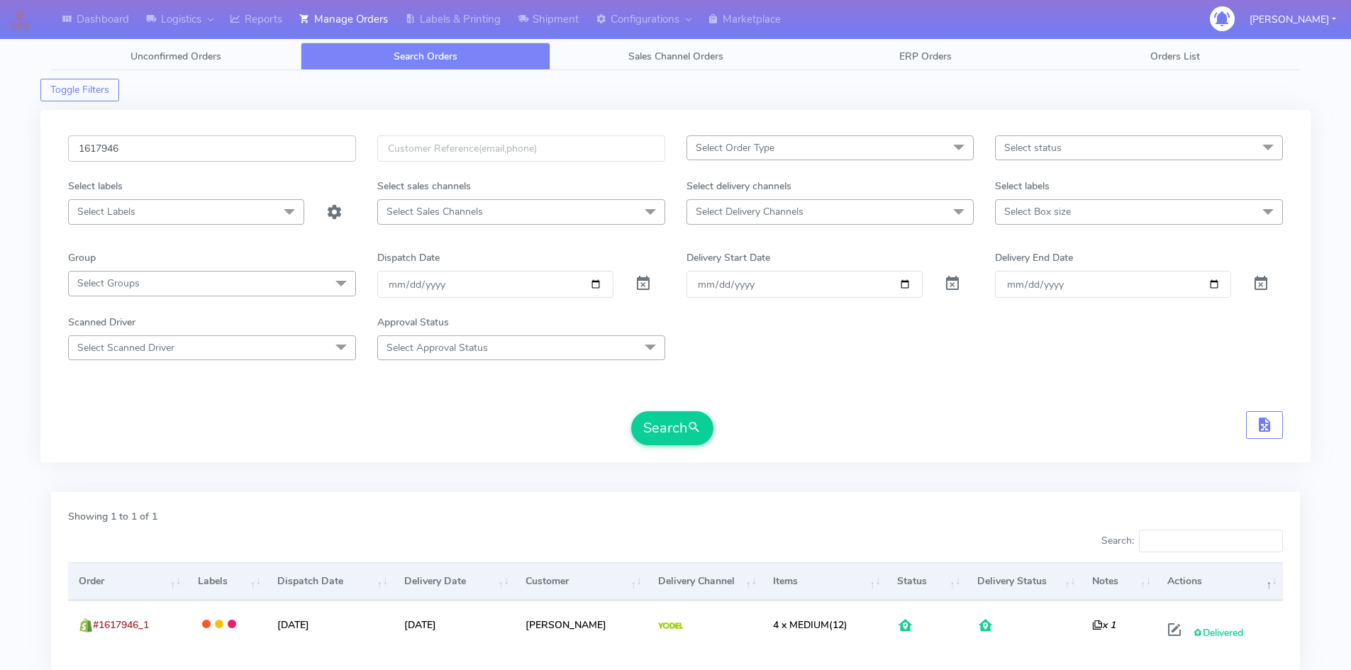
drag, startPoint x: 152, startPoint y: 151, endPoint x: 0, endPoint y: 154, distance: 152.4
click at [0, 154] on div "Dashboard Logistics [GEOGRAPHIC_DATA] Logistics Reports Manage Orders Labels & …" at bounding box center [675, 377] width 1351 height 702
paste input "09"
type input "1617909"
click at [679, 430] on button "Search" at bounding box center [672, 428] width 82 height 34
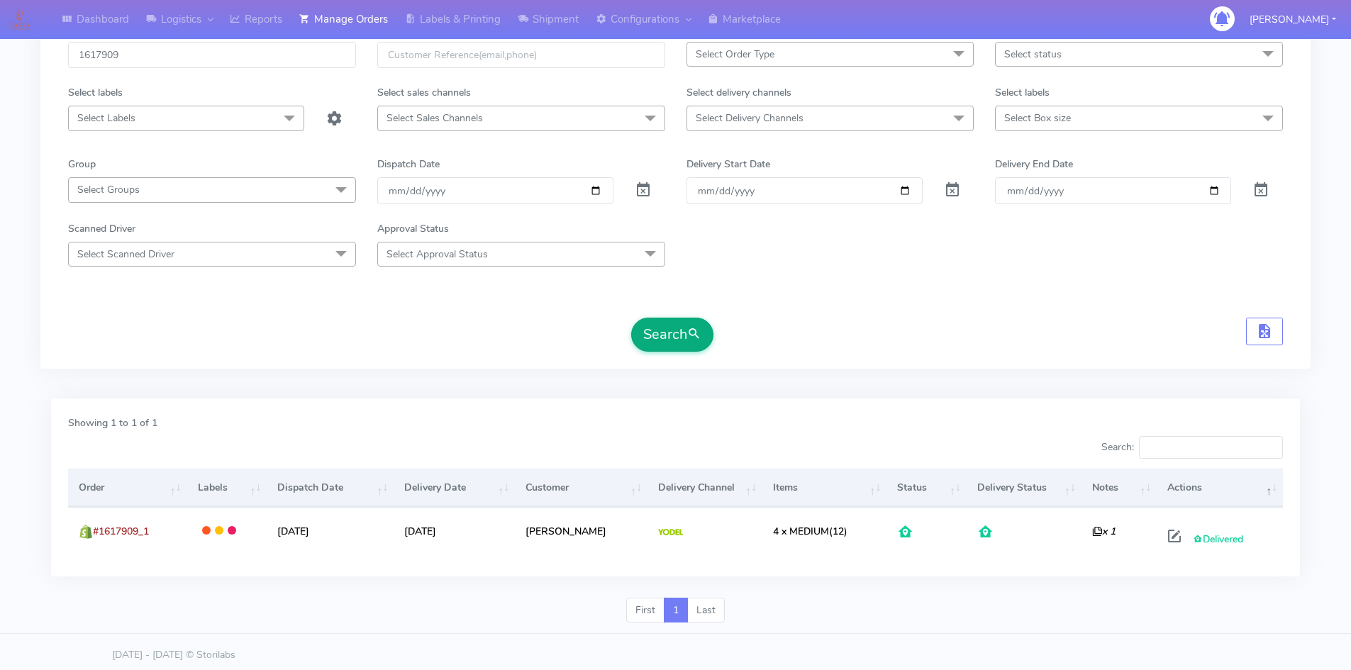
scroll to position [100, 0]
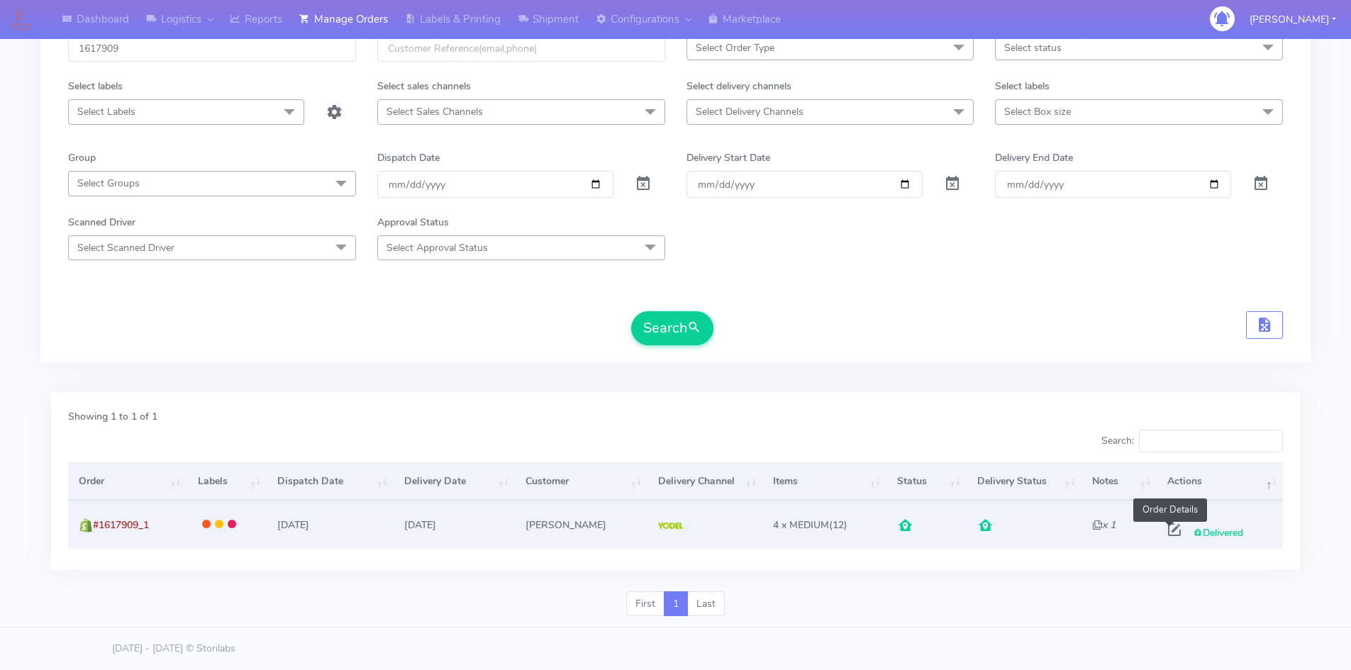
click at [1167, 530] on span at bounding box center [1174, 532] width 26 height 13
select select "5"
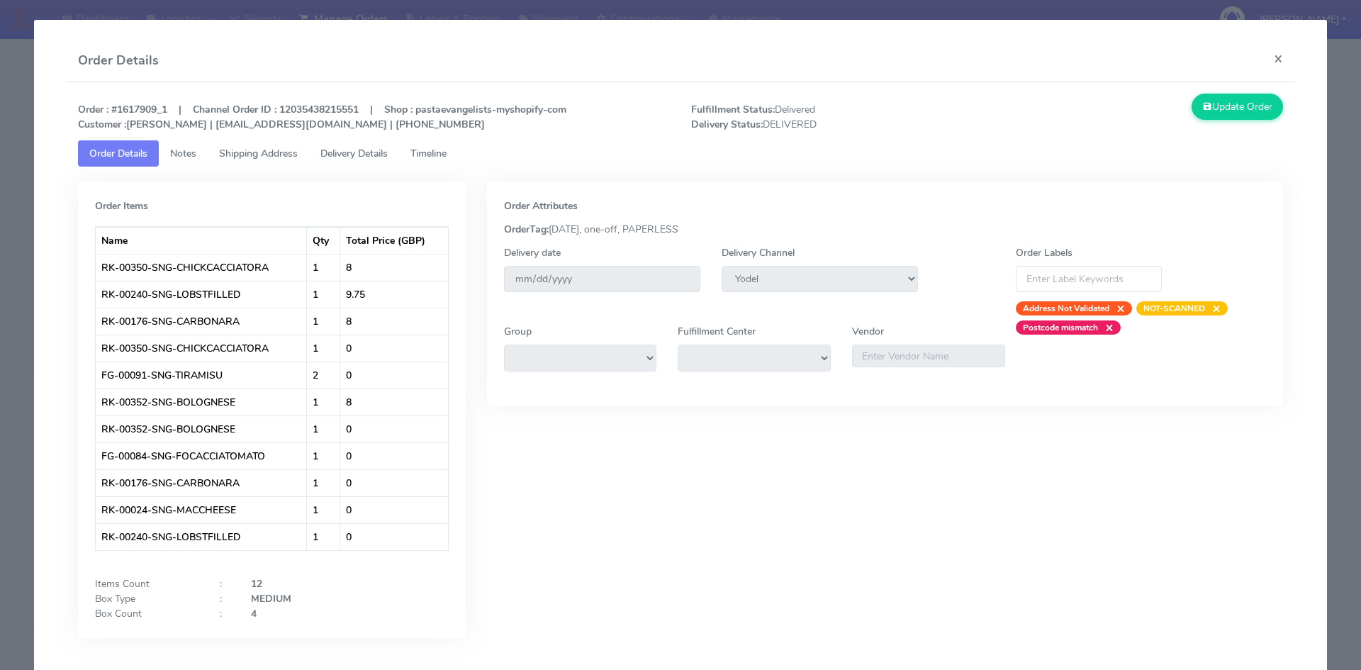
click at [372, 155] on span "Delivery Details" at bounding box center [353, 153] width 67 height 13
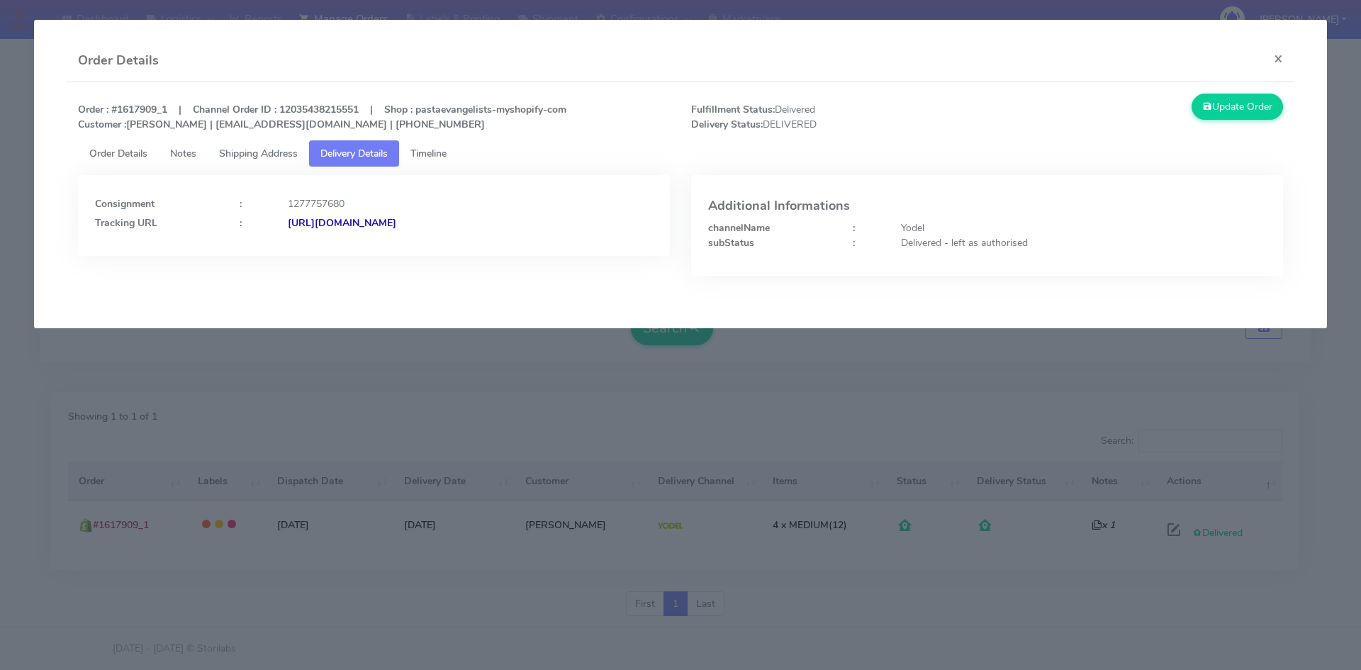
click at [396, 225] on strong "[URL][DOMAIN_NAME]" at bounding box center [342, 222] width 108 height 13
click at [127, 154] on span "Order Details" at bounding box center [118, 153] width 58 height 13
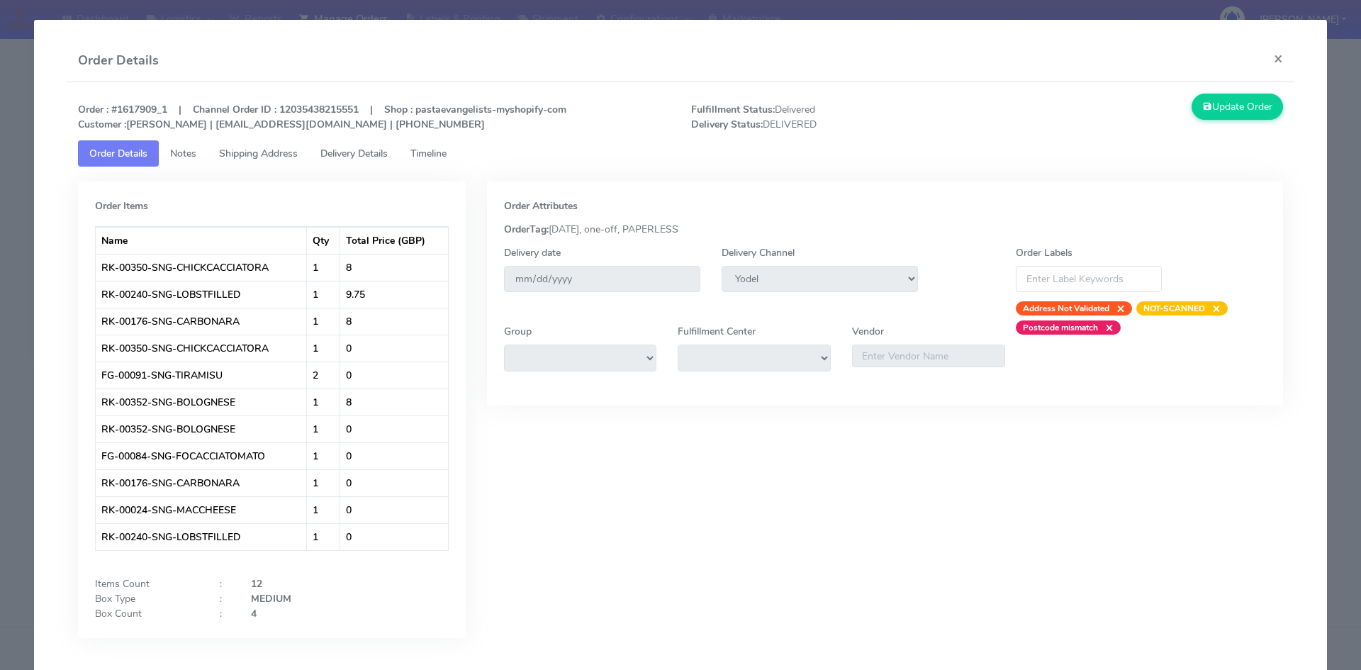
click at [364, 155] on span "Delivery Details" at bounding box center [353, 153] width 67 height 13
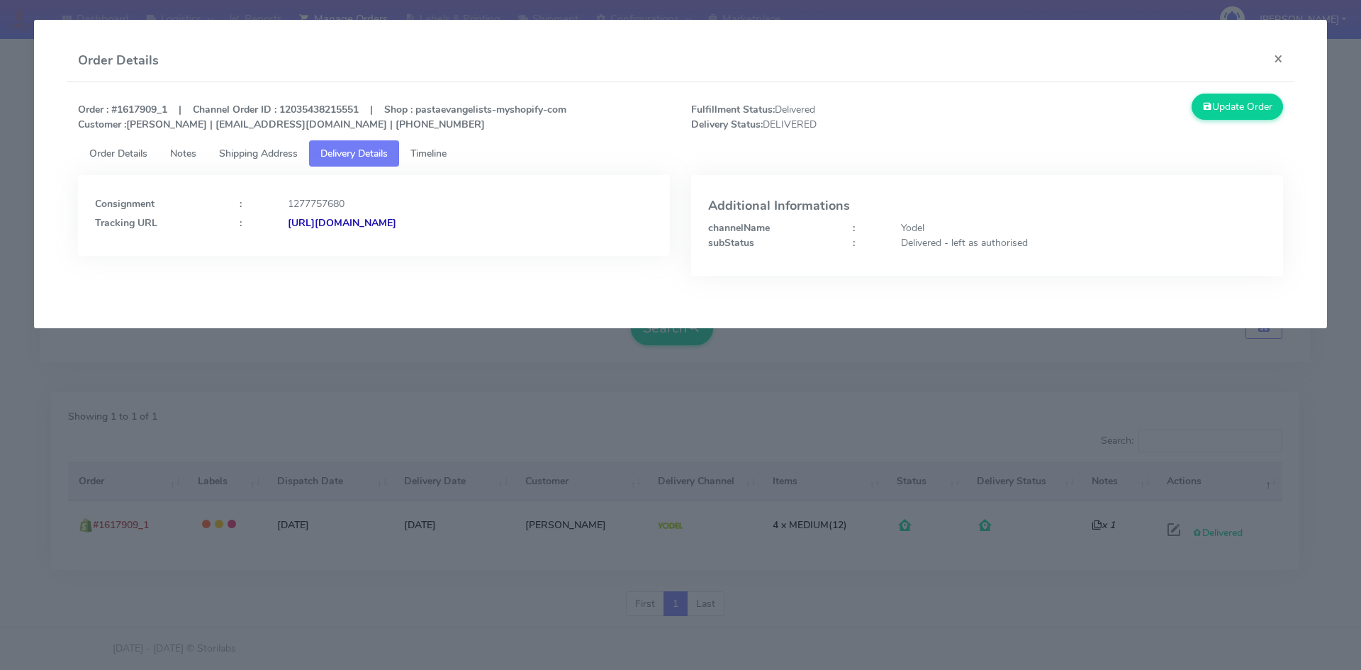
click at [447, 155] on span "Timeline" at bounding box center [428, 153] width 36 height 13
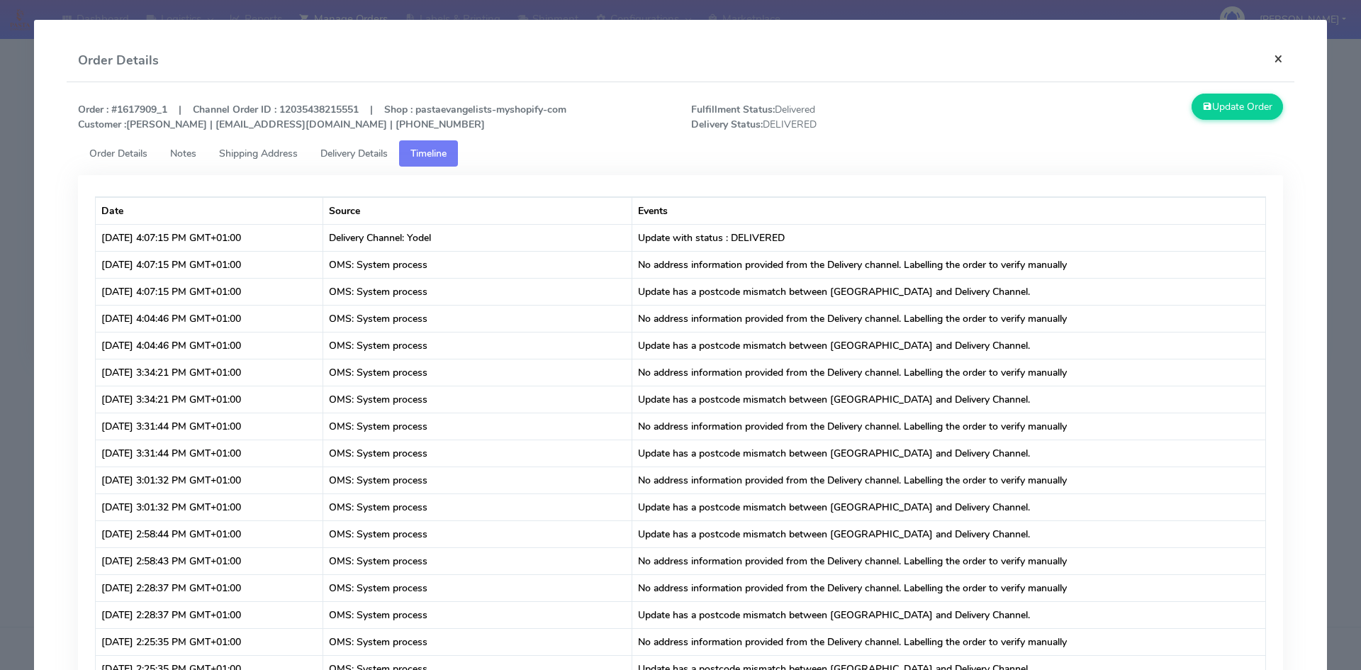
drag, startPoint x: 1270, startPoint y: 63, endPoint x: 1258, endPoint y: 63, distance: 12.1
click at [1270, 63] on button "×" at bounding box center [1279, 59] width 32 height 38
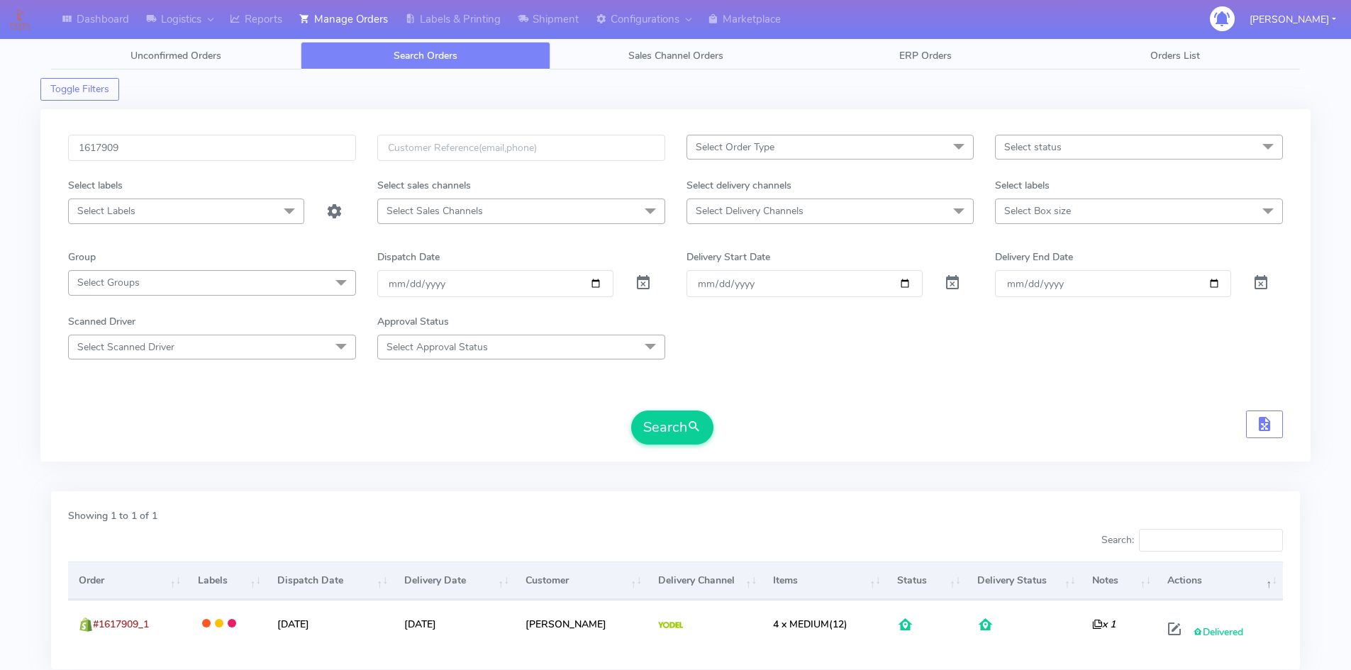
scroll to position [0, 0]
drag, startPoint x: 49, startPoint y: 152, endPoint x: 32, endPoint y: 152, distance: 17.0
click at [32, 152] on div "Dashboard Logistics [GEOGRAPHIC_DATA] Logistics Reports Manage Orders Labels & …" at bounding box center [675, 377] width 1351 height 702
paste input "2116"
type input "1621169"
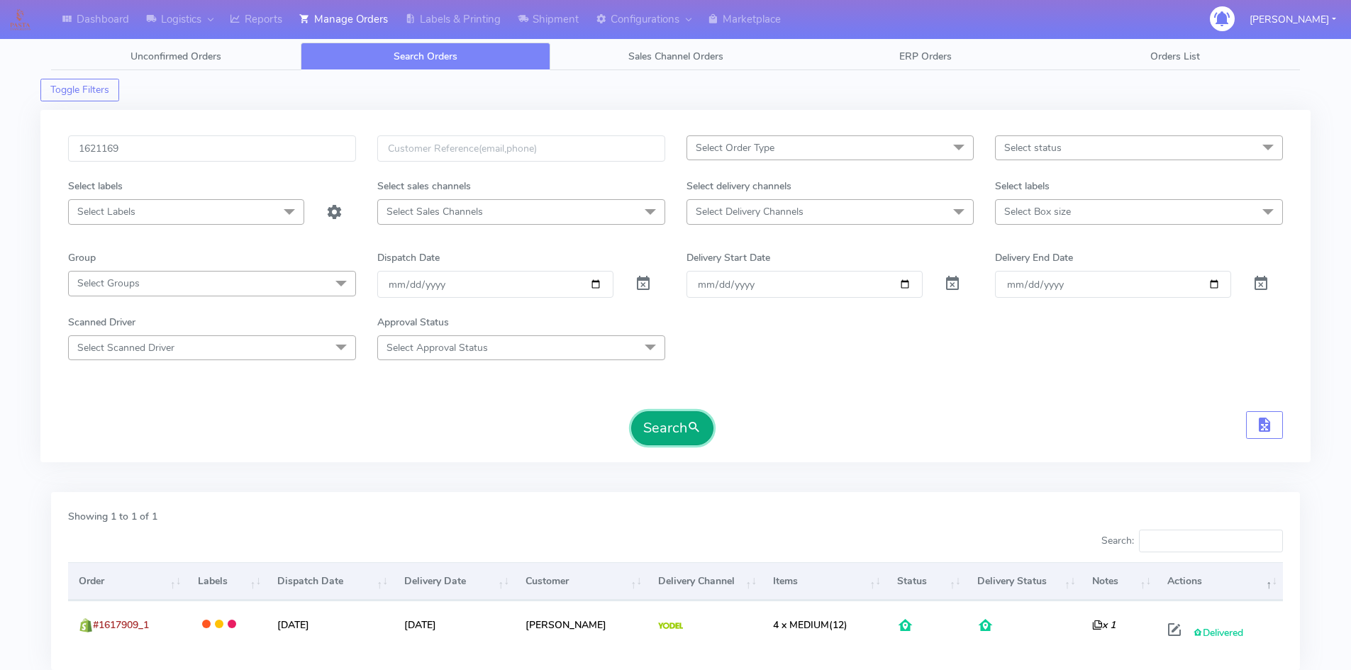
click at [666, 432] on button "Search" at bounding box center [672, 428] width 82 height 34
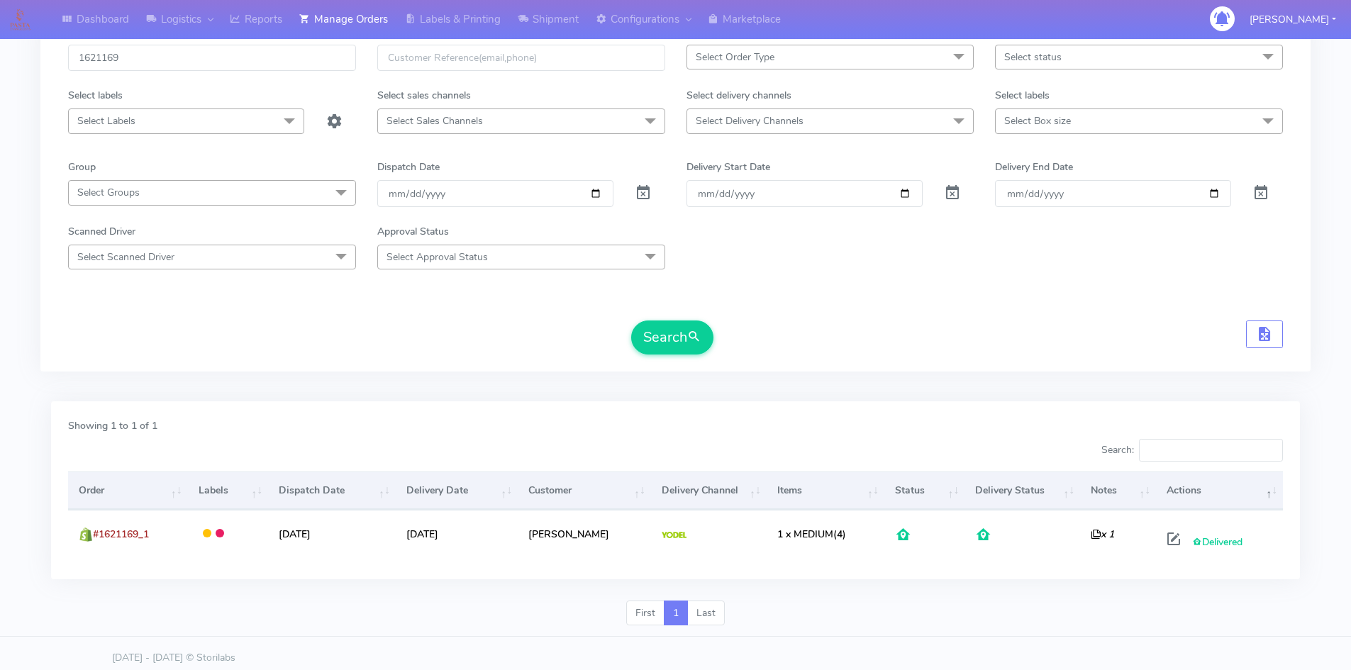
scroll to position [100, 0]
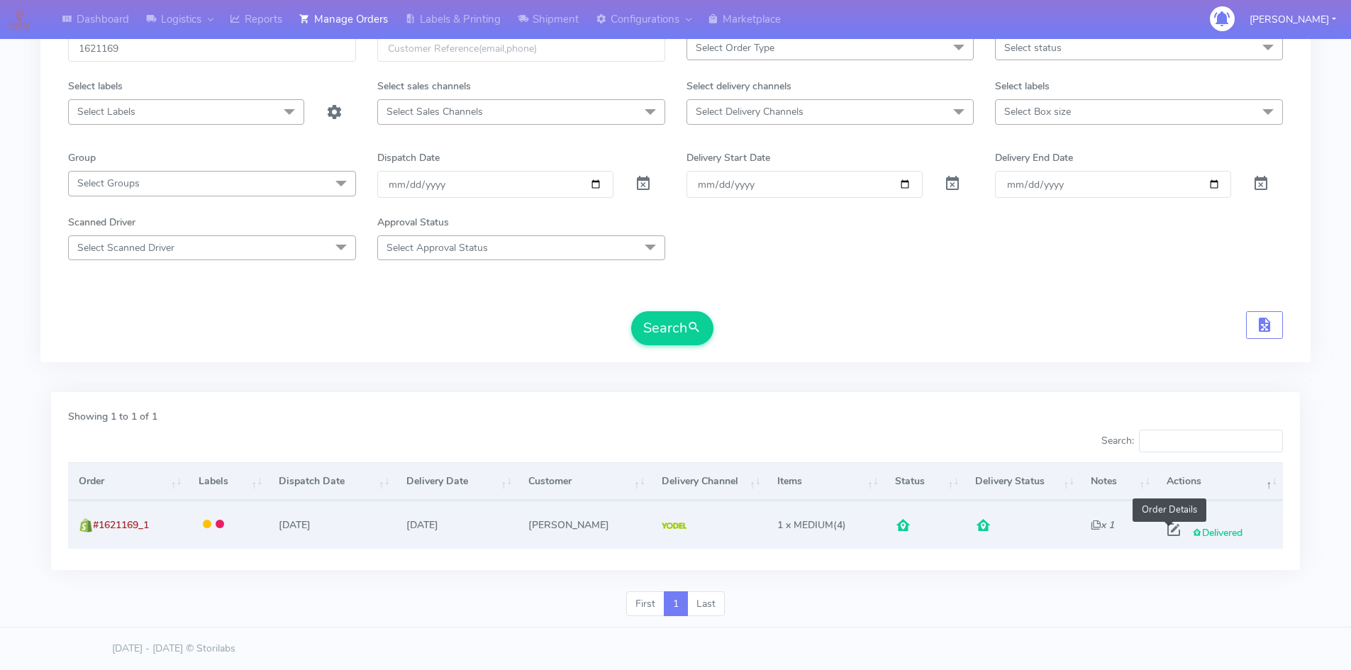
click at [1165, 530] on span at bounding box center [1174, 532] width 26 height 13
select select "5"
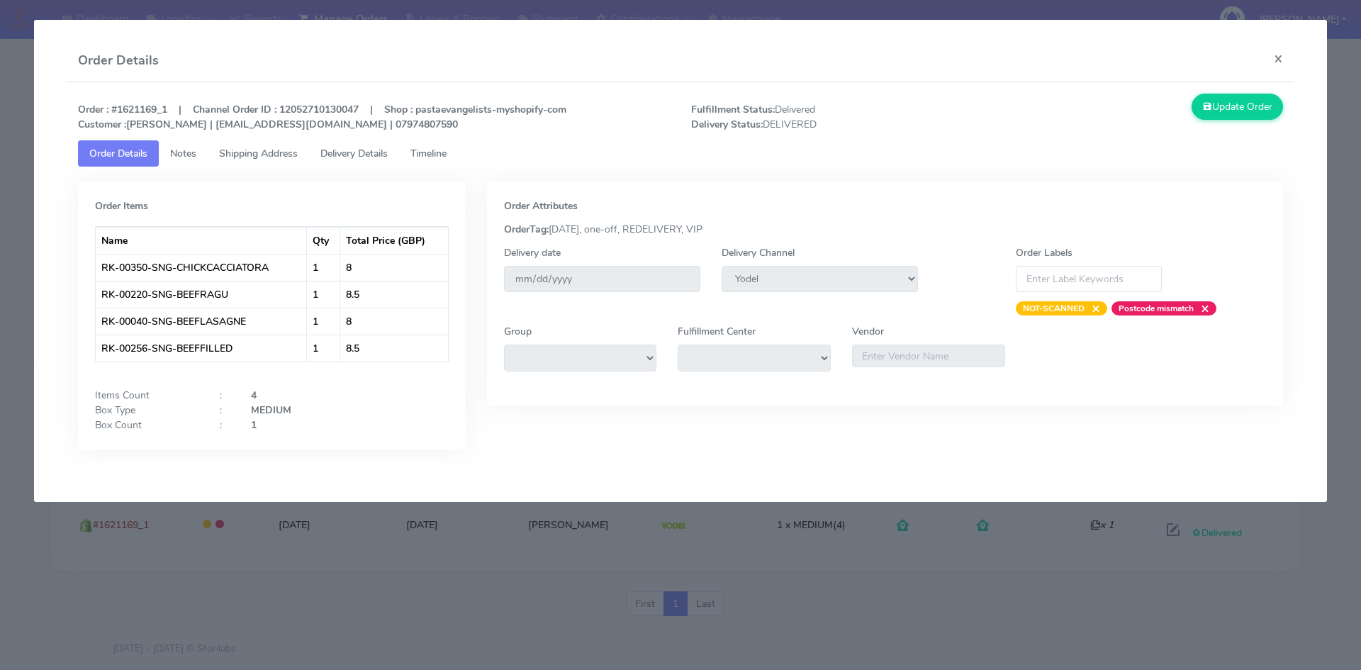
click at [367, 154] on span "Delivery Details" at bounding box center [353, 153] width 67 height 13
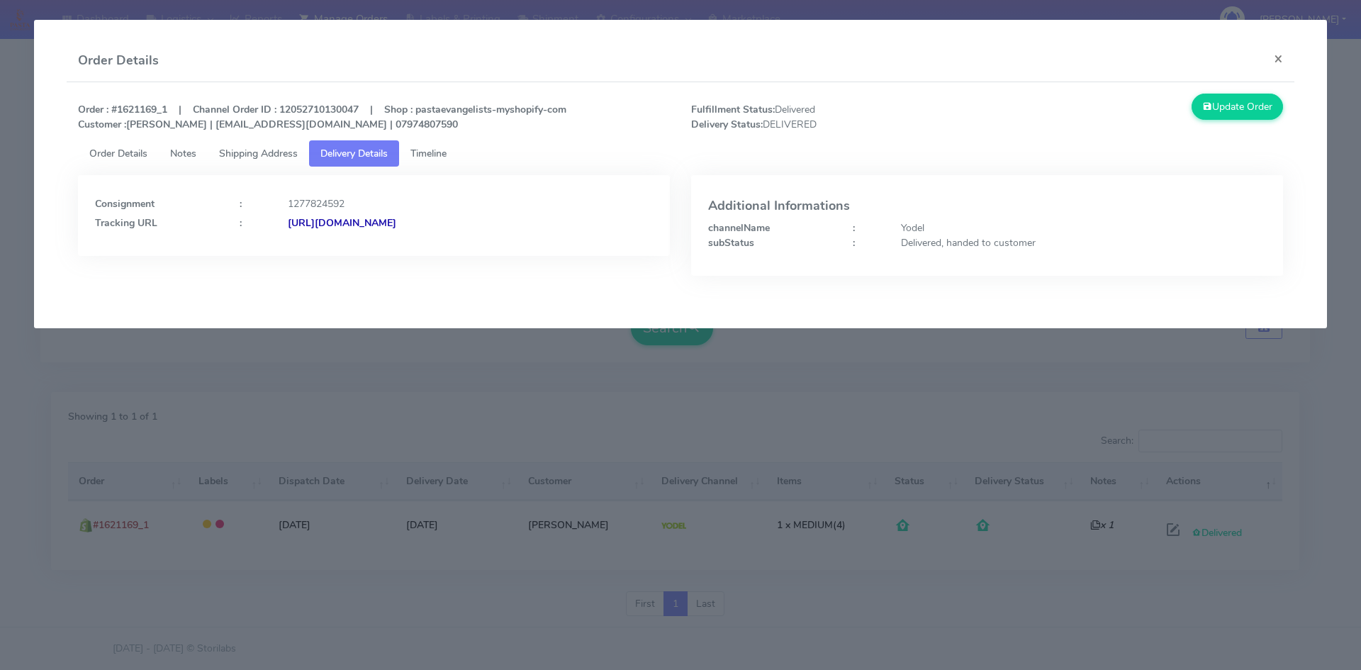
click at [396, 227] on strong "[URL][DOMAIN_NAME]" at bounding box center [342, 222] width 108 height 13
drag, startPoint x: 1281, startPoint y: 59, endPoint x: 1265, endPoint y: 60, distance: 16.4
click at [1281, 59] on button "×" at bounding box center [1279, 59] width 32 height 38
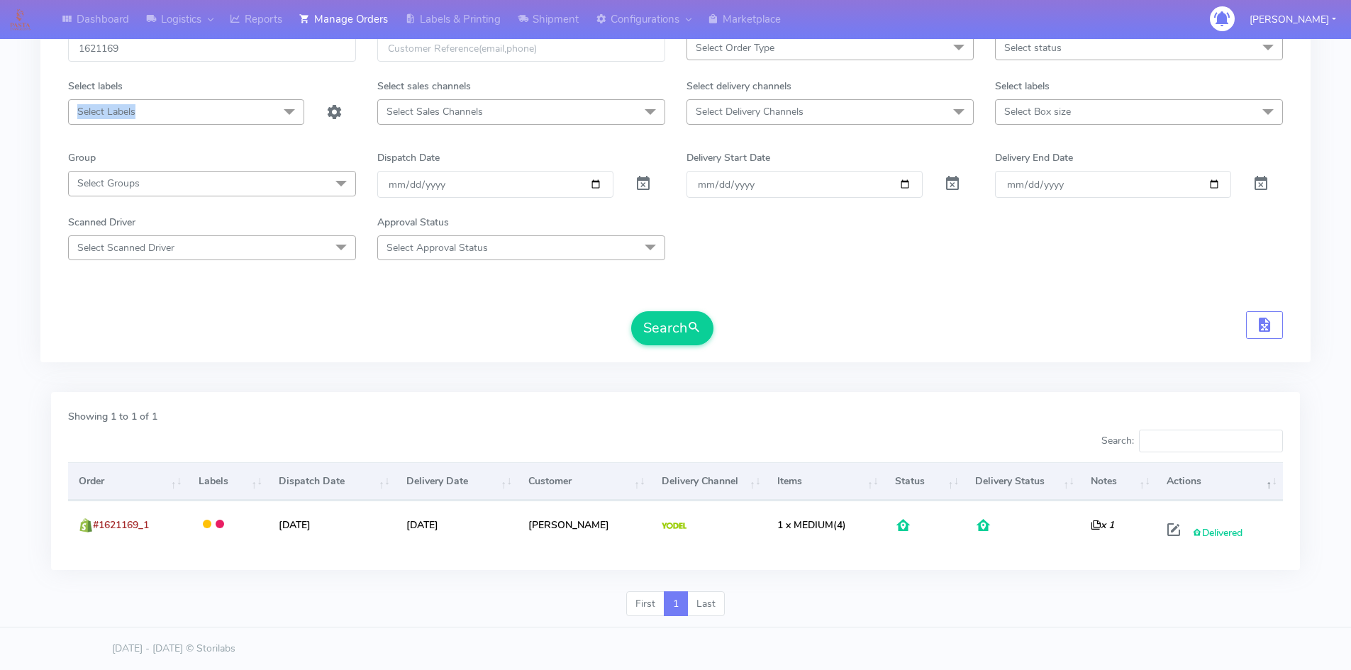
drag, startPoint x: 184, startPoint y: 101, endPoint x: 80, endPoint y: 113, distance: 104.8
click at [80, 113] on span "Select Labels" at bounding box center [186, 111] width 236 height 25
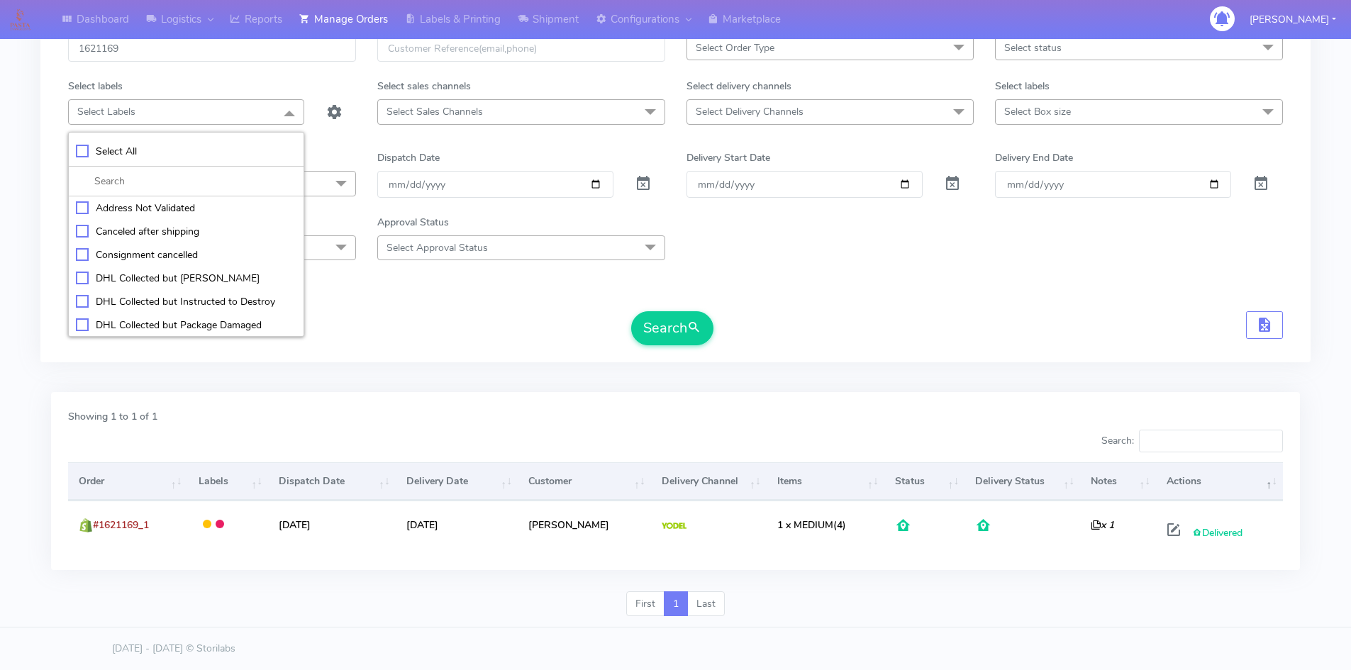
click at [219, 79] on div "Select labels" at bounding box center [211, 89] width 309 height 21
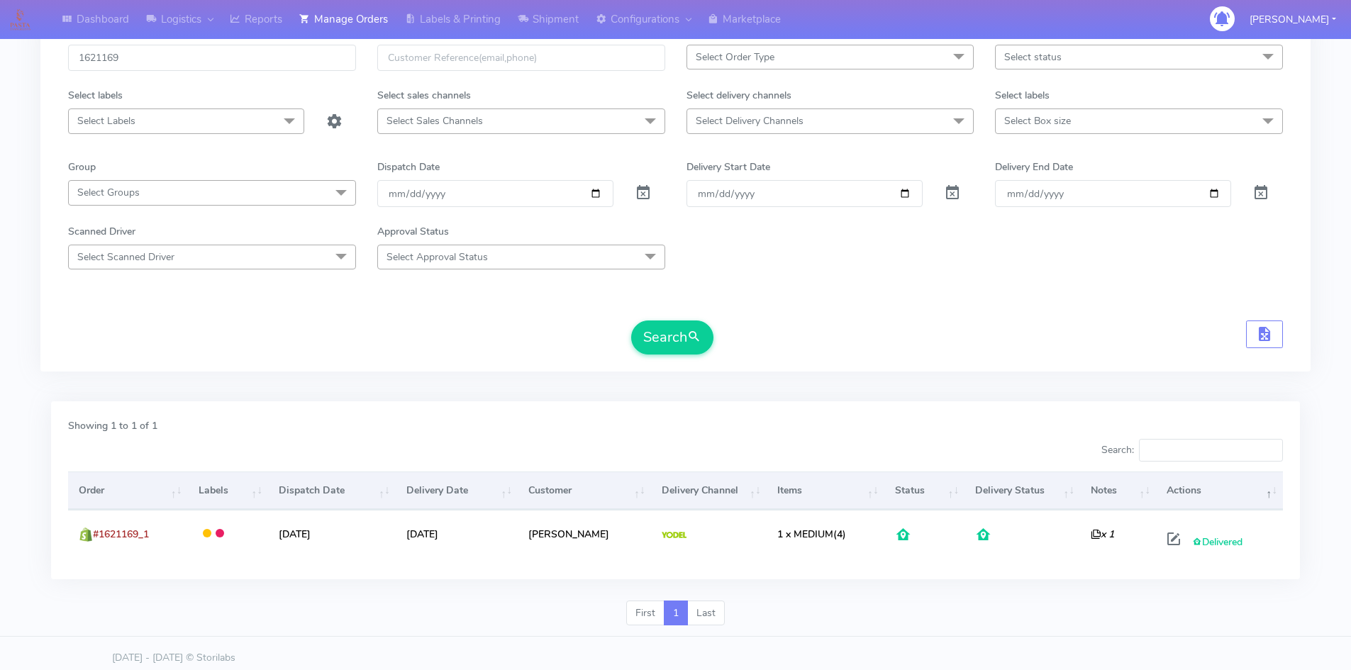
scroll to position [0, 0]
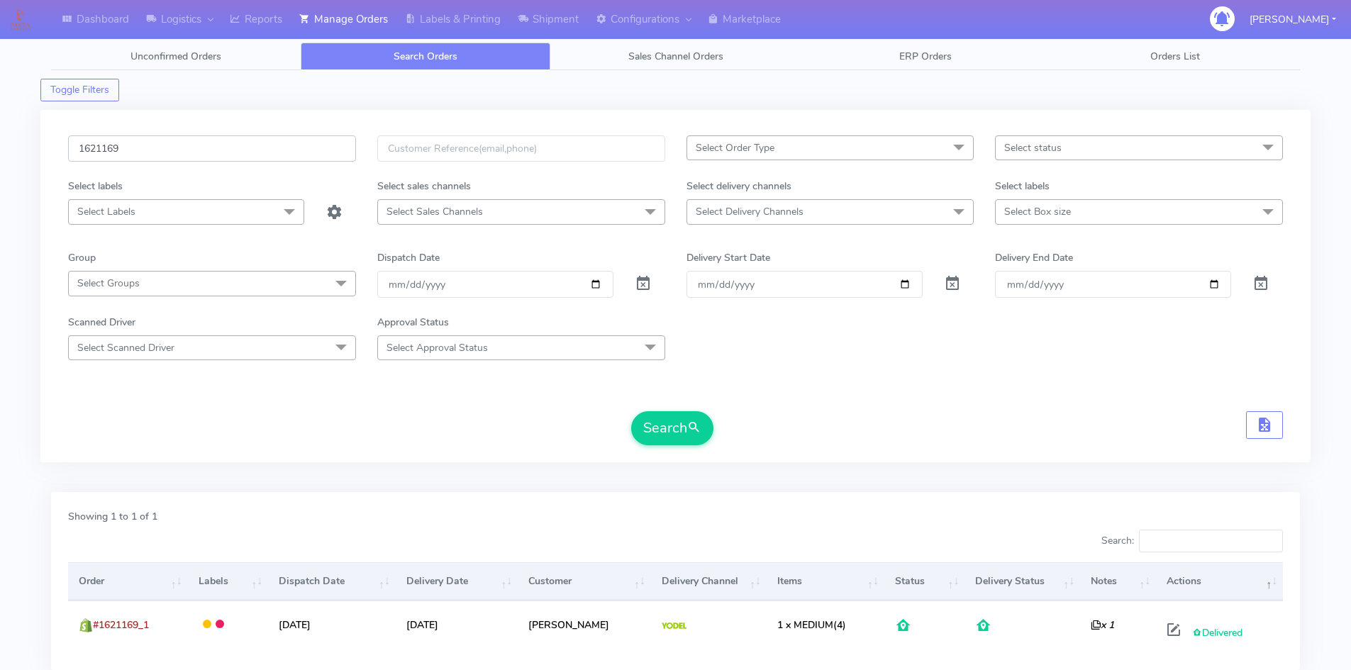
drag, startPoint x: 130, startPoint y: 151, endPoint x: 6, endPoint y: 153, distance: 123.4
click at [6, 153] on div "Dashboard Logistics [GEOGRAPHIC_DATA] Logistics Reports Manage Orders Labels & …" at bounding box center [675, 377] width 1351 height 702
paste input "18542"
type input "1618542"
click at [648, 429] on button "Search" at bounding box center [672, 428] width 82 height 34
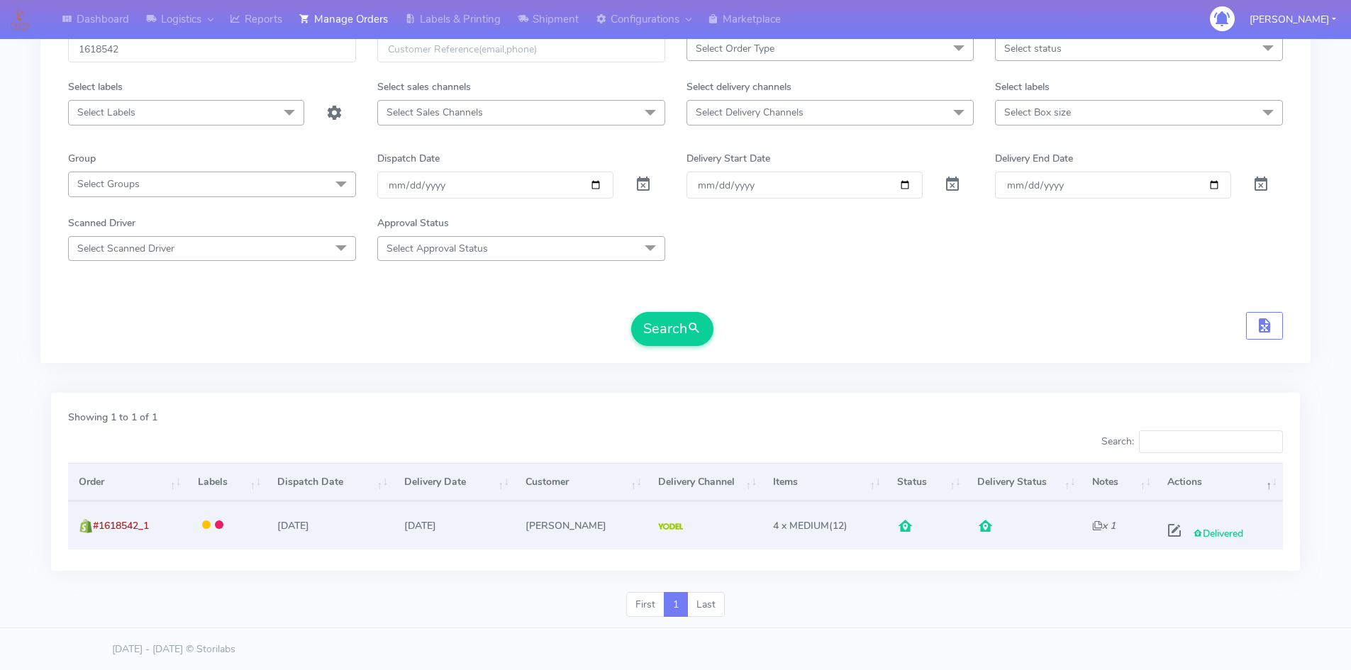
scroll to position [100, 0]
click at [1167, 528] on span at bounding box center [1174, 532] width 26 height 13
select select "5"
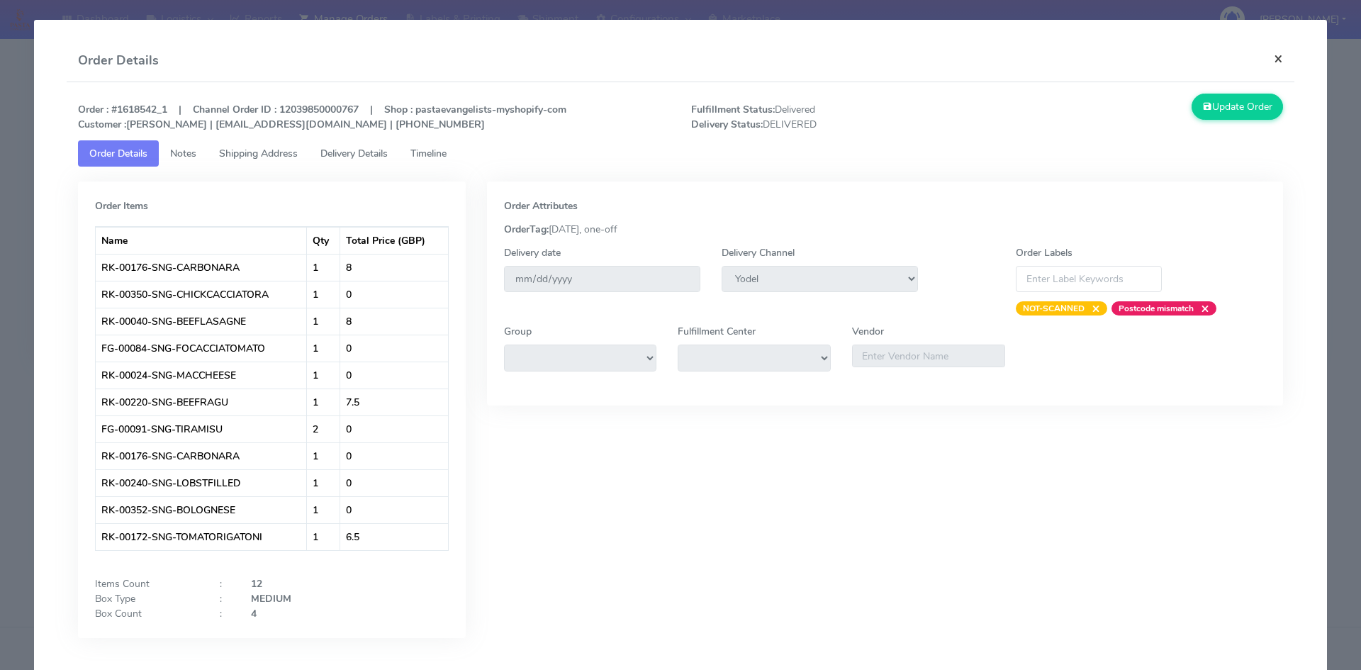
drag, startPoint x: 1270, startPoint y: 59, endPoint x: 1254, endPoint y: 65, distance: 17.3
click at [1270, 59] on button "×" at bounding box center [1279, 59] width 32 height 38
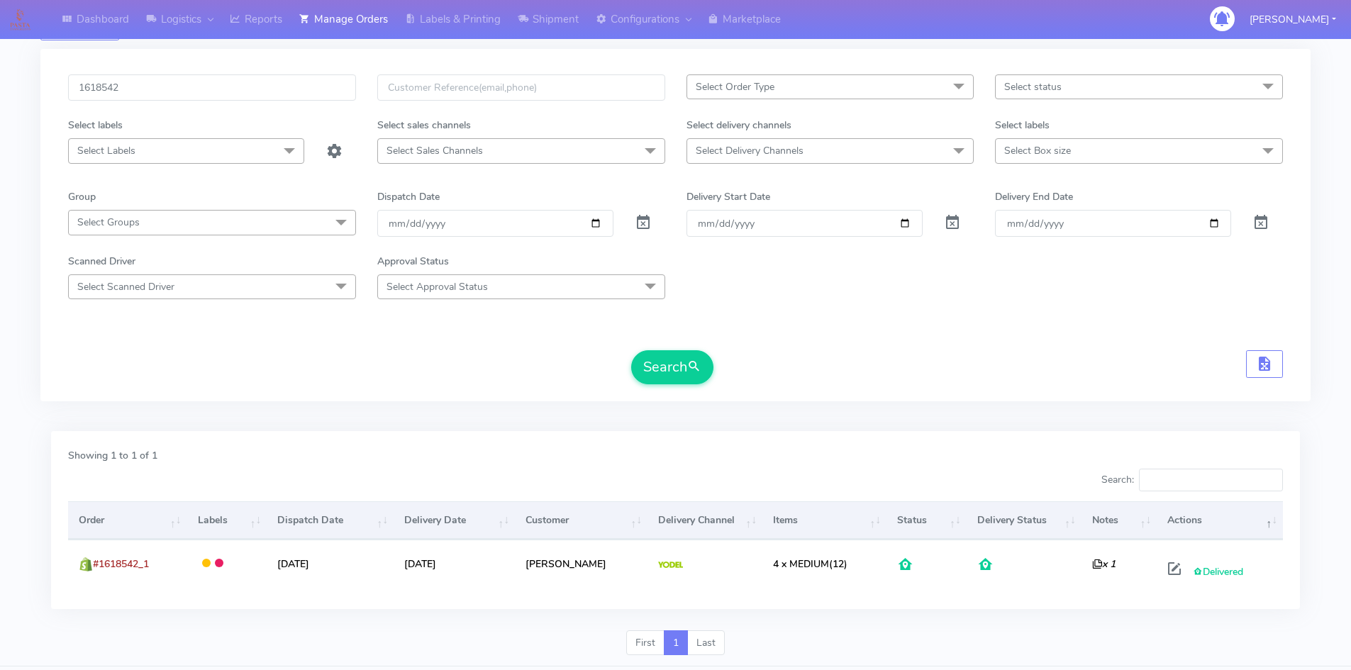
scroll to position [0, 0]
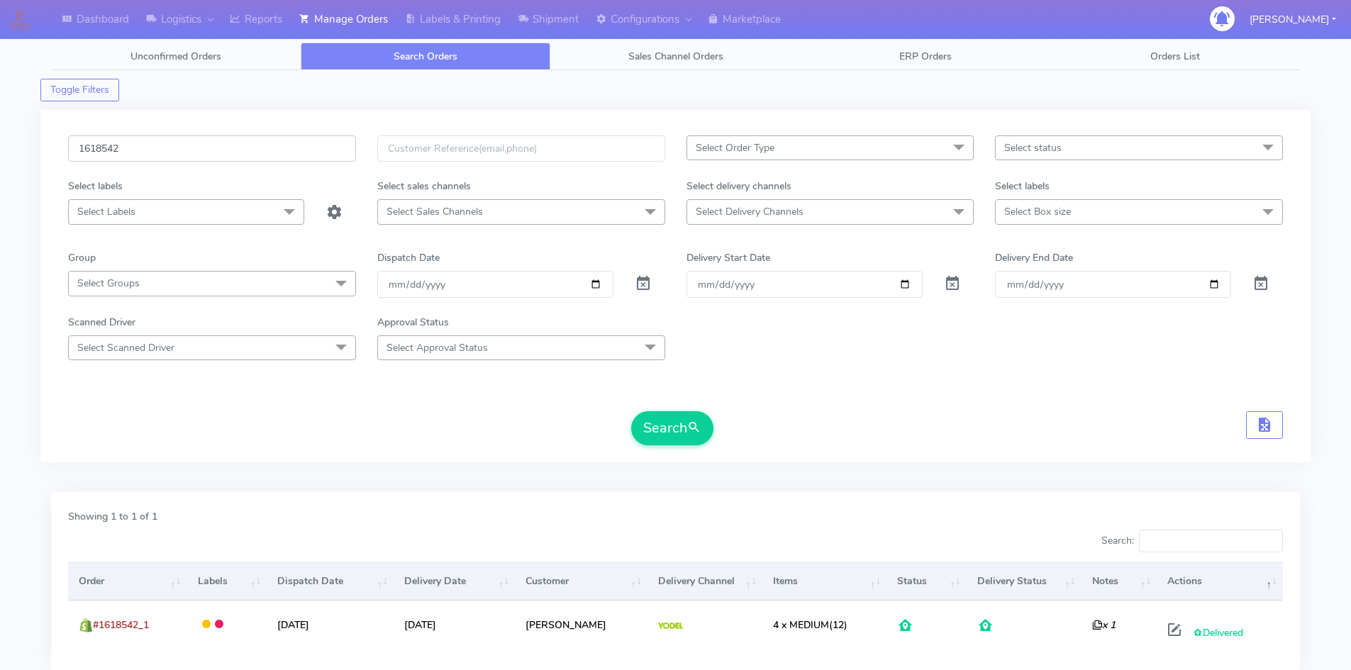
drag, startPoint x: 135, startPoint y: 142, endPoint x: 55, endPoint y: 145, distance: 80.2
click at [55, 145] on div "1618542 Select Order Type Select All MEALS ATAVI One Off Pasta Club Gift Kit Ev…" at bounding box center [675, 286] width 1270 height 352
paste input "22034"
type input "1622034"
click at [681, 428] on button "Search" at bounding box center [672, 428] width 82 height 34
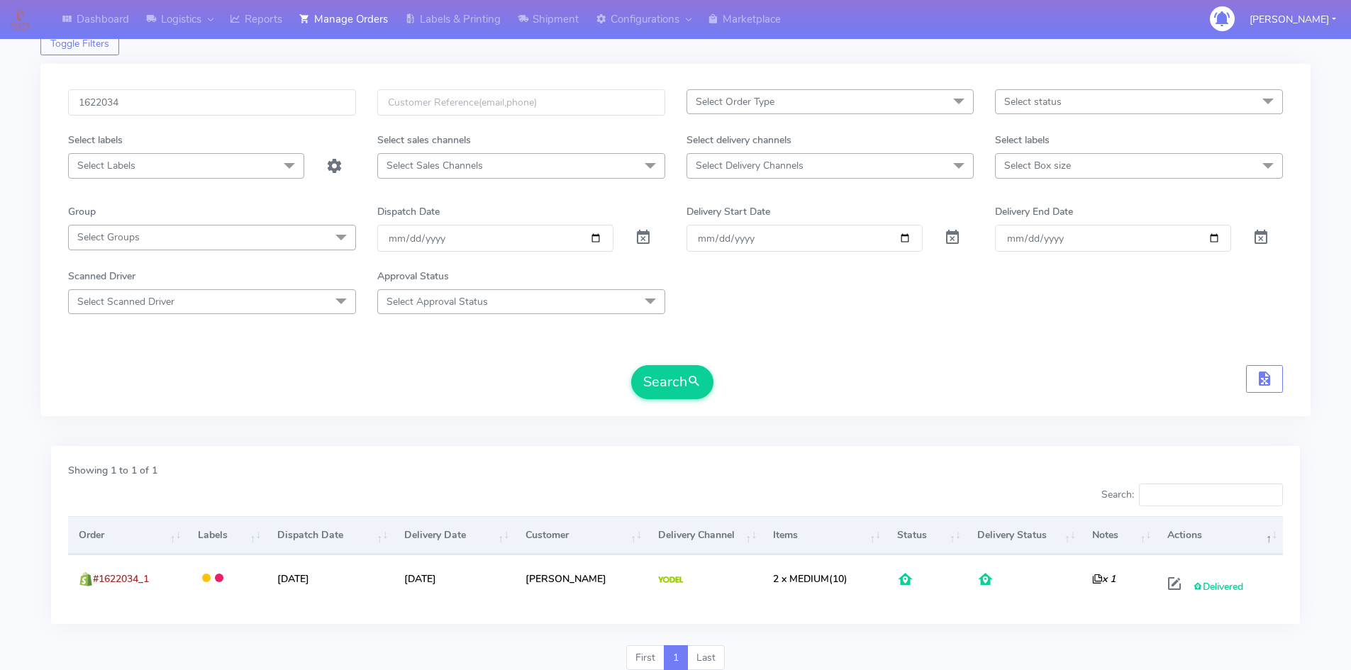
scroll to position [100, 0]
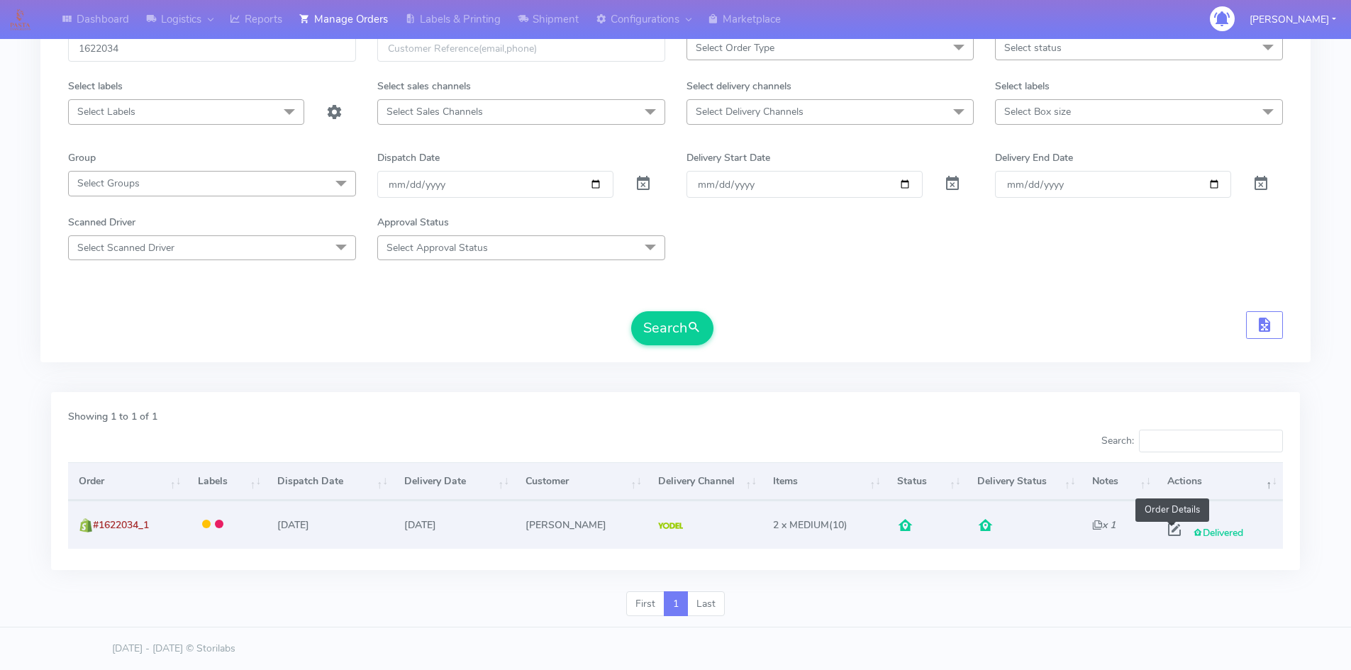
click at [1173, 532] on span at bounding box center [1174, 532] width 26 height 13
select select "5"
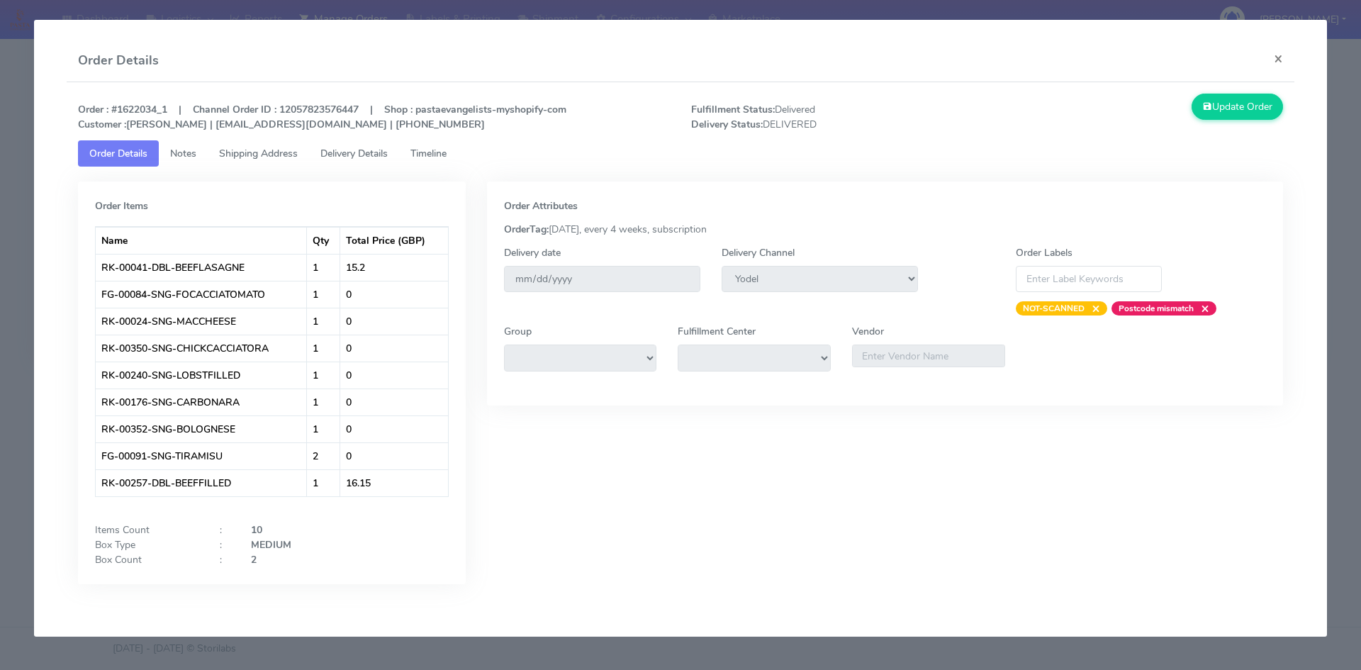
click at [440, 155] on span "Timeline" at bounding box center [428, 153] width 36 height 13
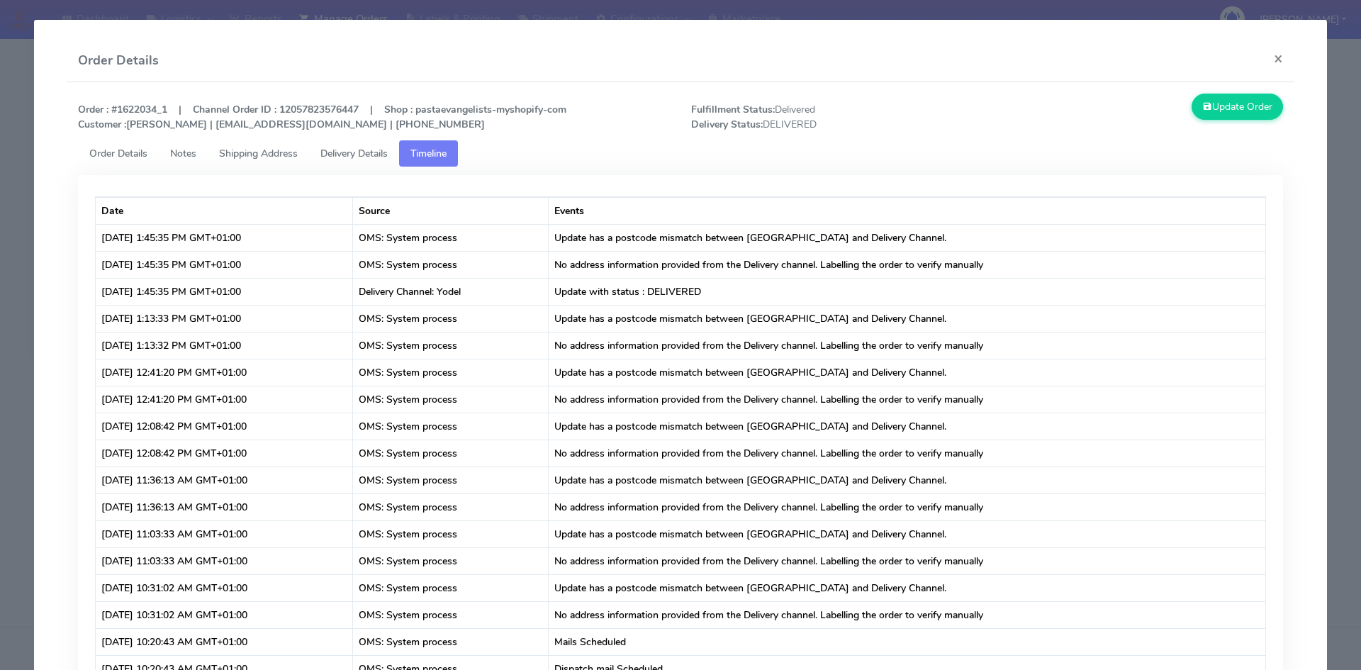
click at [359, 154] on span "Delivery Details" at bounding box center [353, 153] width 67 height 13
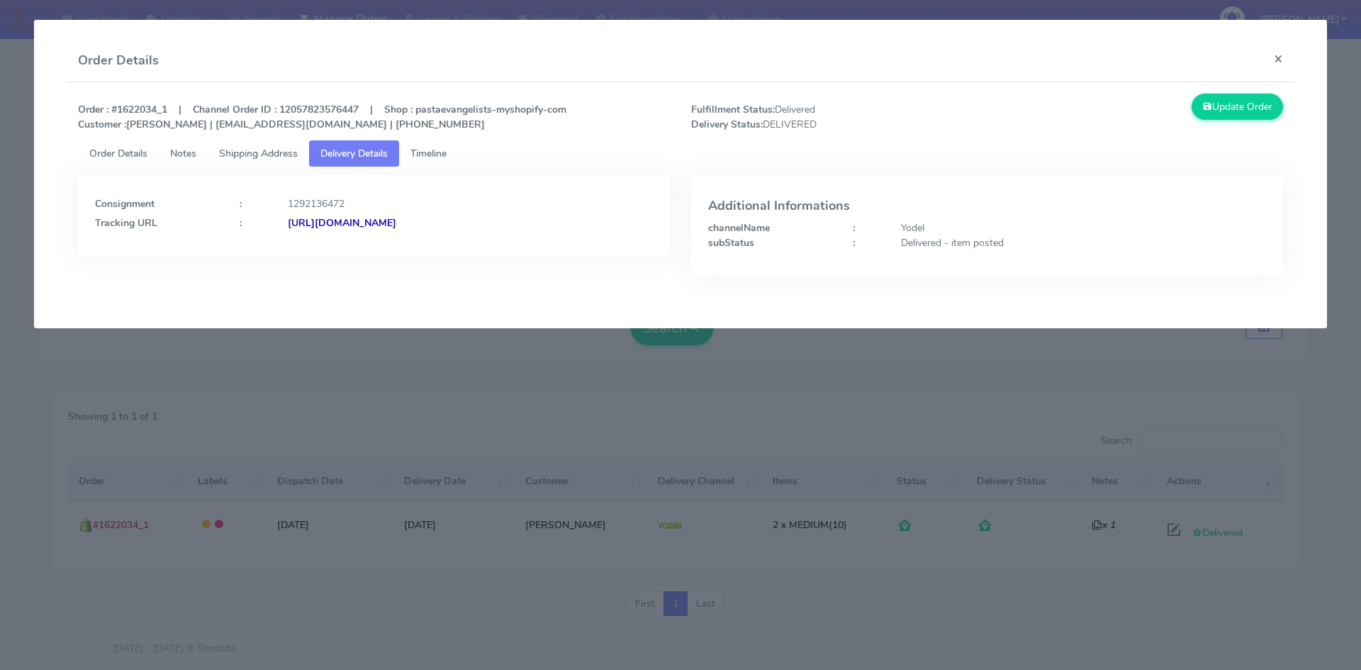
click at [396, 223] on strong "[URL][DOMAIN_NAME]" at bounding box center [342, 222] width 108 height 13
click at [1277, 57] on button "×" at bounding box center [1279, 59] width 32 height 38
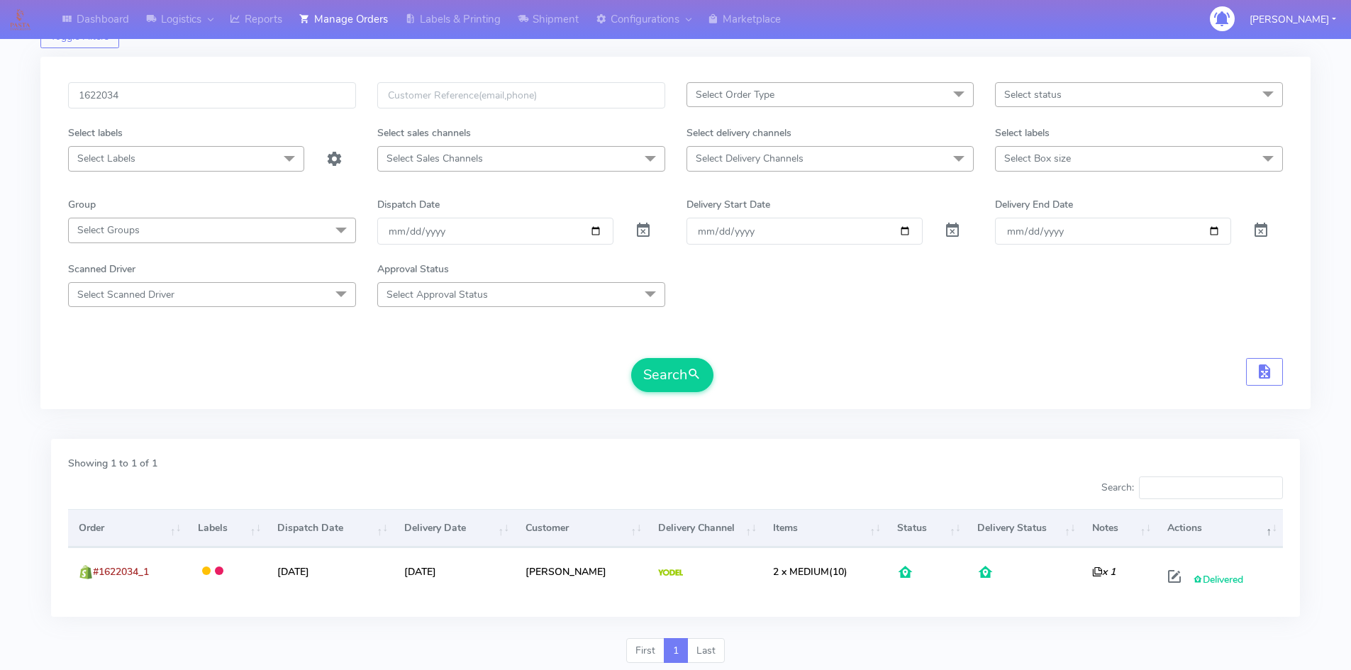
scroll to position [0, 0]
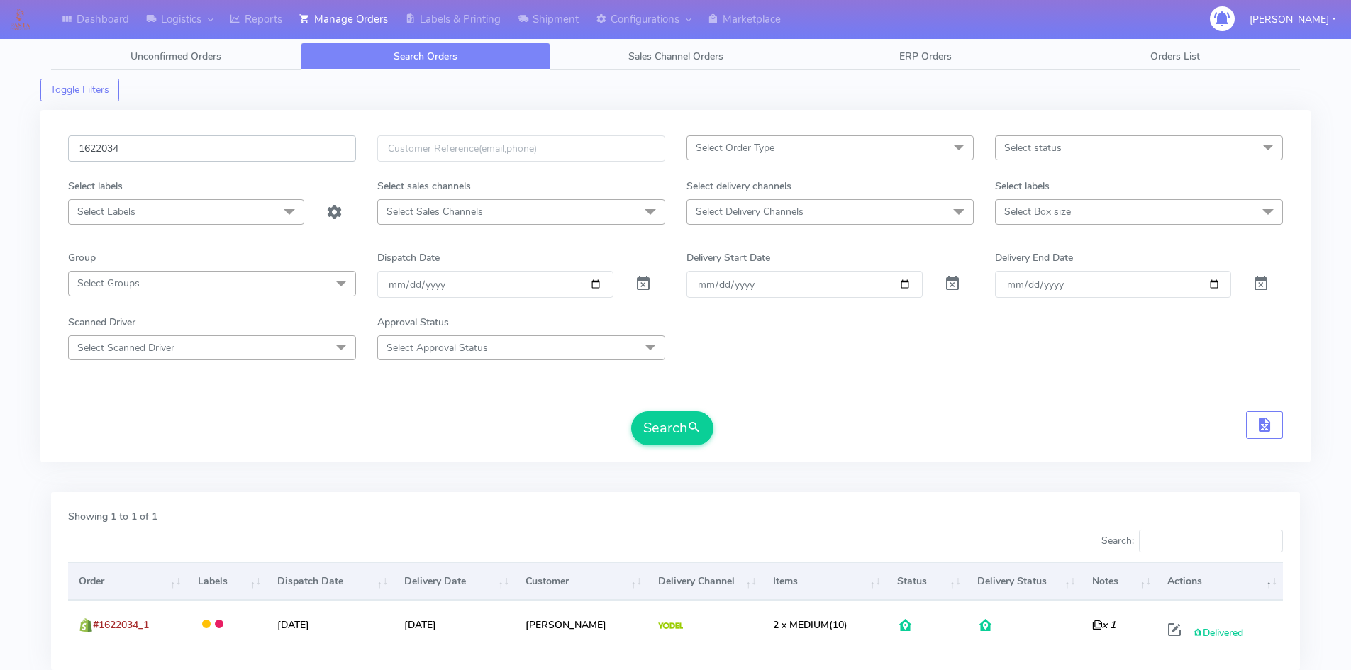
drag, startPoint x: 139, startPoint y: 142, endPoint x: 34, endPoint y: 154, distance: 105.6
click at [34, 154] on div "Dashboard Logistics [GEOGRAPHIC_DATA] Logistics Reports Manage Orders Labels & …" at bounding box center [675, 377] width 1351 height 702
paste input "0717"
type input "1620717"
click at [652, 435] on button "Search" at bounding box center [672, 428] width 82 height 34
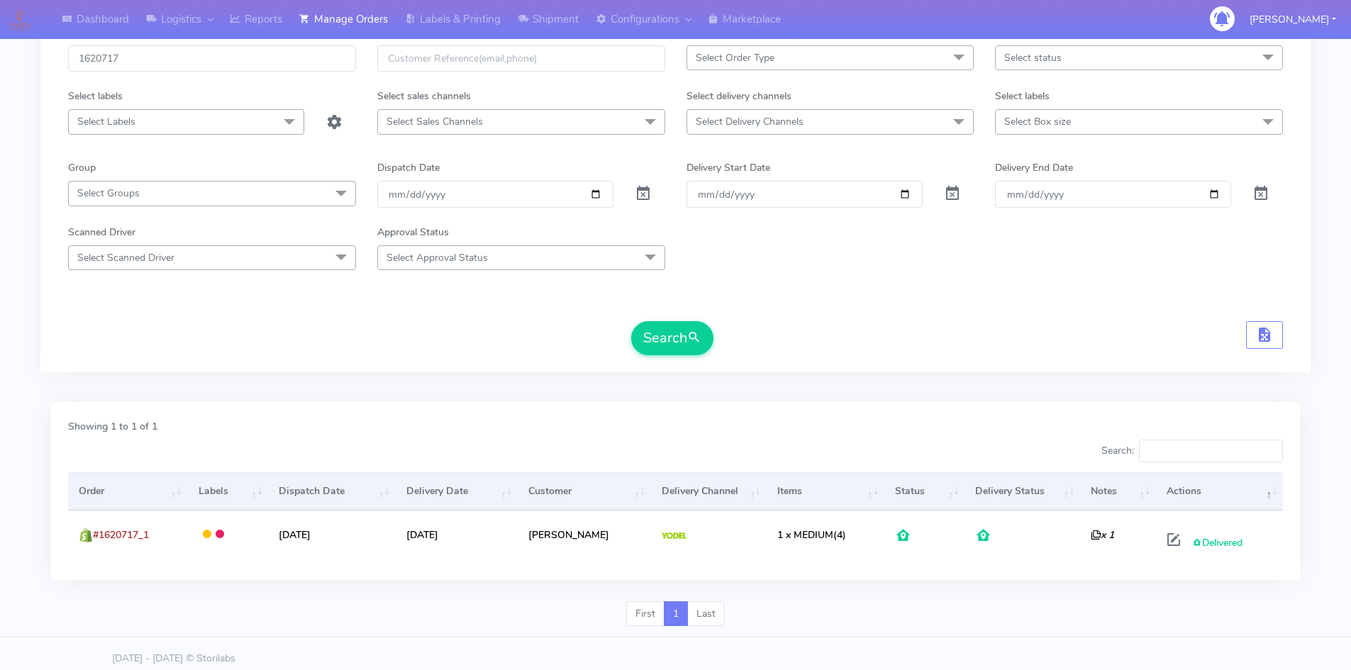
scroll to position [100, 0]
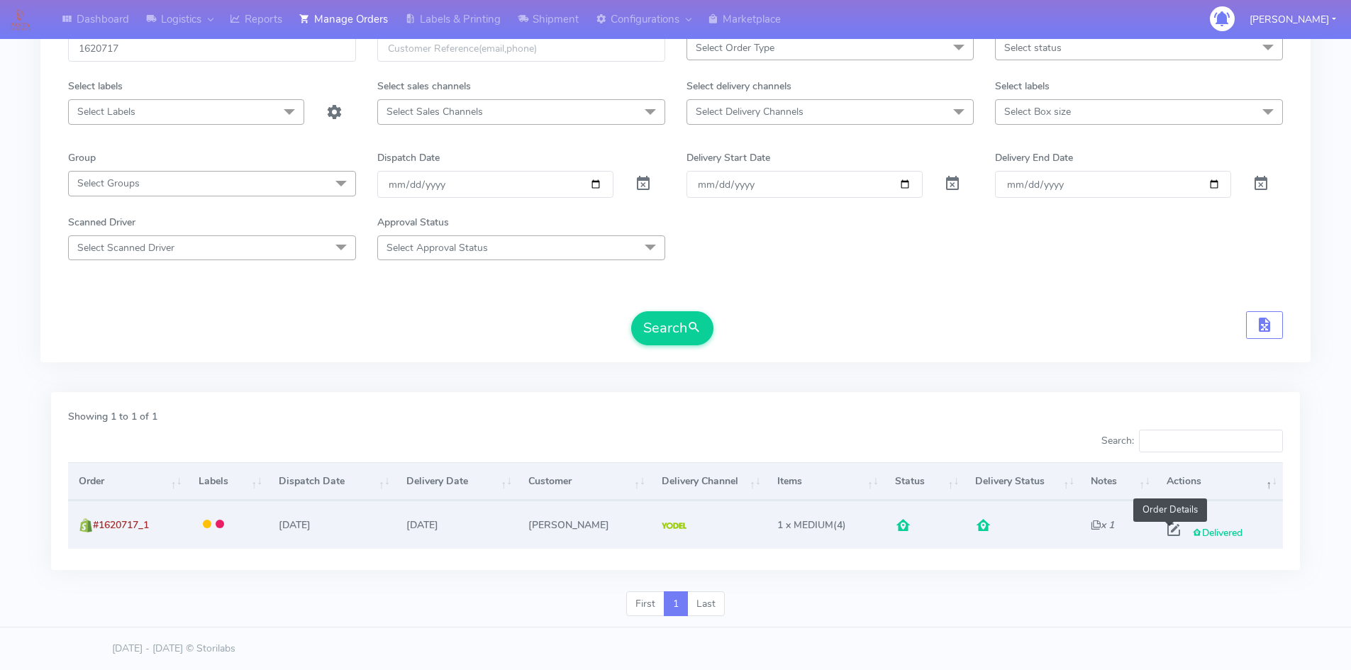
click at [1170, 532] on span at bounding box center [1174, 532] width 26 height 13
select select "5"
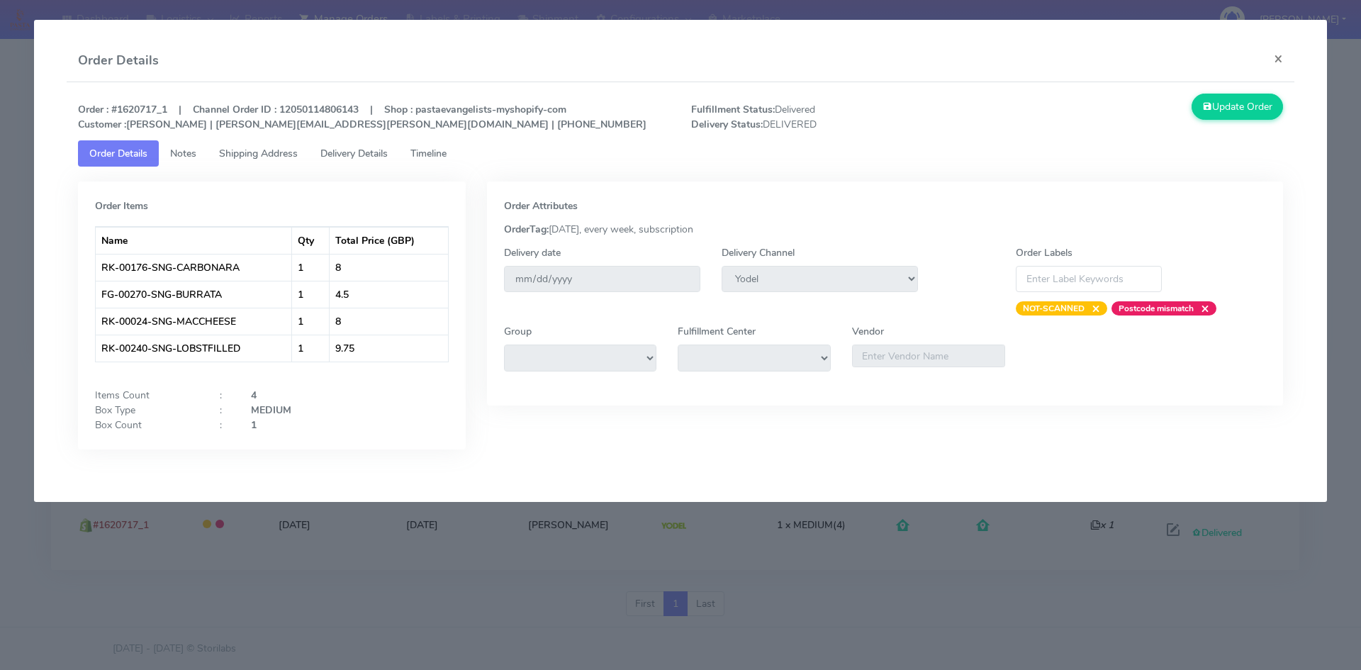
click at [430, 155] on span "Timeline" at bounding box center [428, 153] width 36 height 13
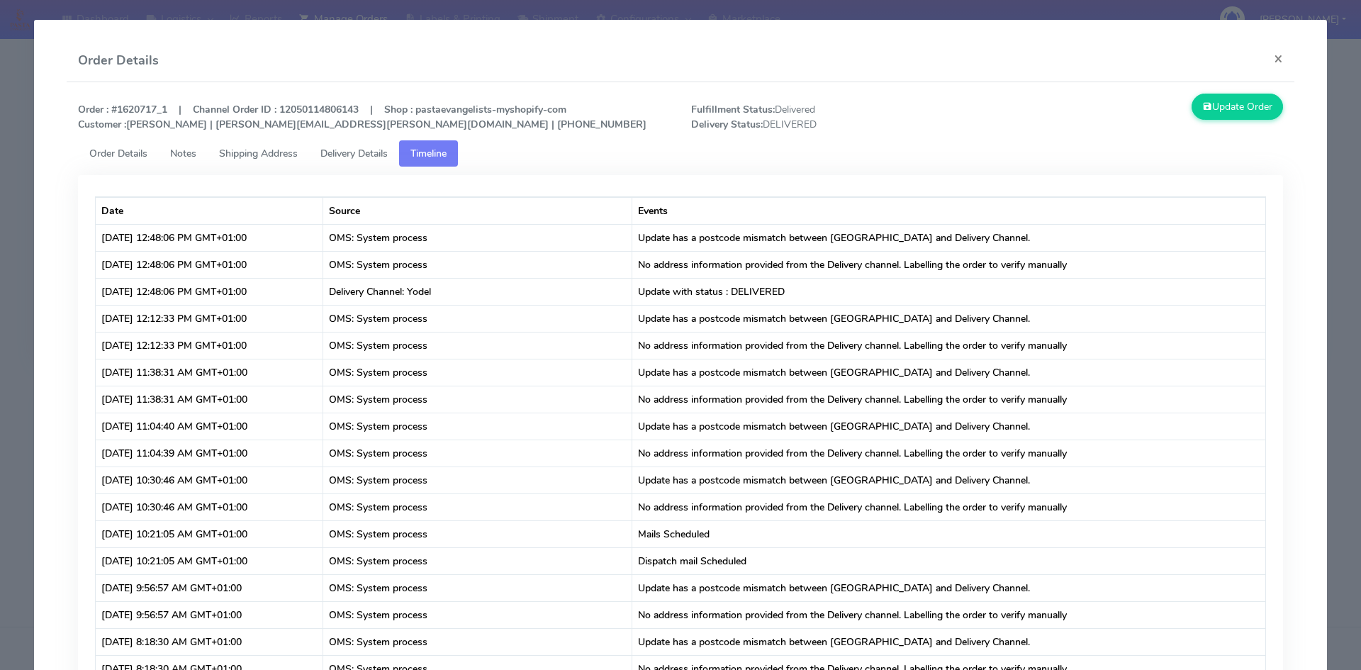
click at [357, 151] on span "Delivery Details" at bounding box center [353, 153] width 67 height 13
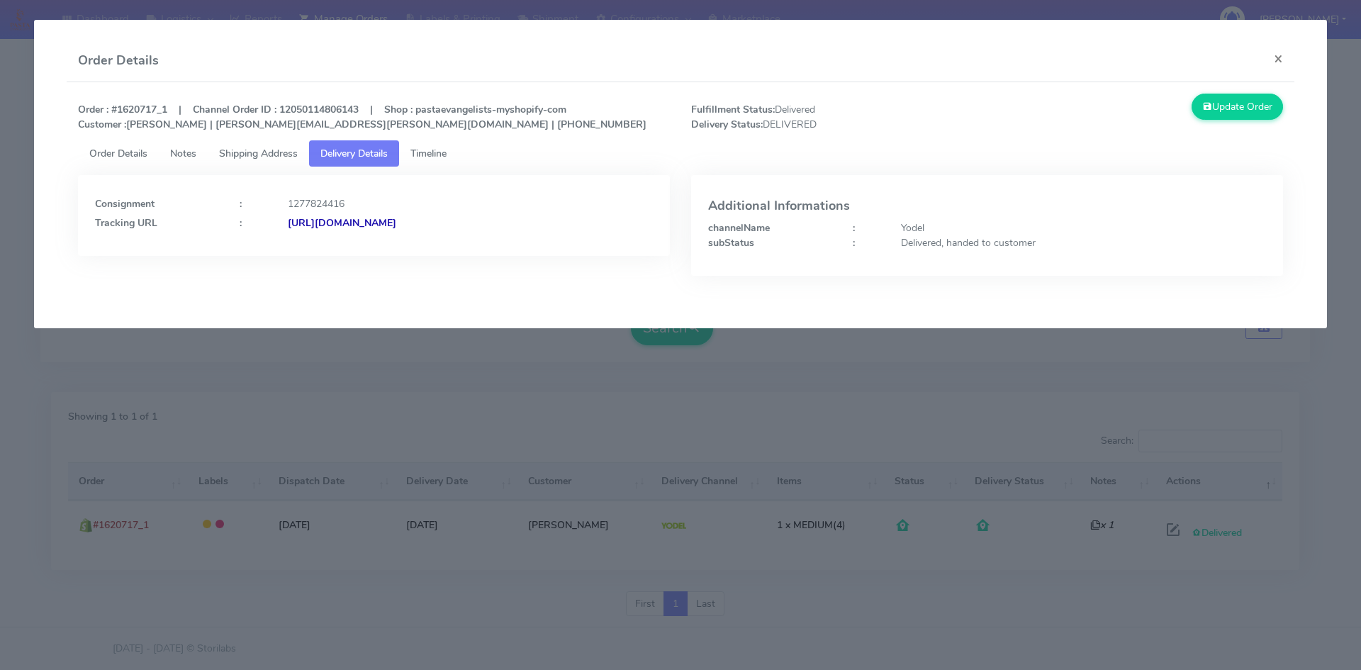
click at [396, 223] on strong "[URL][DOMAIN_NAME]" at bounding box center [342, 222] width 108 height 13
drag, startPoint x: 1279, startPoint y: 62, endPoint x: 927, endPoint y: 5, distance: 356.3
click at [1272, 62] on button "×" at bounding box center [1279, 59] width 32 height 38
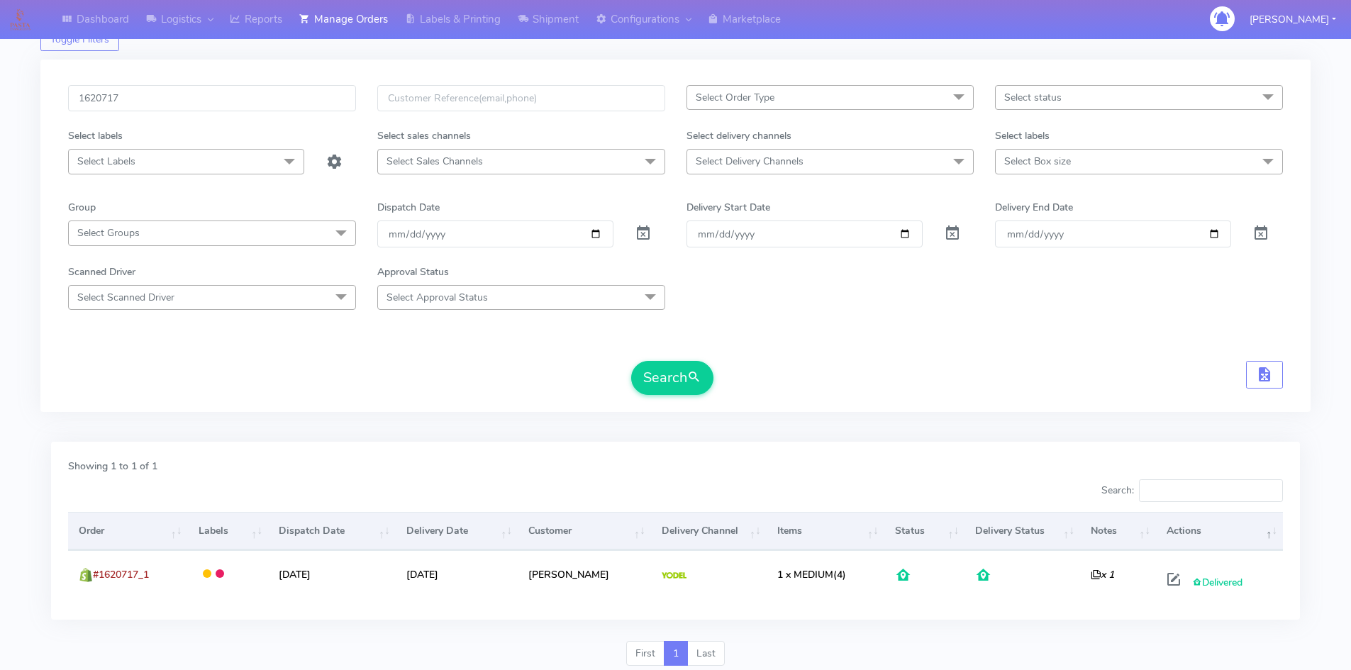
scroll to position [0, 0]
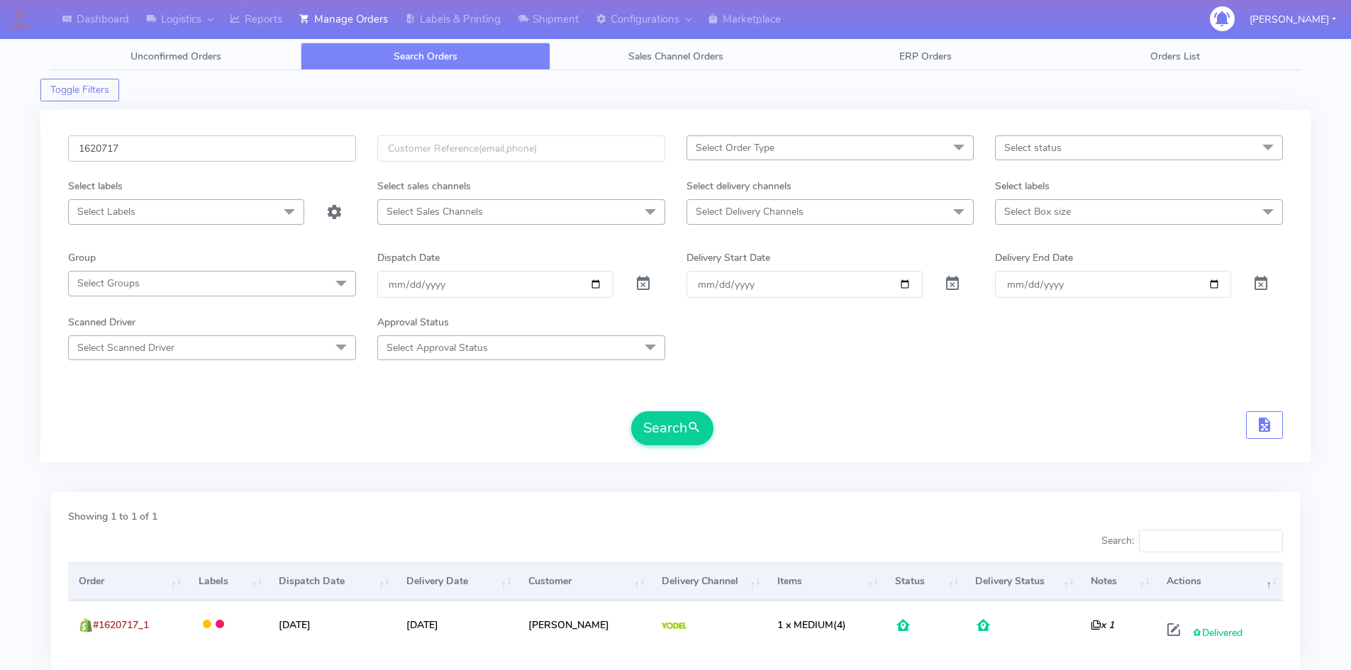
drag, startPoint x: 137, startPoint y: 147, endPoint x: 12, endPoint y: 167, distance: 126.3
click at [12, 167] on div "Dashboard Logistics [GEOGRAPHIC_DATA] Logistics Reports Manage Orders Labels & …" at bounding box center [675, 377] width 1351 height 702
paste input "19048"
click at [681, 437] on button "Search" at bounding box center [672, 428] width 82 height 34
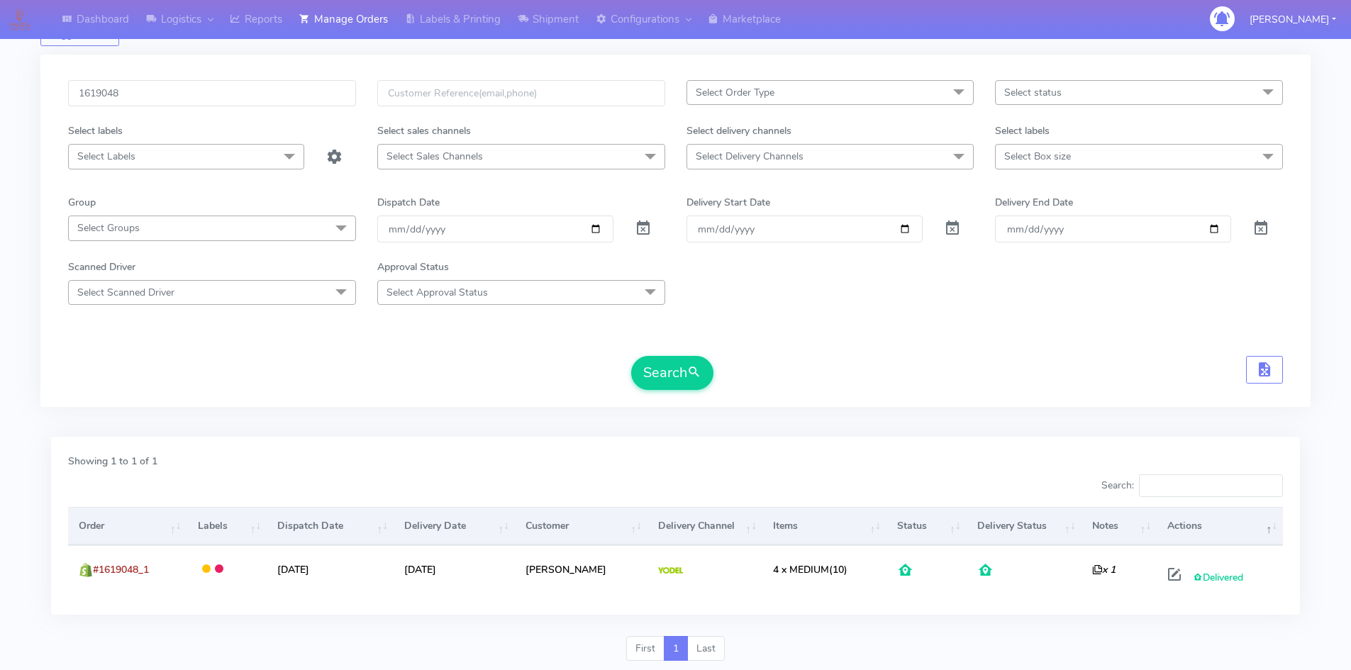
scroll to position [71, 0]
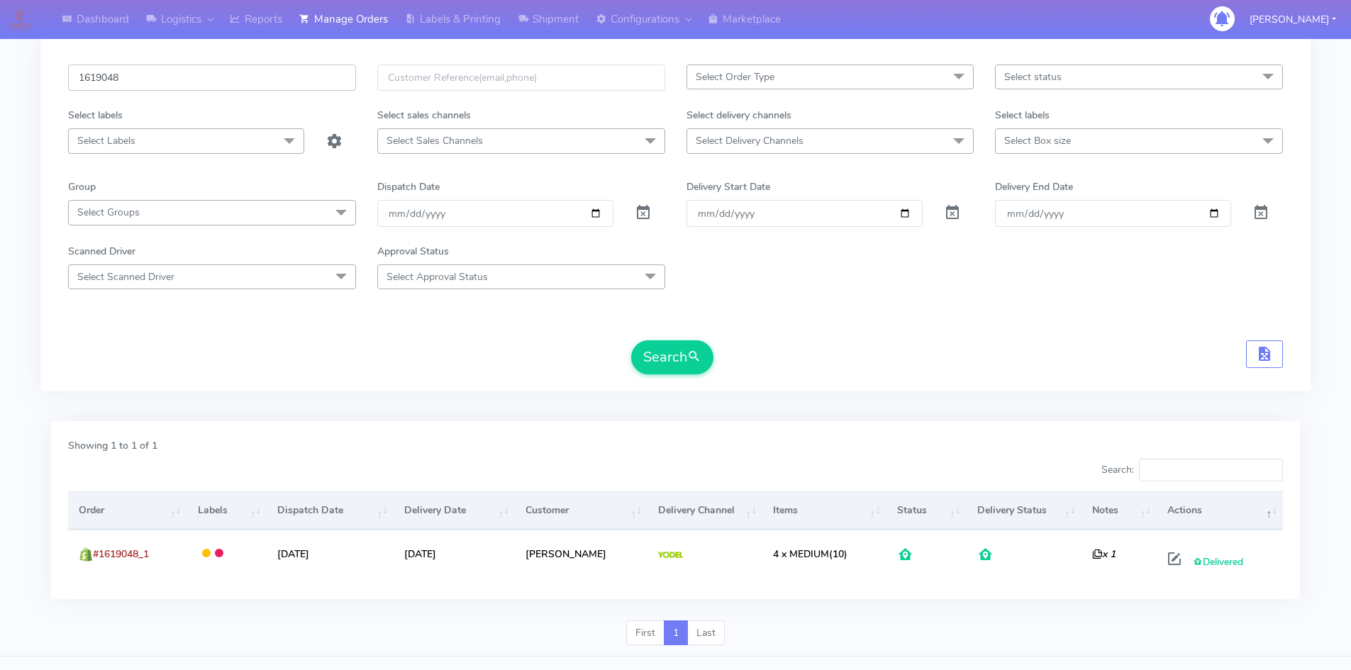
drag, startPoint x: 140, startPoint y: 79, endPoint x: 13, endPoint y: 81, distance: 126.9
click at [13, 81] on div "Dashboard Logistics [GEOGRAPHIC_DATA] Logistics Reports Manage Orders Labels & …" at bounding box center [675, 306] width 1351 height 702
paste input "201 Complete"
drag, startPoint x: 257, startPoint y: 80, endPoint x: 123, endPoint y: 76, distance: 134.1
click at [123, 76] on input "1619201 Complete" at bounding box center [212, 78] width 288 height 26
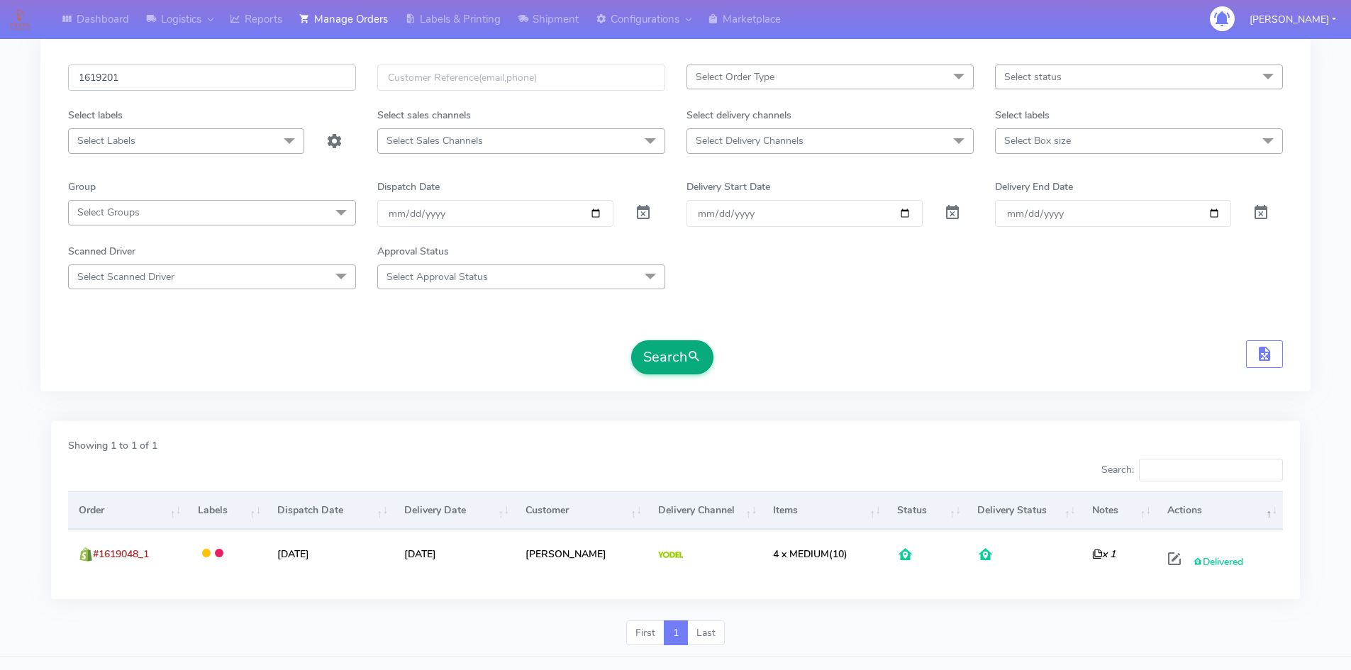
type input "1619201"
click at [670, 360] on button "Search" at bounding box center [672, 357] width 82 height 34
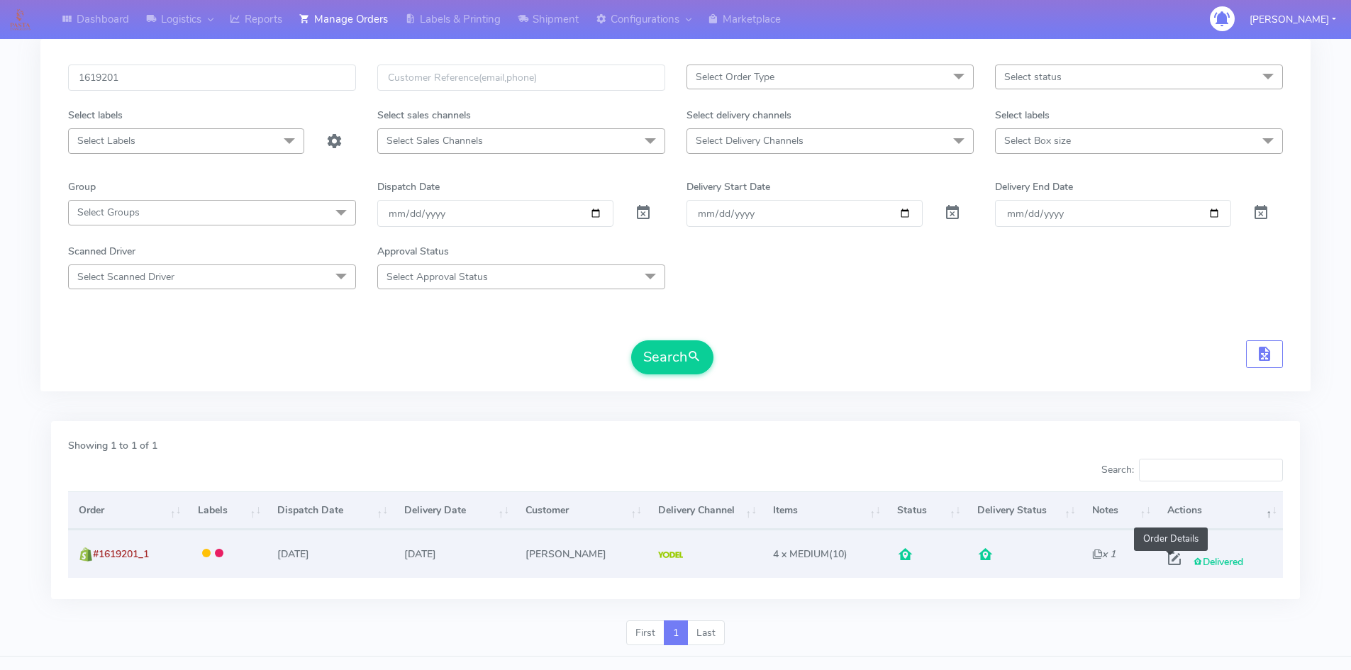
click at [1173, 557] on span at bounding box center [1174, 561] width 26 height 13
select select "5"
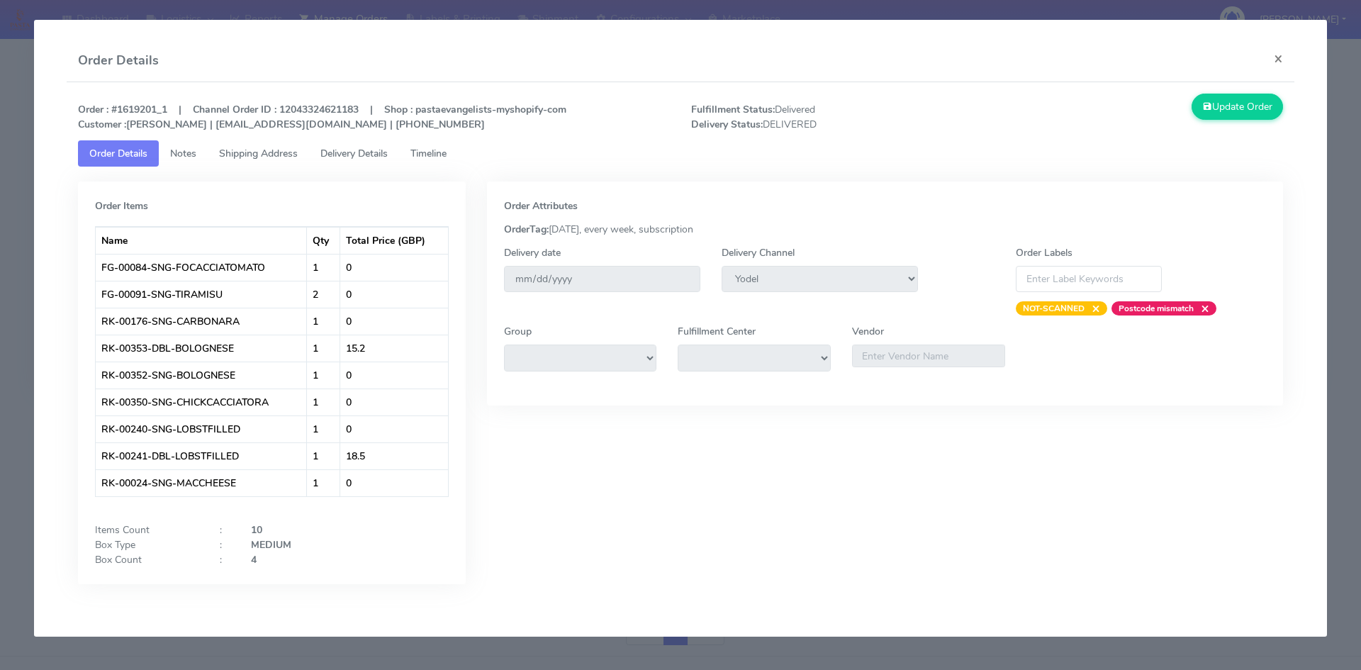
click at [434, 157] on span "Timeline" at bounding box center [428, 153] width 36 height 13
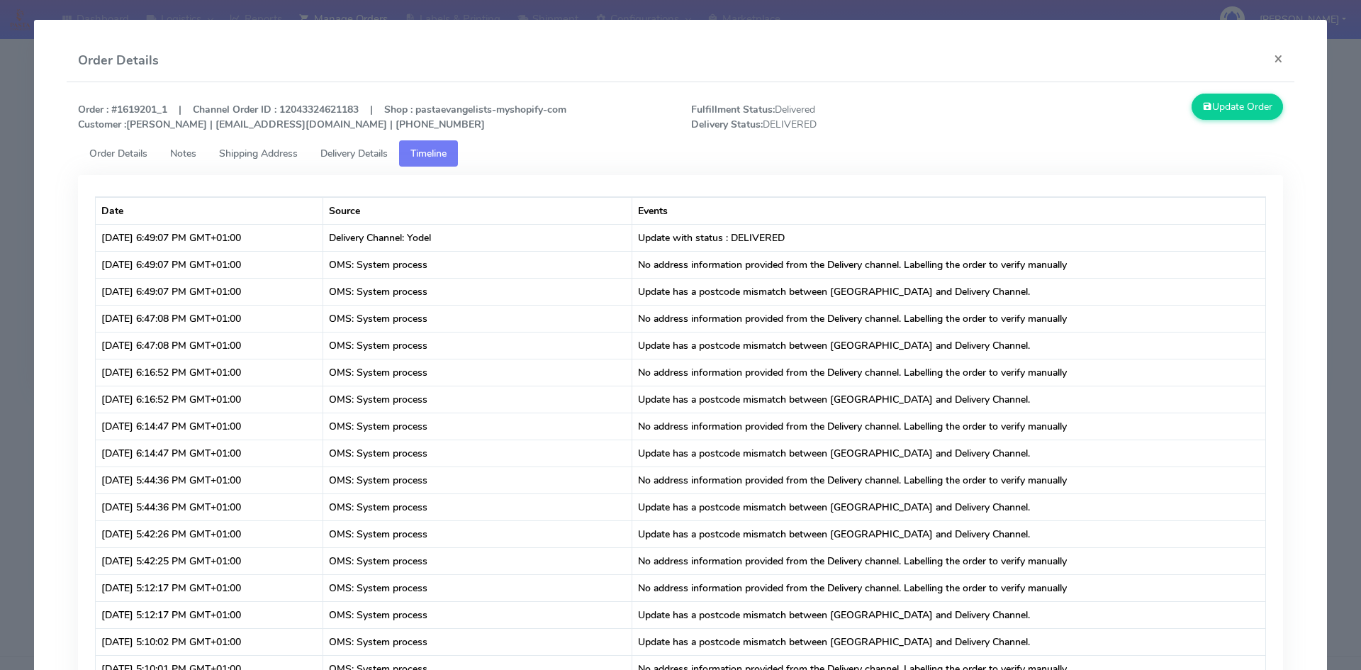
click at [345, 148] on span "Delivery Details" at bounding box center [353, 153] width 67 height 13
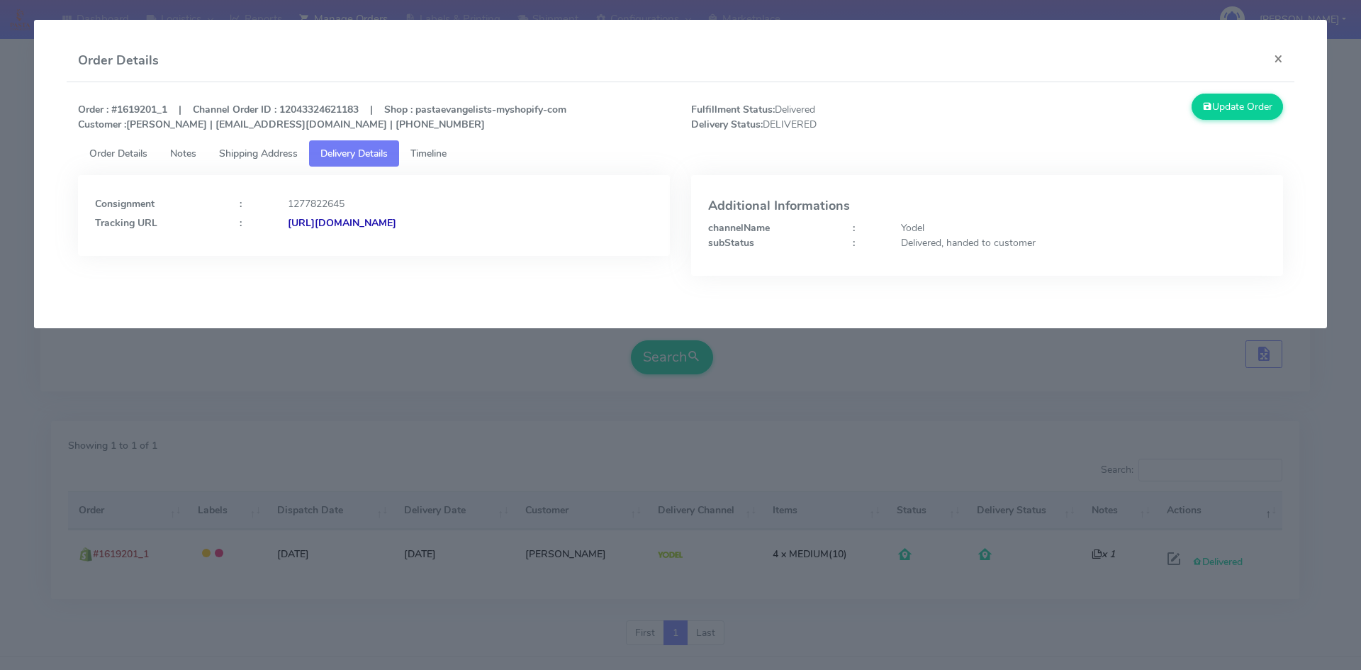
click at [396, 223] on strong "[URL][DOMAIN_NAME]" at bounding box center [342, 222] width 108 height 13
drag, startPoint x: 1279, startPoint y: 60, endPoint x: 1248, endPoint y: 72, distance: 32.8
click at [1279, 60] on button "×" at bounding box center [1279, 59] width 32 height 38
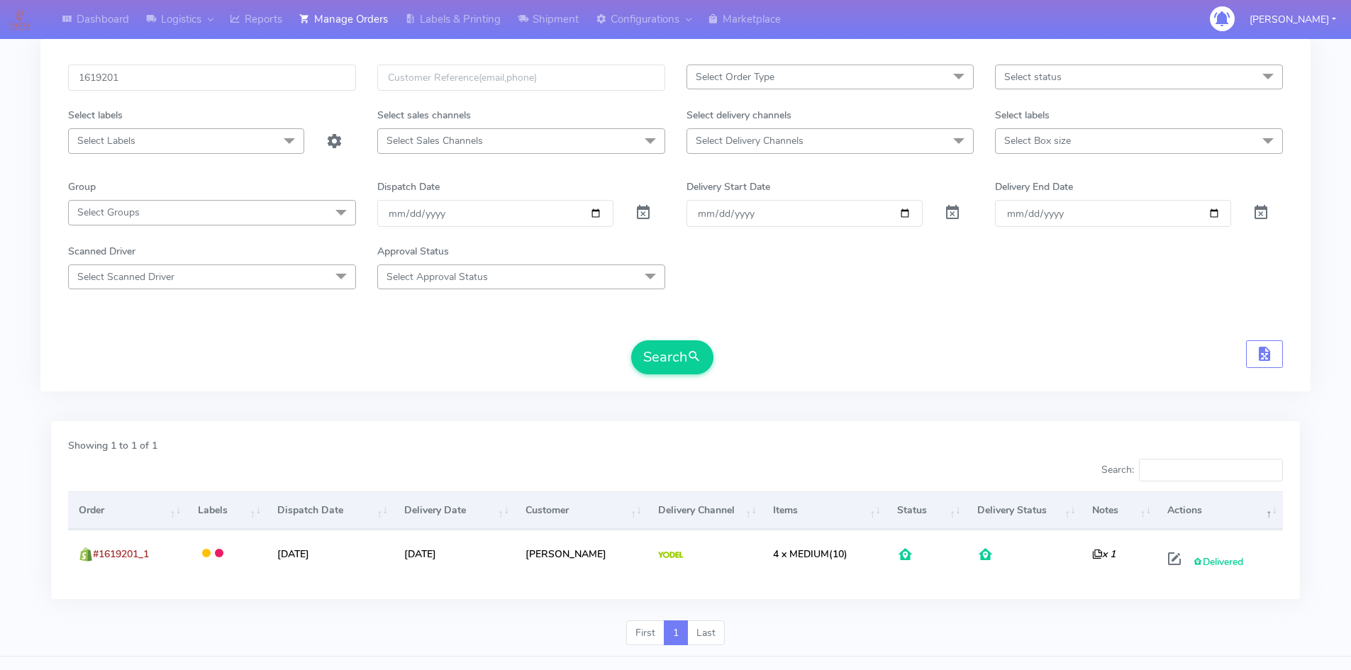
scroll to position [0, 0]
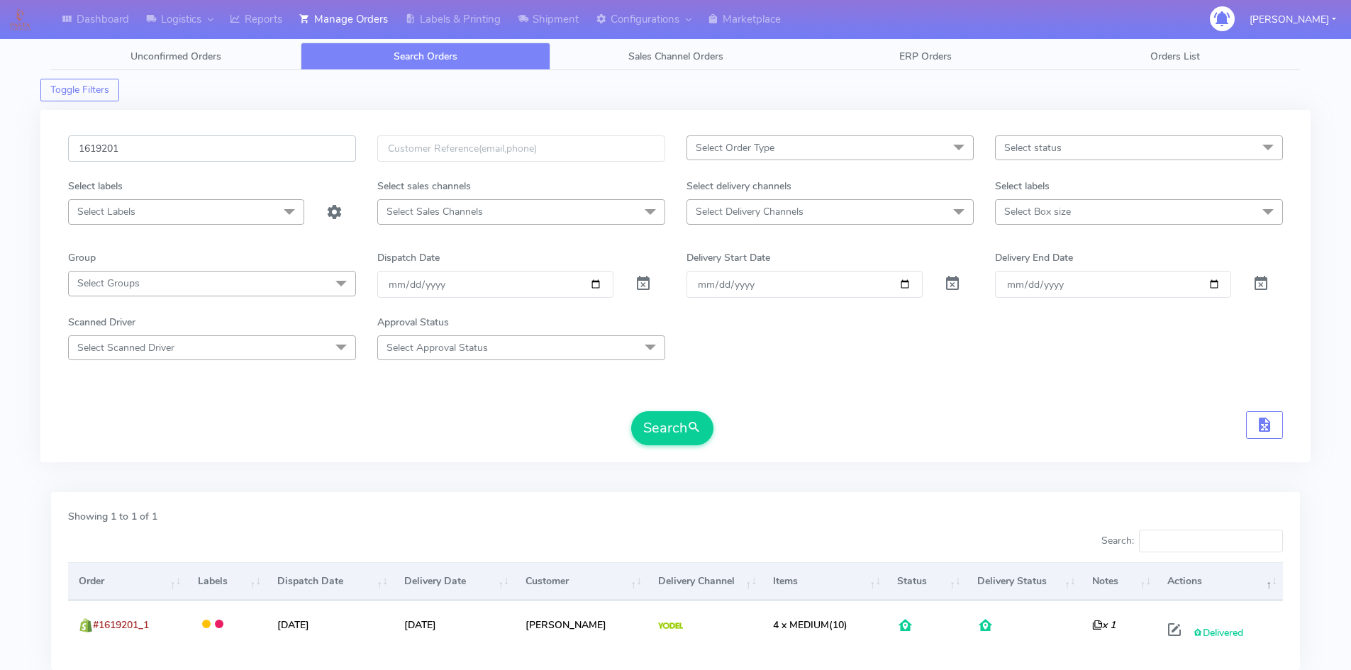
drag, startPoint x: 138, startPoint y: 148, endPoint x: 32, endPoint y: 149, distance: 105.6
click at [32, 149] on div "Dashboard Logistics [GEOGRAPHIC_DATA] Logistics Reports Manage Orders Labels & …" at bounding box center [675, 377] width 1351 height 702
paste input "12"
type input "1619212"
click at [667, 440] on button "Search" at bounding box center [672, 428] width 82 height 34
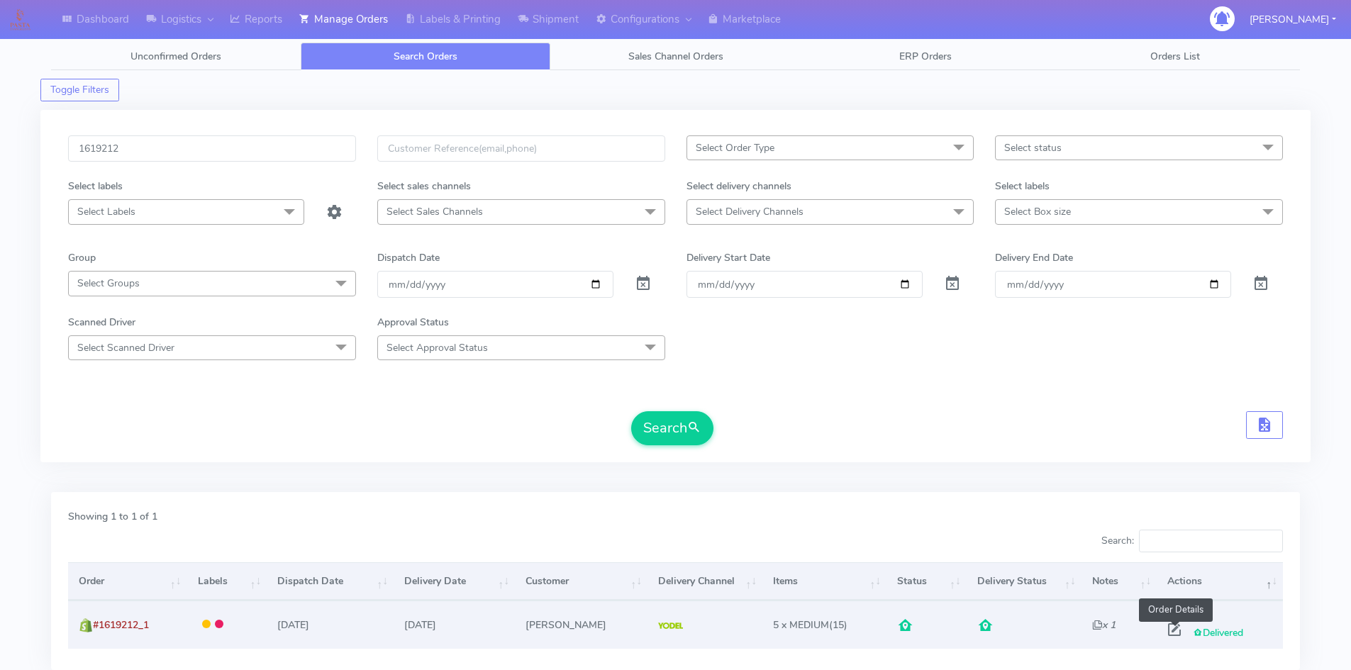
click at [1173, 635] on span at bounding box center [1174, 632] width 26 height 13
select select "5"
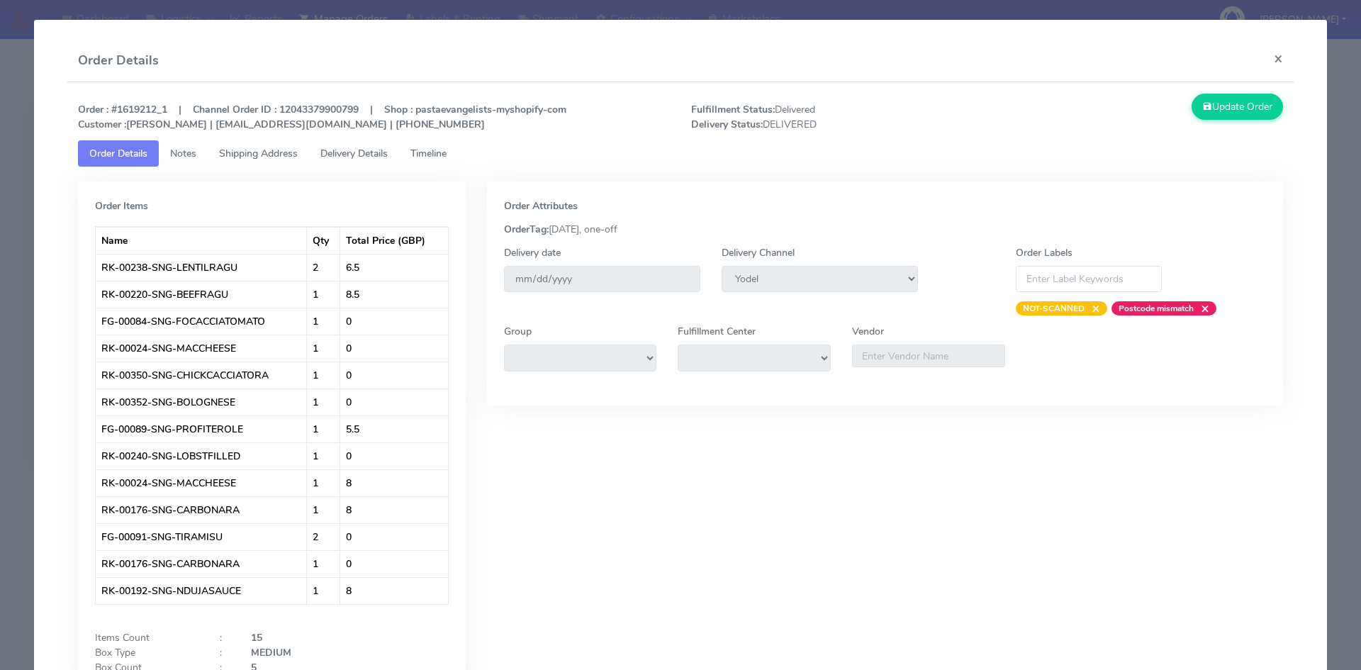
click at [340, 152] on span "Delivery Details" at bounding box center [353, 153] width 67 height 13
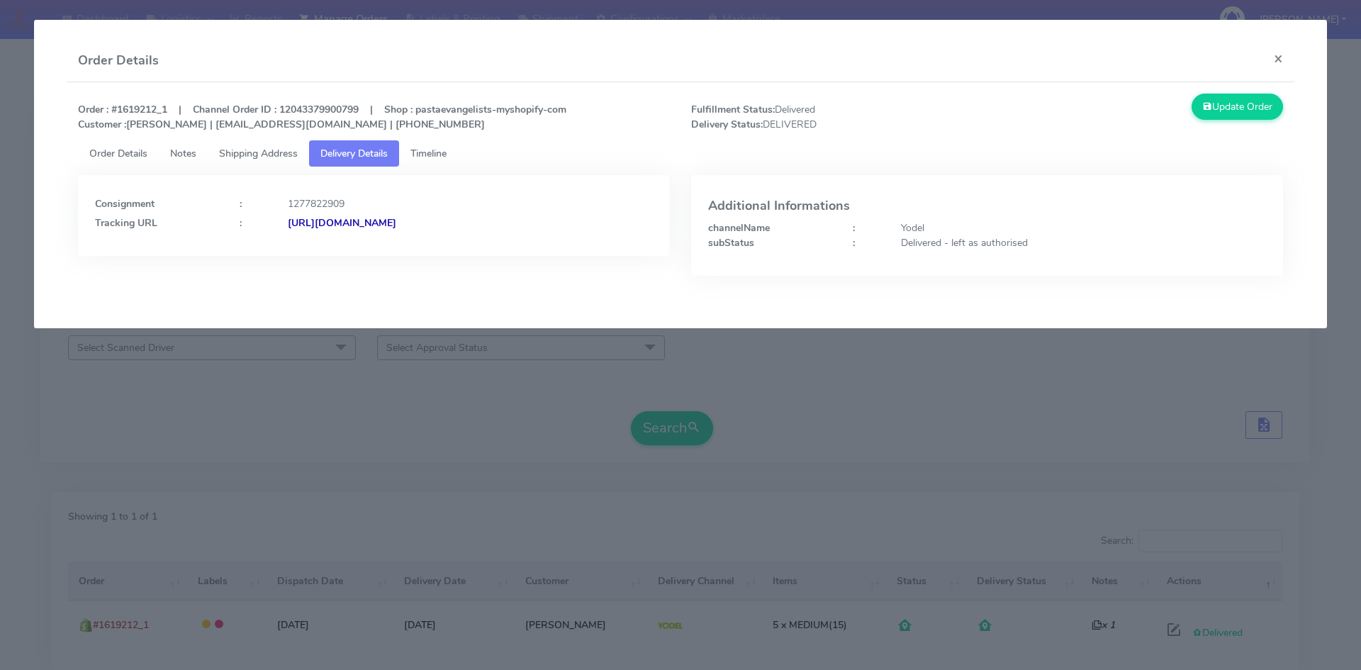
click at [396, 223] on strong "[URL][DOMAIN_NAME]" at bounding box center [342, 222] width 108 height 13
click at [1277, 60] on button "×" at bounding box center [1279, 59] width 32 height 38
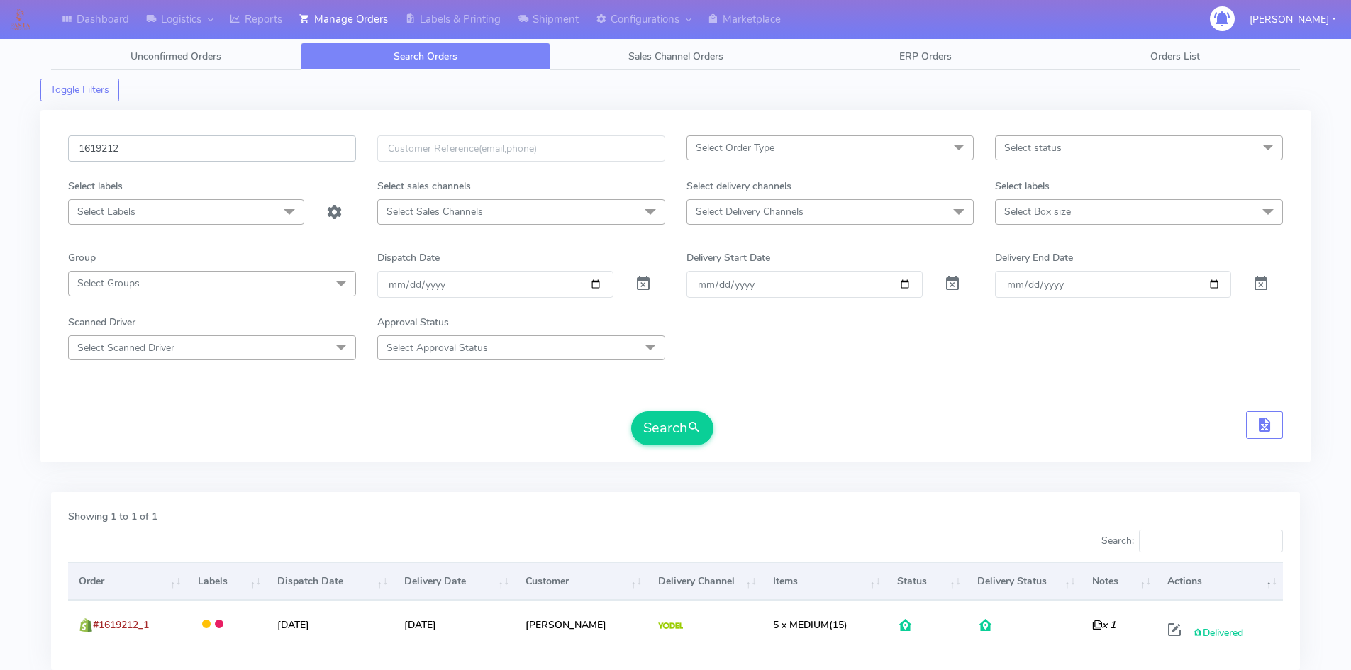
drag, startPoint x: 121, startPoint y: 144, endPoint x: 52, endPoint y: 158, distance: 70.2
click at [52, 158] on div "1619212 Select Order Type Select All MEALS ATAVI One Off Pasta Club Gift Kit Ev…" at bounding box center [675, 286] width 1270 height 352
paste input "21"
type input "1619221"
click at [637, 430] on button "Search" at bounding box center [672, 428] width 82 height 34
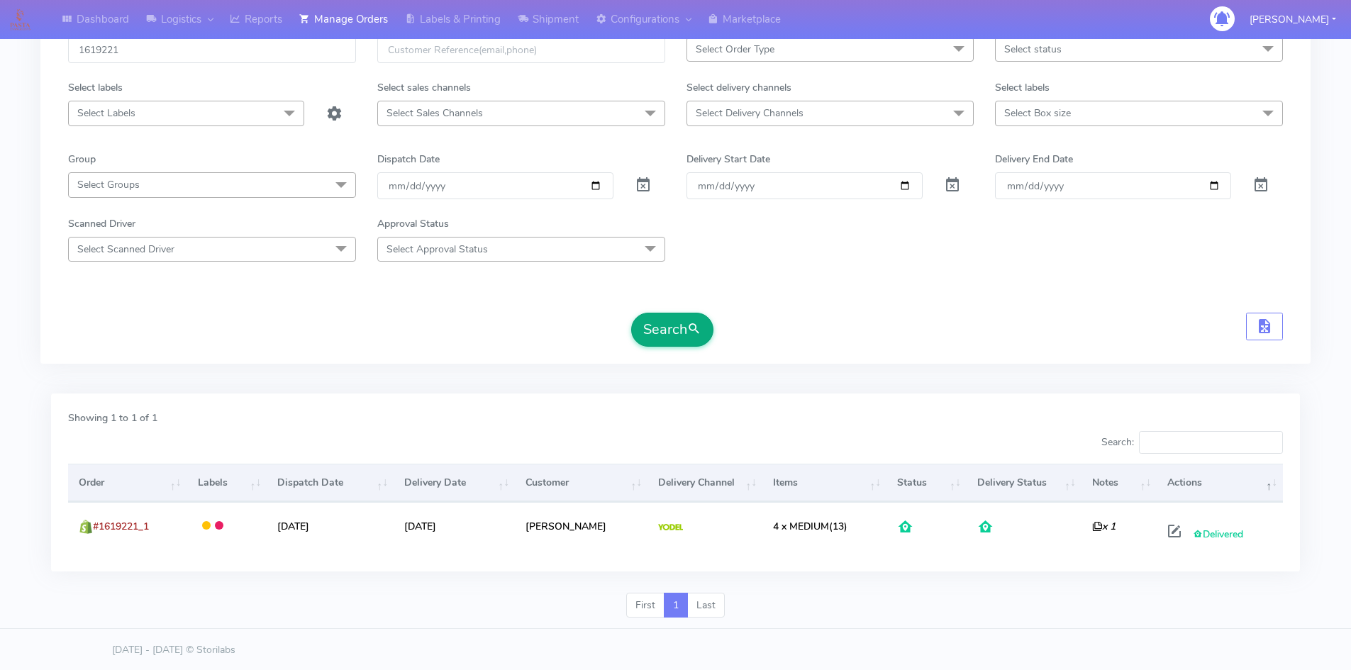
scroll to position [100, 0]
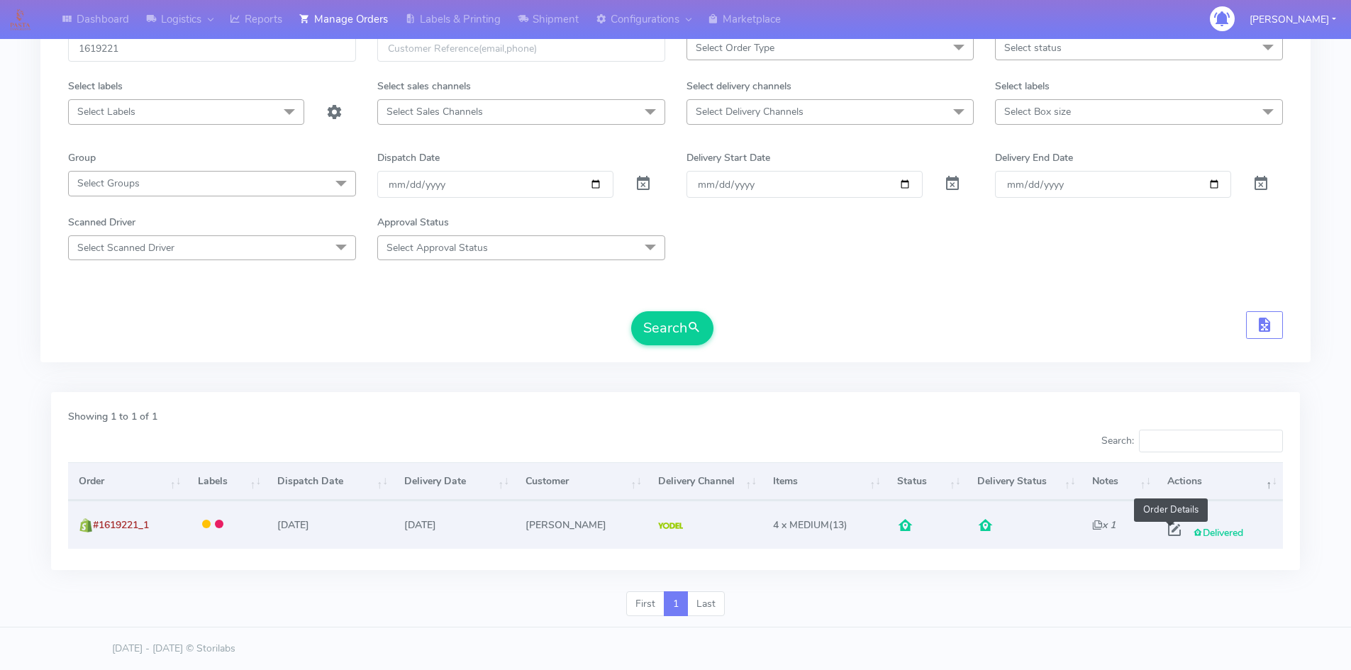
click at [1168, 532] on span at bounding box center [1174, 532] width 26 height 13
select select "5"
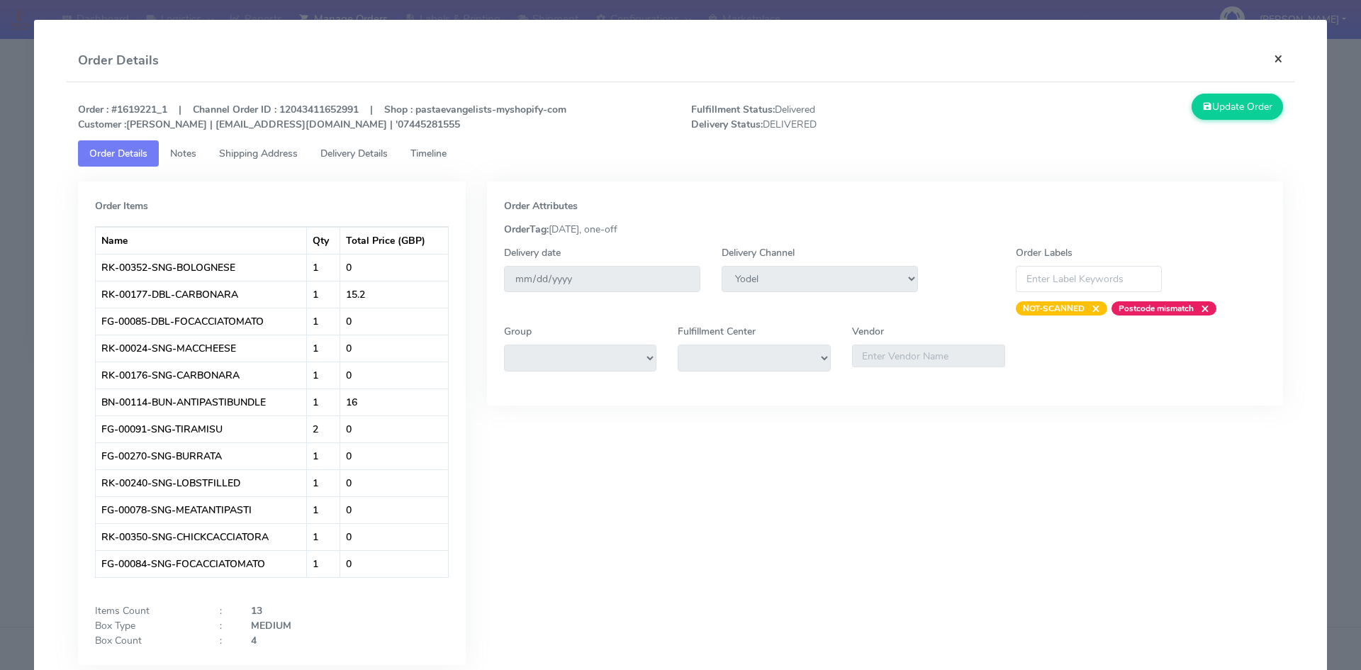
click at [1268, 61] on button "×" at bounding box center [1279, 59] width 32 height 38
